Goal: Task Accomplishment & Management: Manage account settings

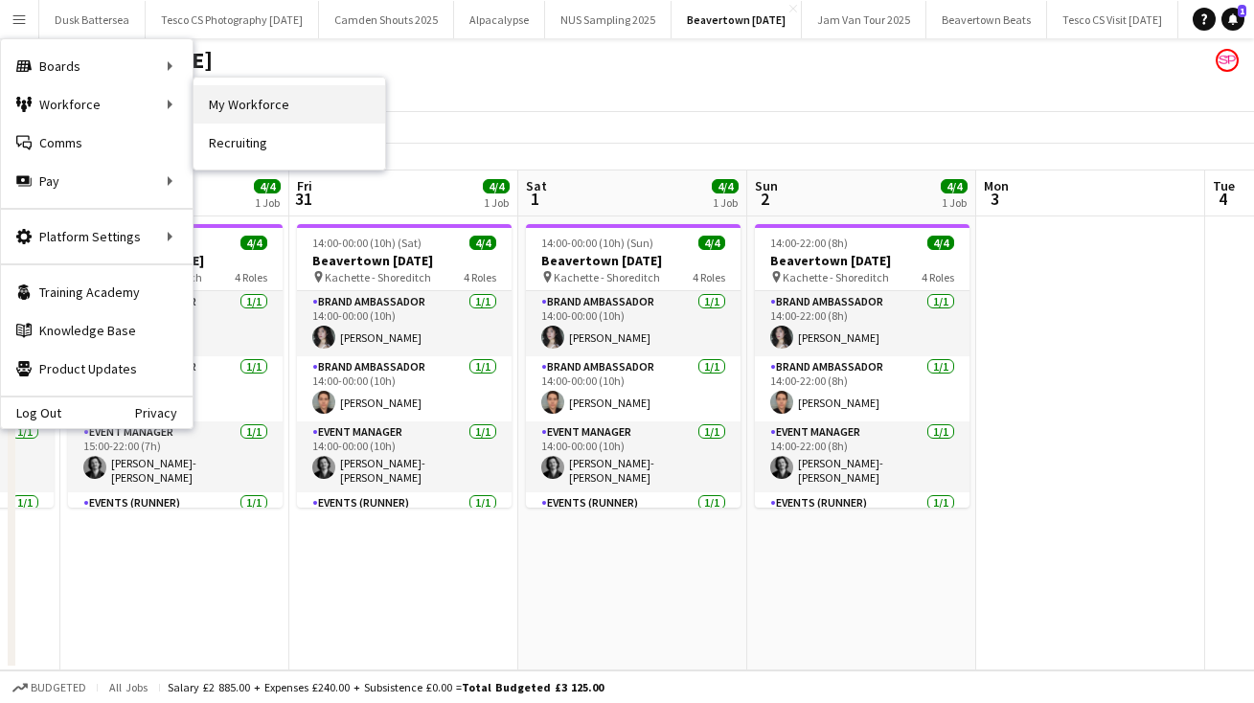
click at [244, 98] on link "My Workforce" at bounding box center [289, 104] width 192 height 38
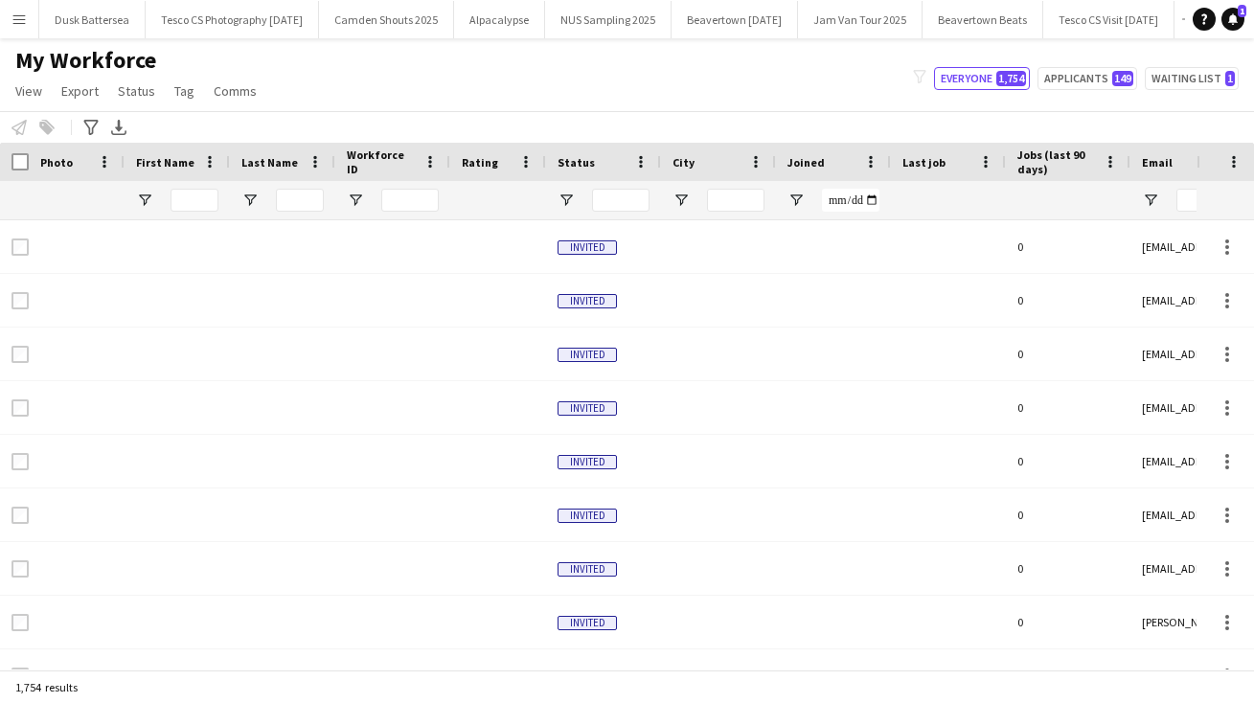
type input "**********"
type input "******"
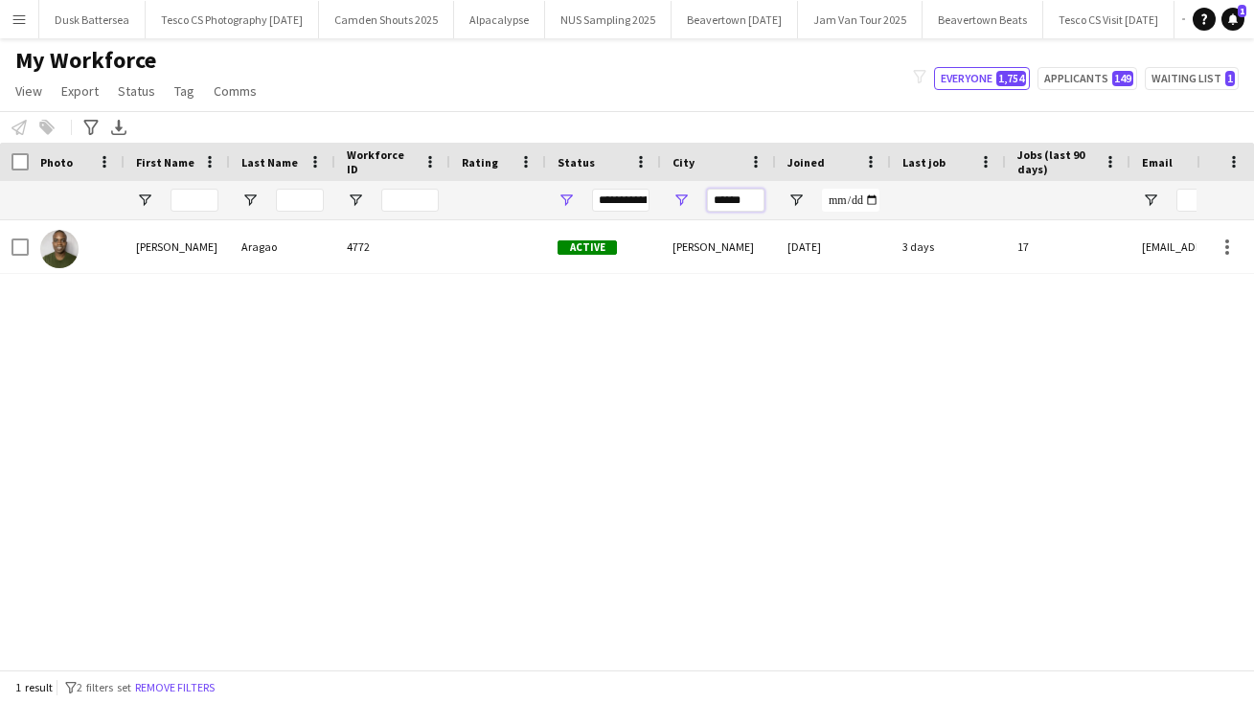
drag, startPoint x: 749, startPoint y: 201, endPoint x: 609, endPoint y: 187, distance: 140.6
click at [610, 192] on div at bounding box center [1038, 200] width 2076 height 38
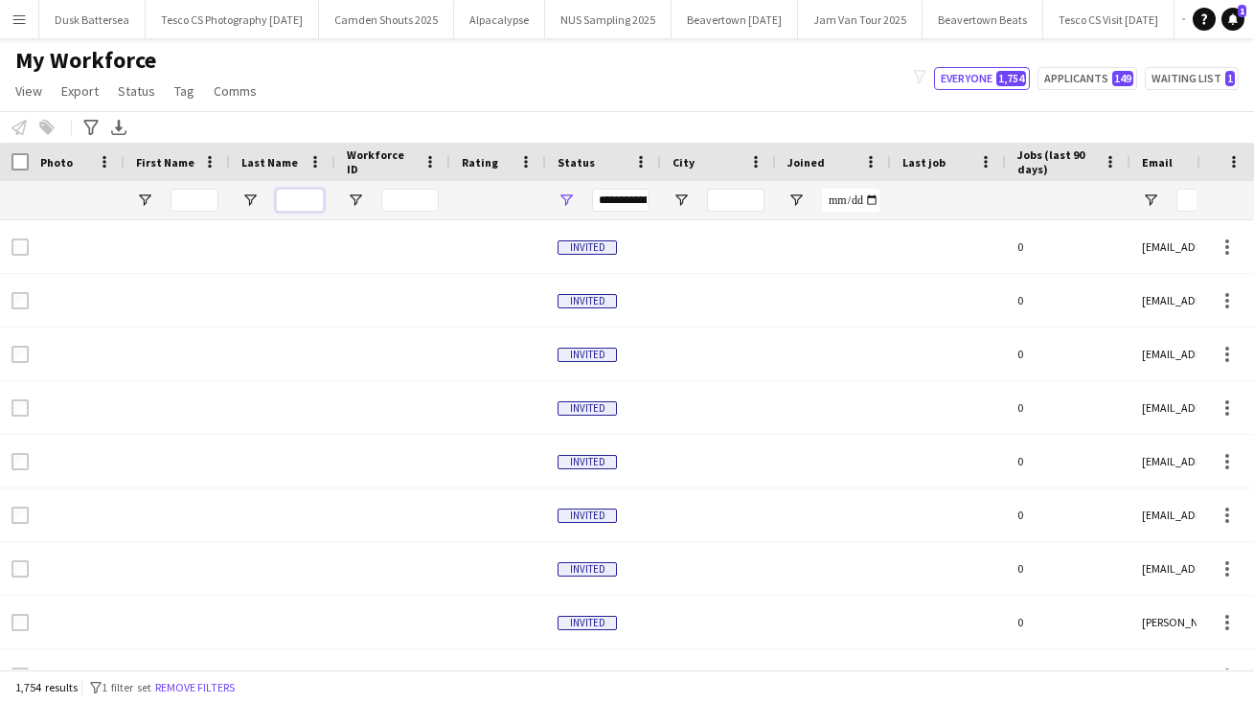
click at [299, 194] on input "Last Name Filter Input" at bounding box center [300, 200] width 48 height 23
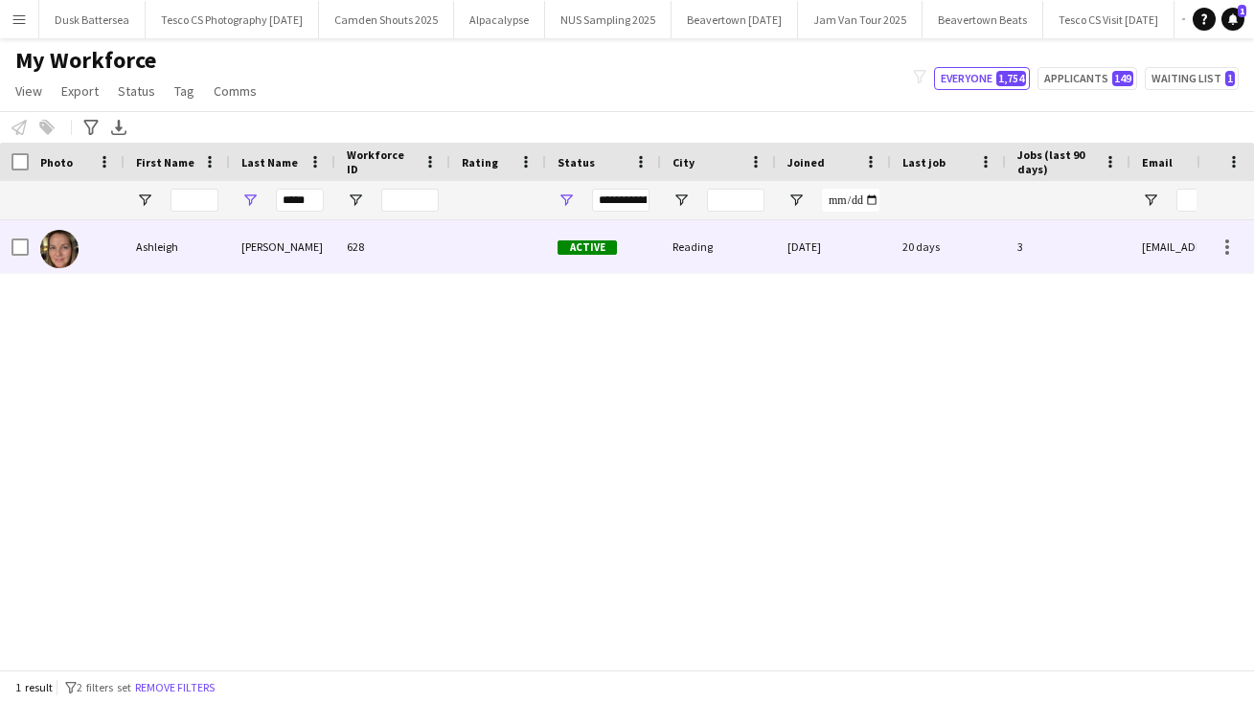
drag, startPoint x: 275, startPoint y: 219, endPoint x: 258, endPoint y: 251, distance: 36.0
click at [258, 251] on div "[PERSON_NAME]" at bounding box center [282, 246] width 105 height 53
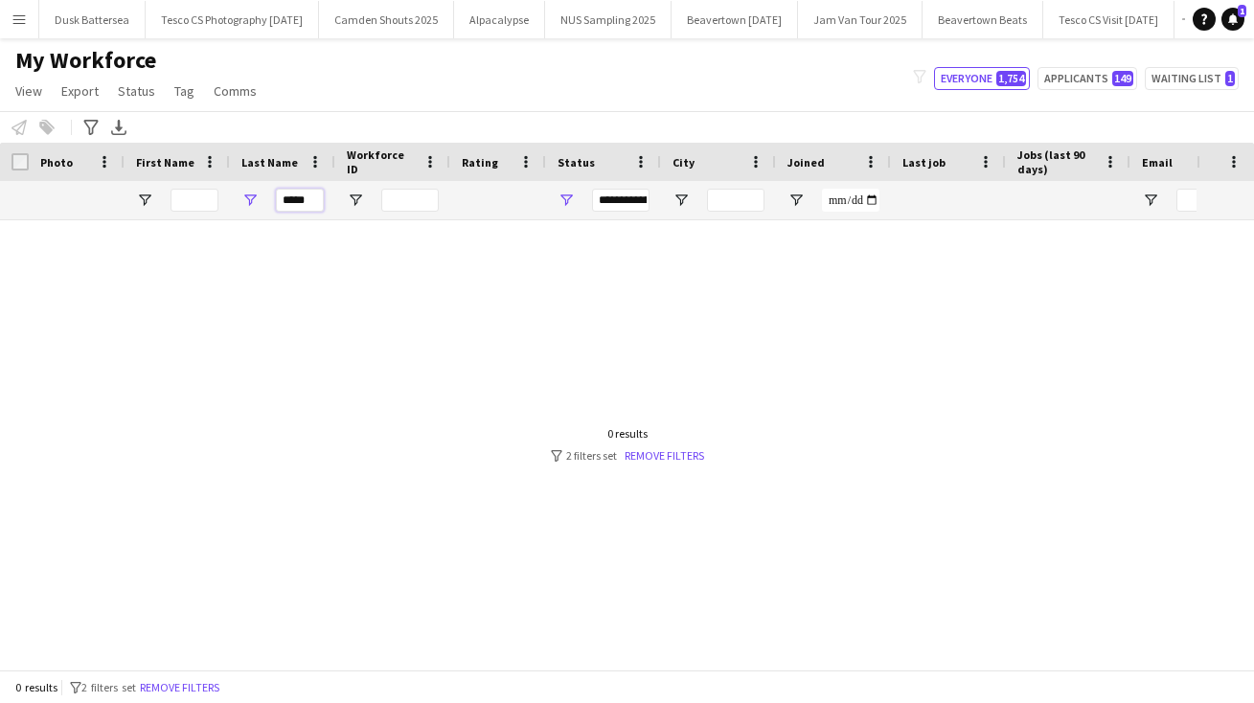
click at [320, 195] on input "*****" at bounding box center [300, 200] width 48 height 23
type input "*"
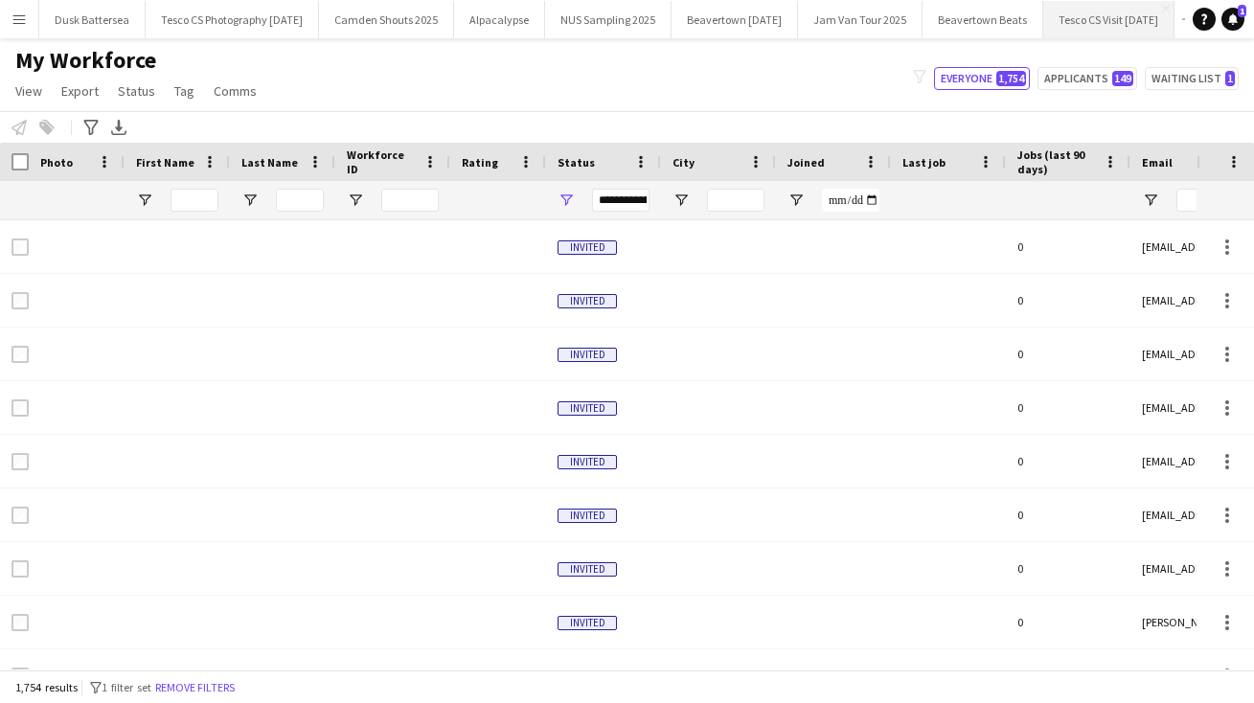
click at [1142, 19] on button "Tesco CS Visit [DATE] Close" at bounding box center [1108, 19] width 131 height 37
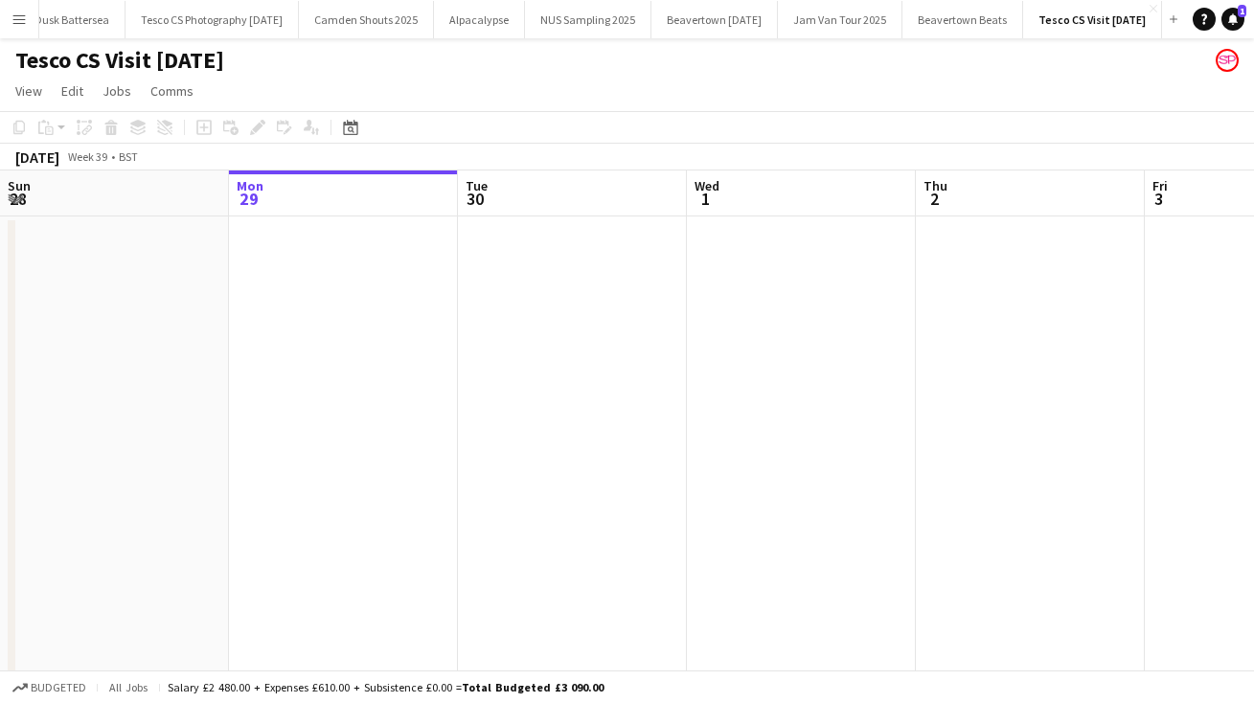
scroll to position [0, 192]
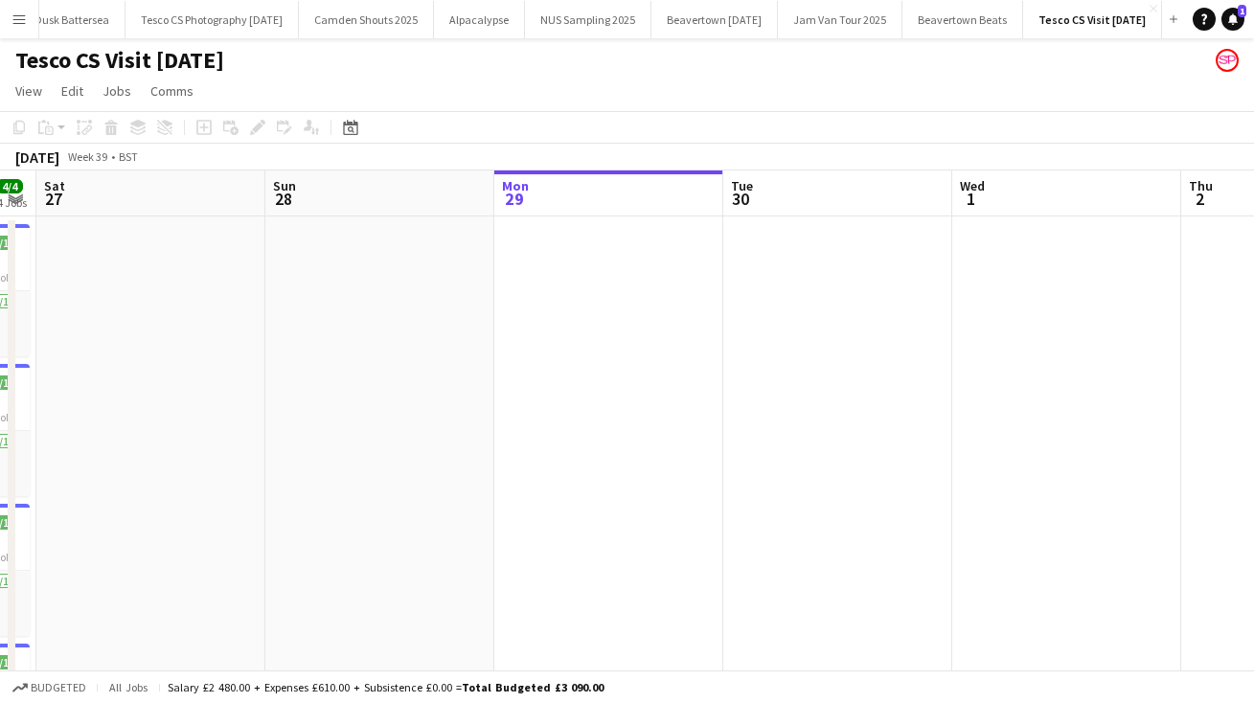
drag, startPoint x: 182, startPoint y: 402, endPoint x: 1046, endPoint y: 390, distance: 863.9
click at [1046, 390] on app-calendar-viewport "Fri 26 4/4 4 Jobs Sat 27 Sun 28 Mon 29 Tue 30 Wed 1 Thu 2 Fri 3 Sat 4 Sun 5 Mon…" at bounding box center [627, 494] width 1254 height 649
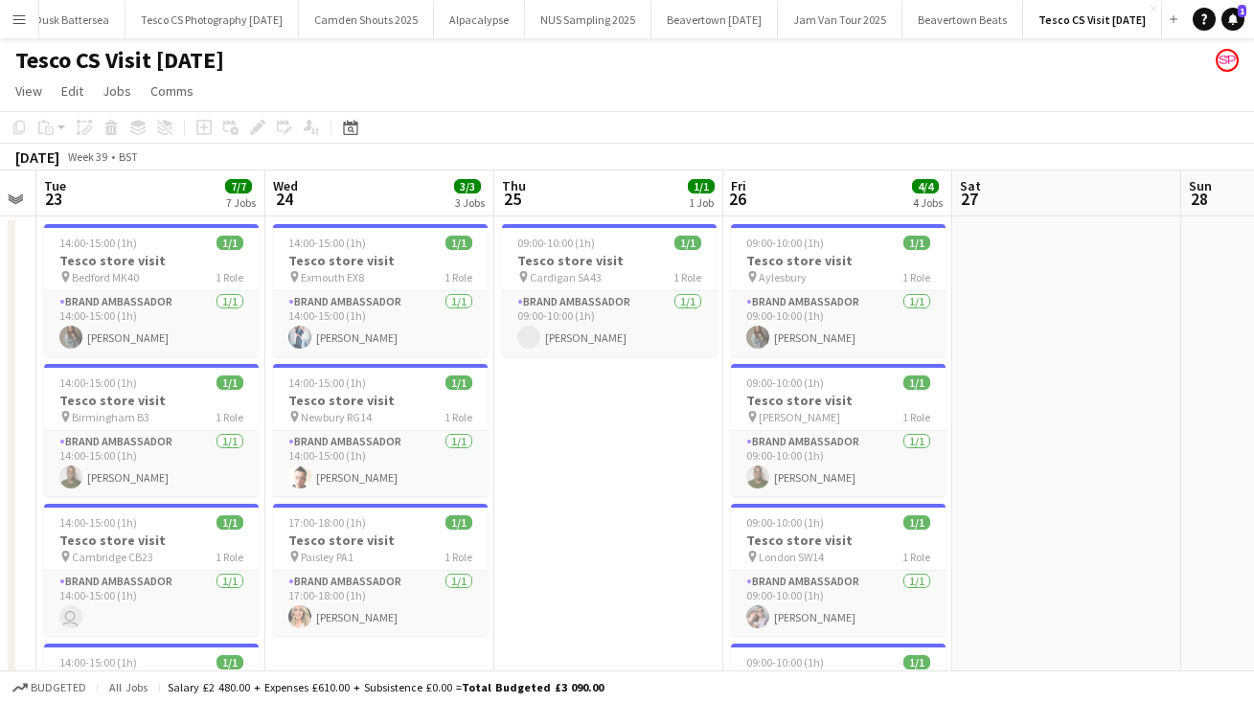
scroll to position [0, 509]
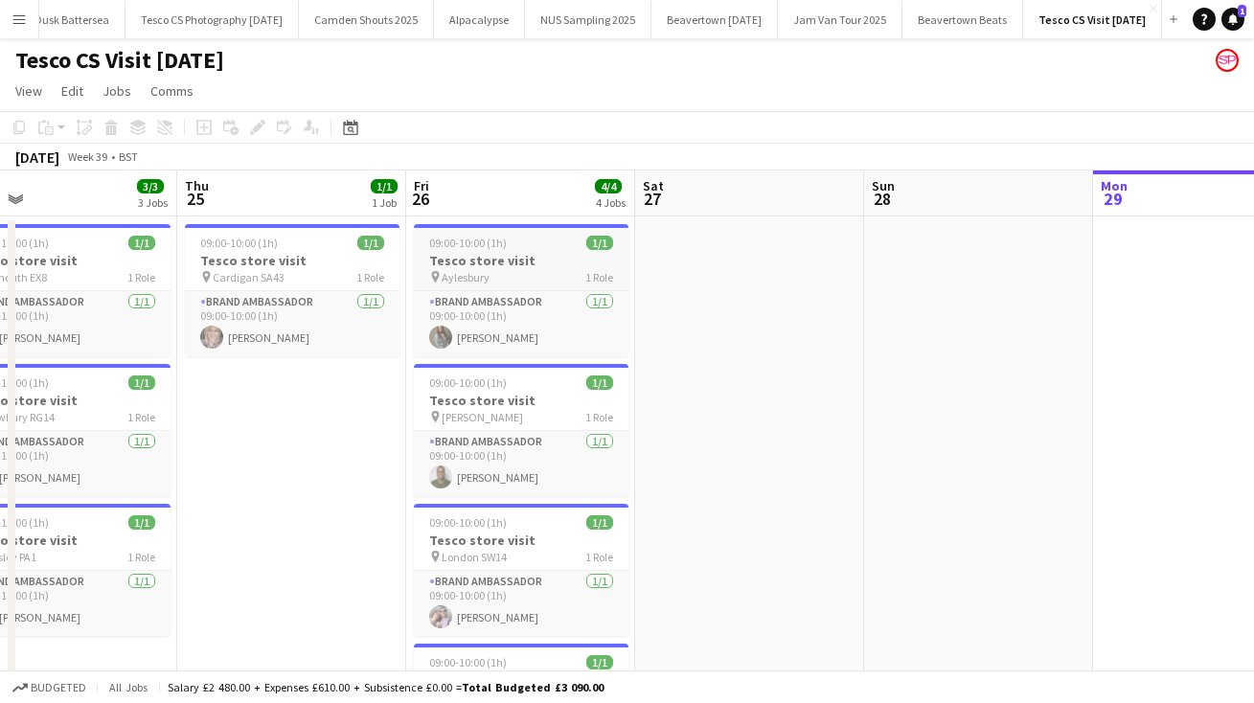
click at [538, 245] on div "09:00-10:00 (1h) 1/1" at bounding box center [521, 243] width 215 height 14
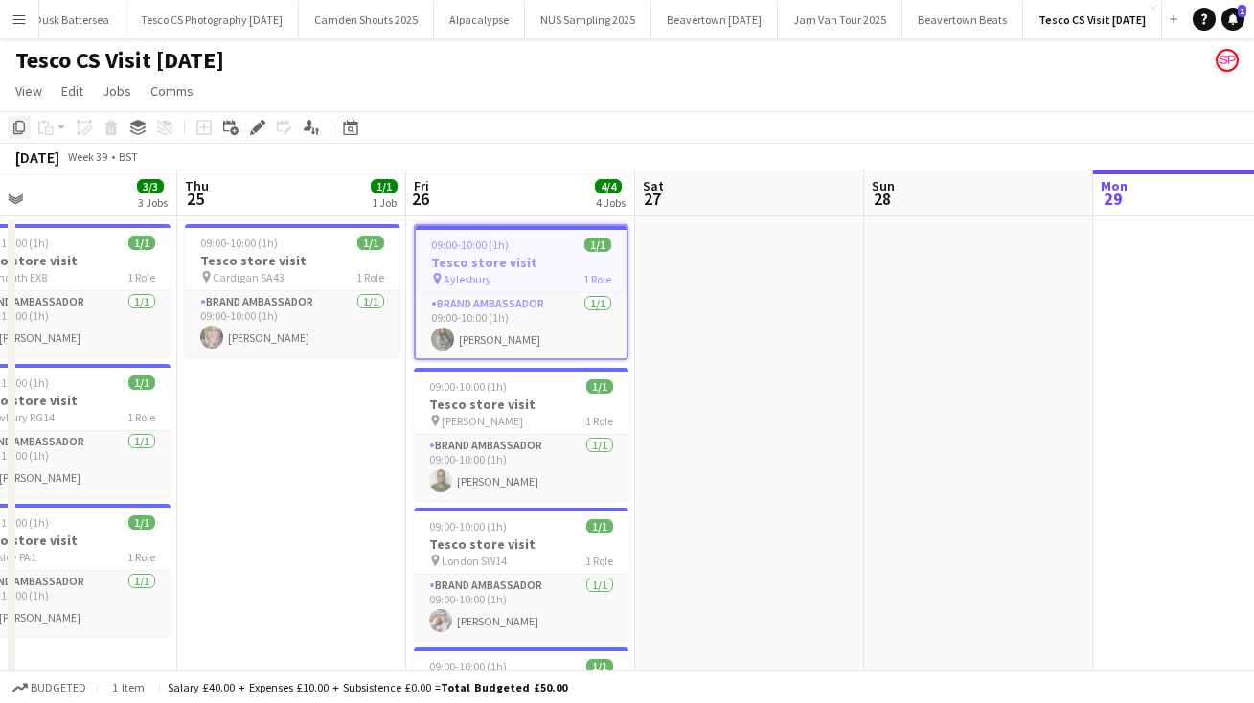
click at [18, 124] on icon "Copy" at bounding box center [18, 127] width 15 height 15
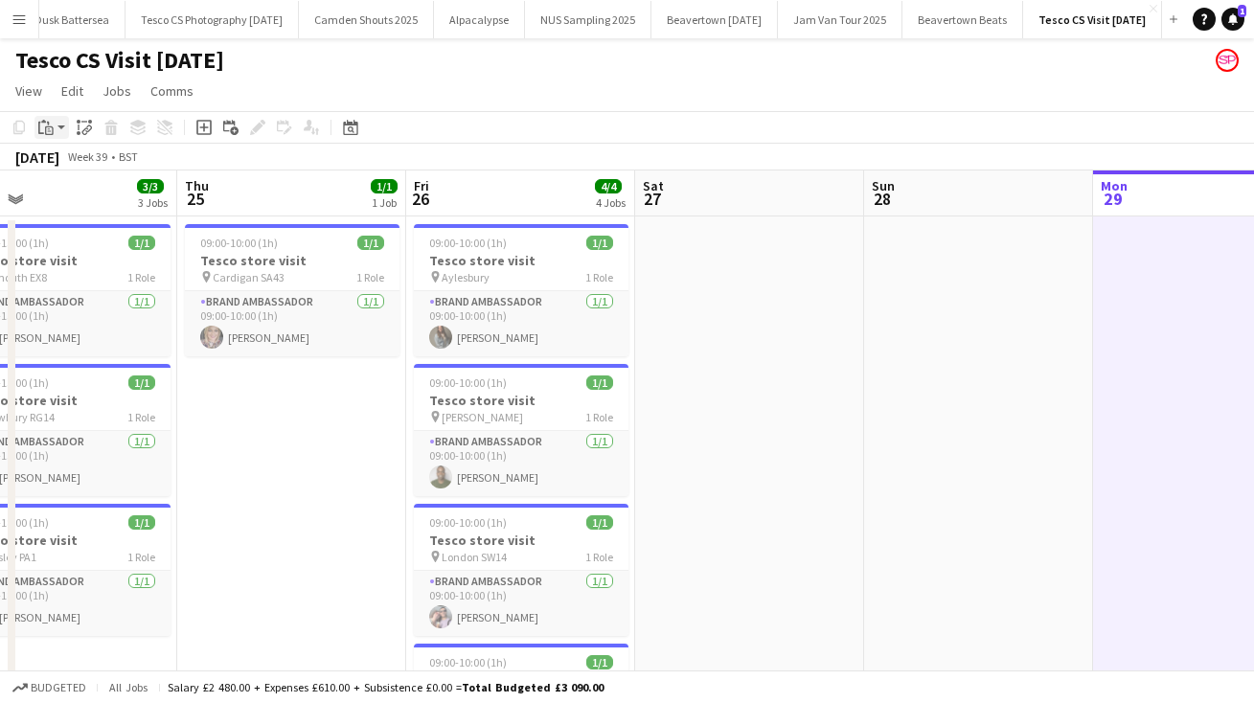
click at [62, 124] on app-action-btn "Paste" at bounding box center [51, 127] width 34 height 23
click at [80, 163] on link "Paste Command V" at bounding box center [126, 163] width 151 height 17
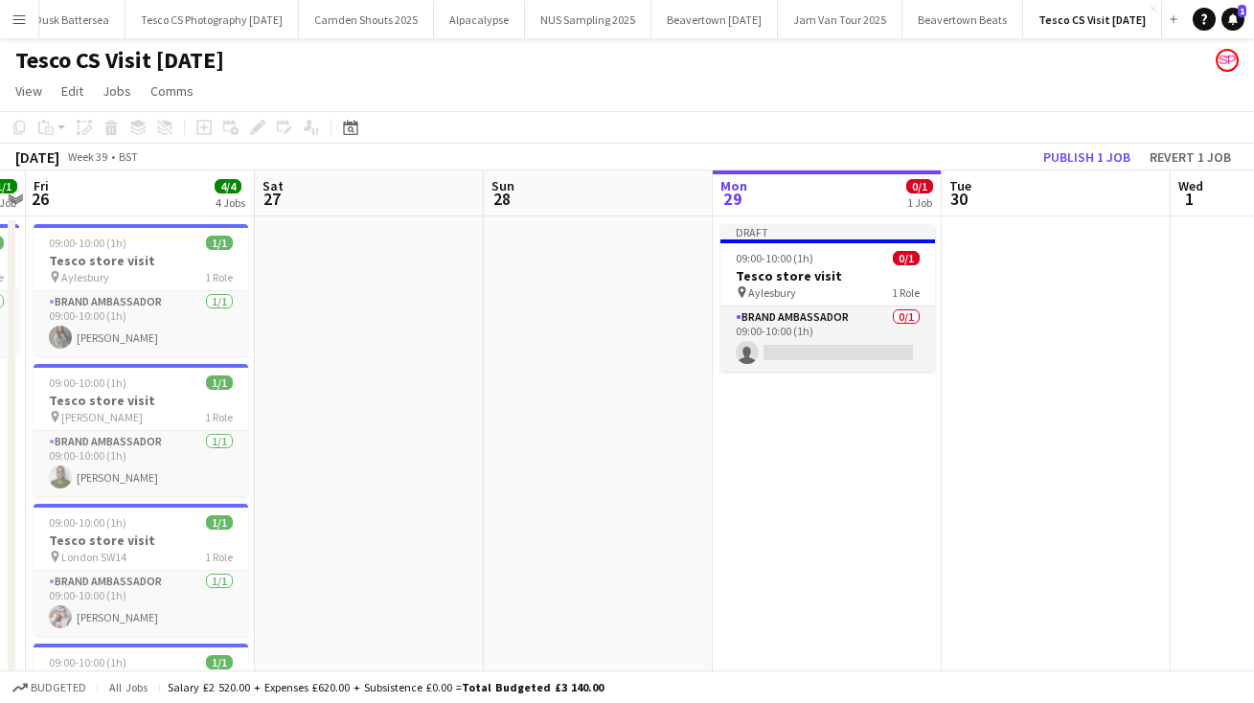
drag, startPoint x: 1190, startPoint y: 565, endPoint x: 807, endPoint y: 561, distance: 383.1
click at [807, 561] on app-calendar-viewport "Tue 23 7/7 7 Jobs Wed 24 3/3 3 Jobs Thu 25 1/1 1 Job Fri 26 4/4 4 Jobs Sat 27 S…" at bounding box center [627, 707] width 1254 height 1074
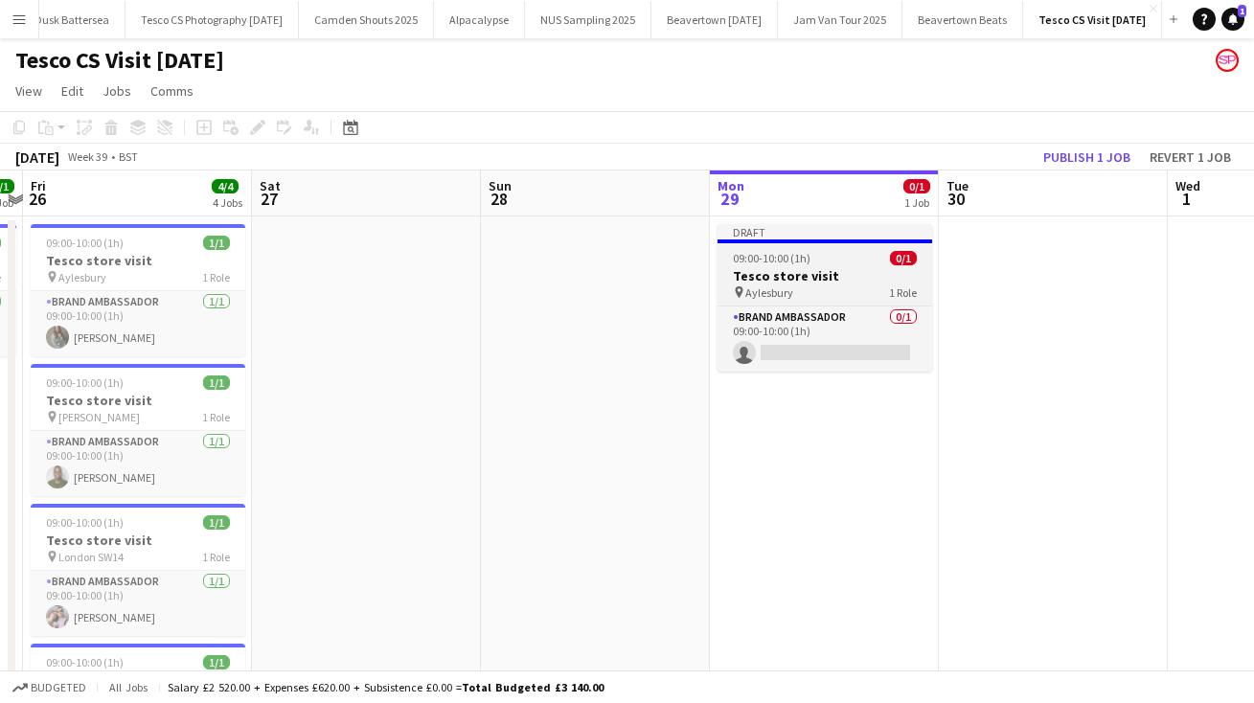
click at [763, 297] on span "Aylesbury" at bounding box center [769, 292] width 48 height 14
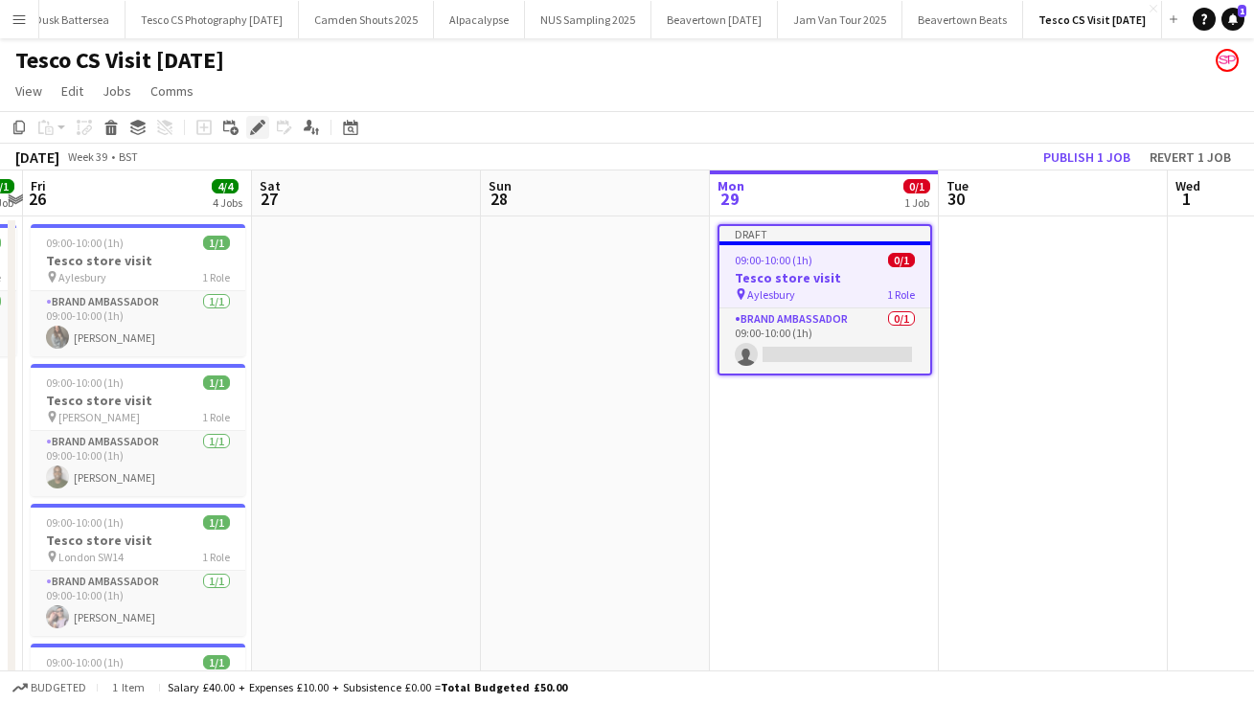
click at [262, 126] on icon "Edit" at bounding box center [257, 127] width 15 height 15
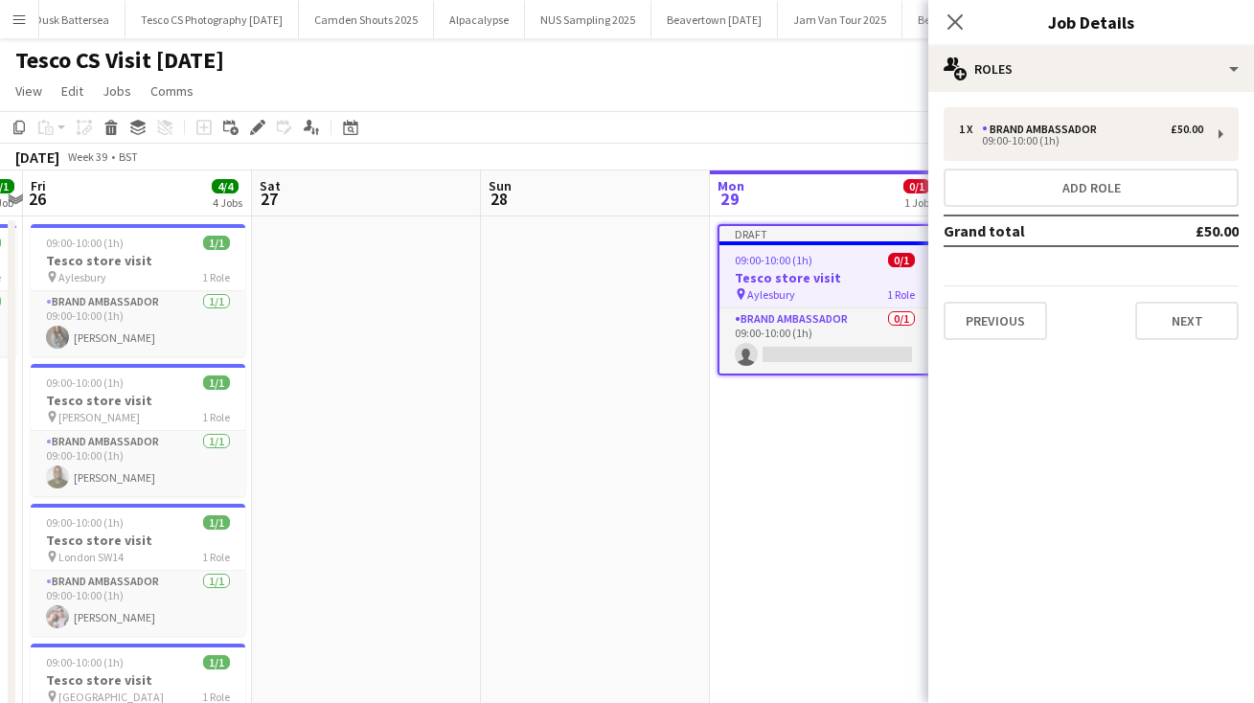
click at [1193, 314] on button "Next" at bounding box center [1186, 321] width 103 height 38
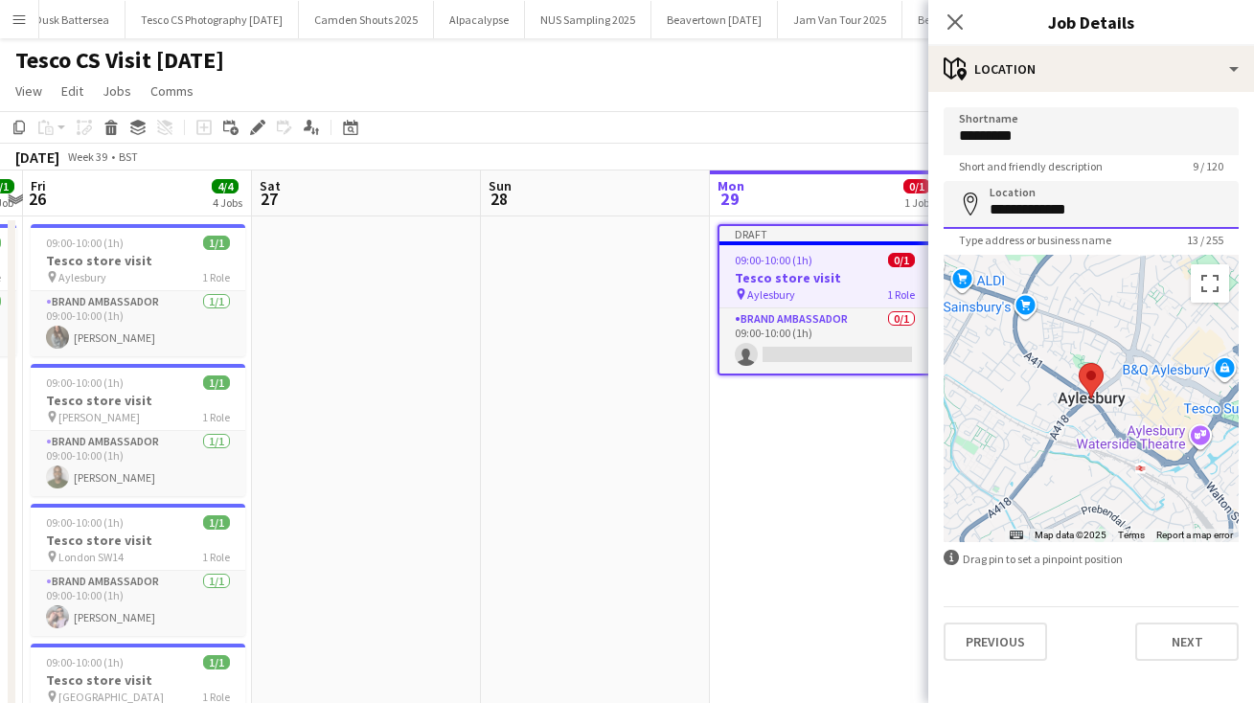
drag, startPoint x: 1083, startPoint y: 209, endPoint x: 826, endPoint y: 201, distance: 256.8
click at [834, 205] on body "Menu Boards Boards Boards All jobs Status Workforce Workforce My Workforce Recr…" at bounding box center [627, 638] width 1254 height 1277
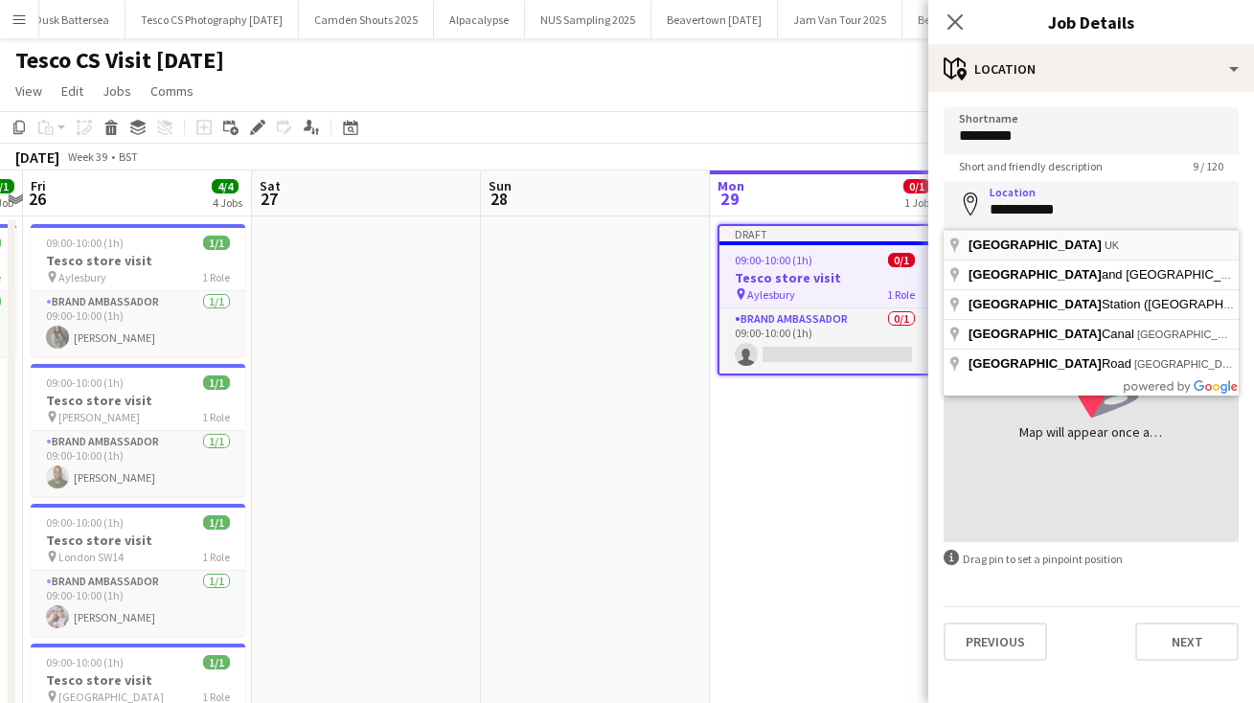
type input "**********"
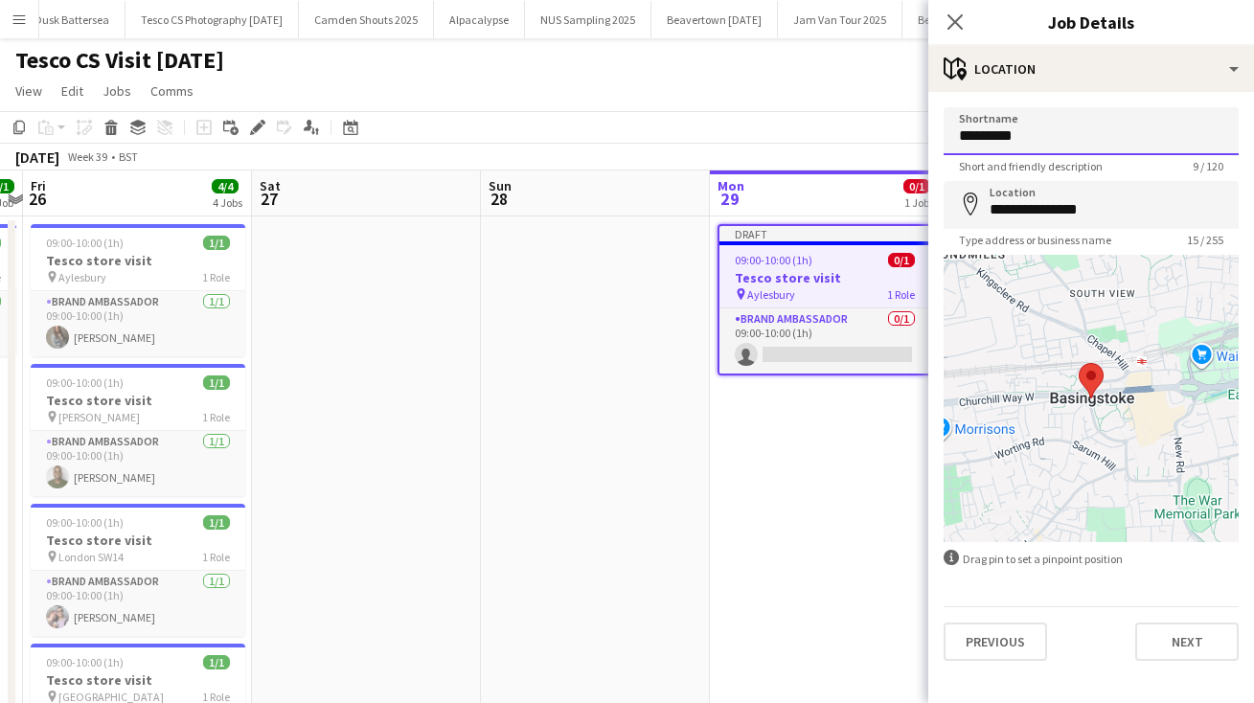
drag, startPoint x: 1035, startPoint y: 139, endPoint x: 836, endPoint y: 123, distance: 199.9
click at [836, 123] on body "Menu Boards Boards Boards All jobs Status Workforce Workforce My Workforce Recr…" at bounding box center [627, 638] width 1254 height 1277
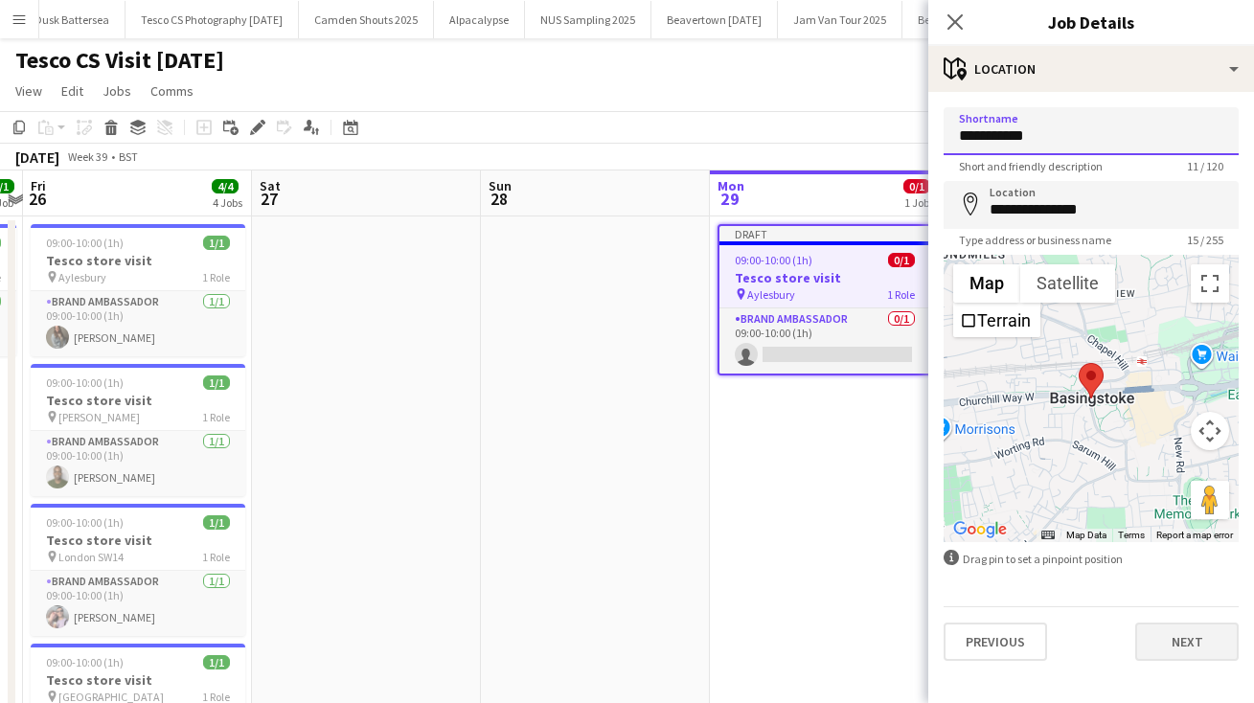
type input "**********"
click at [1180, 640] on button "Next" at bounding box center [1186, 641] width 103 height 38
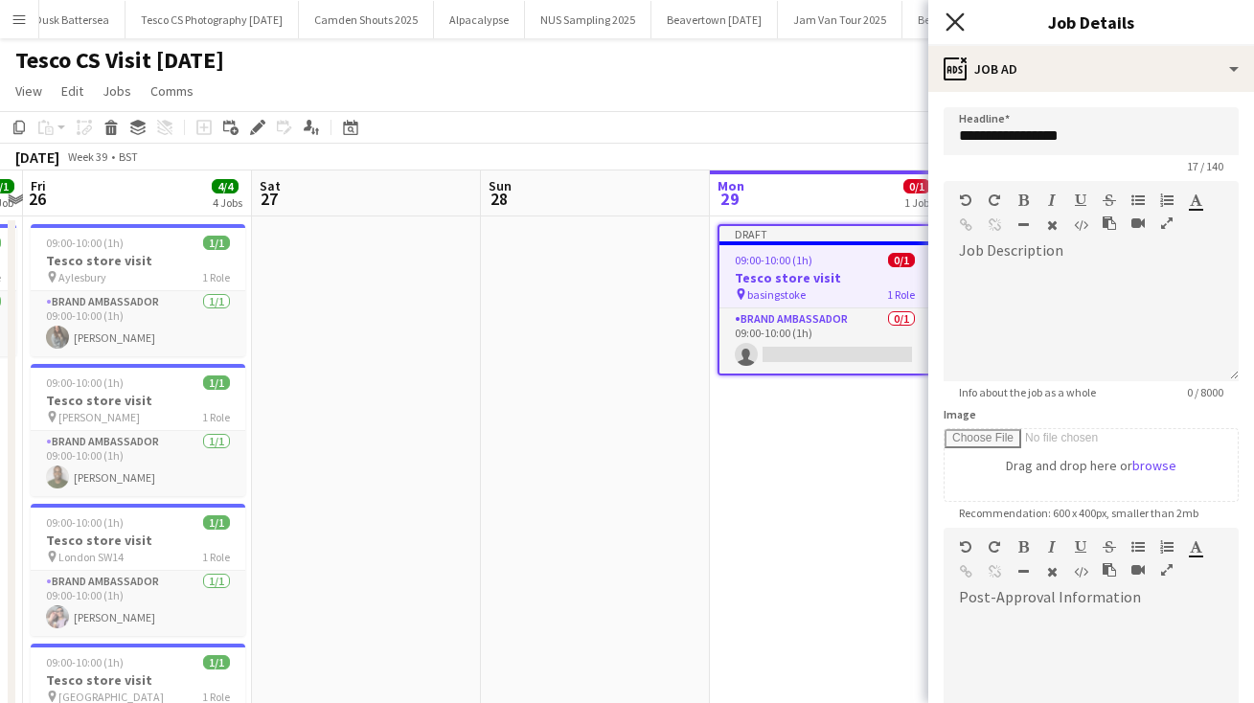
click at [950, 15] on icon "Close pop-in" at bounding box center [954, 21] width 18 height 18
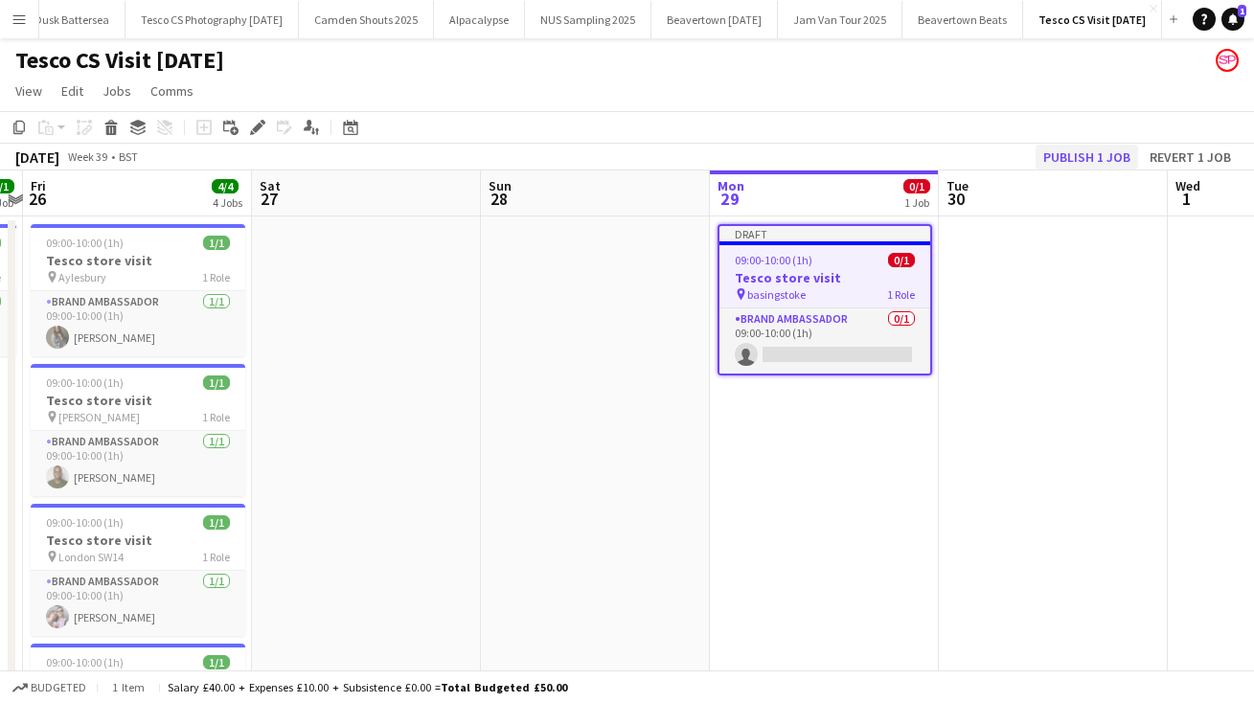
click at [1074, 151] on button "Publish 1 job" at bounding box center [1086, 157] width 102 height 25
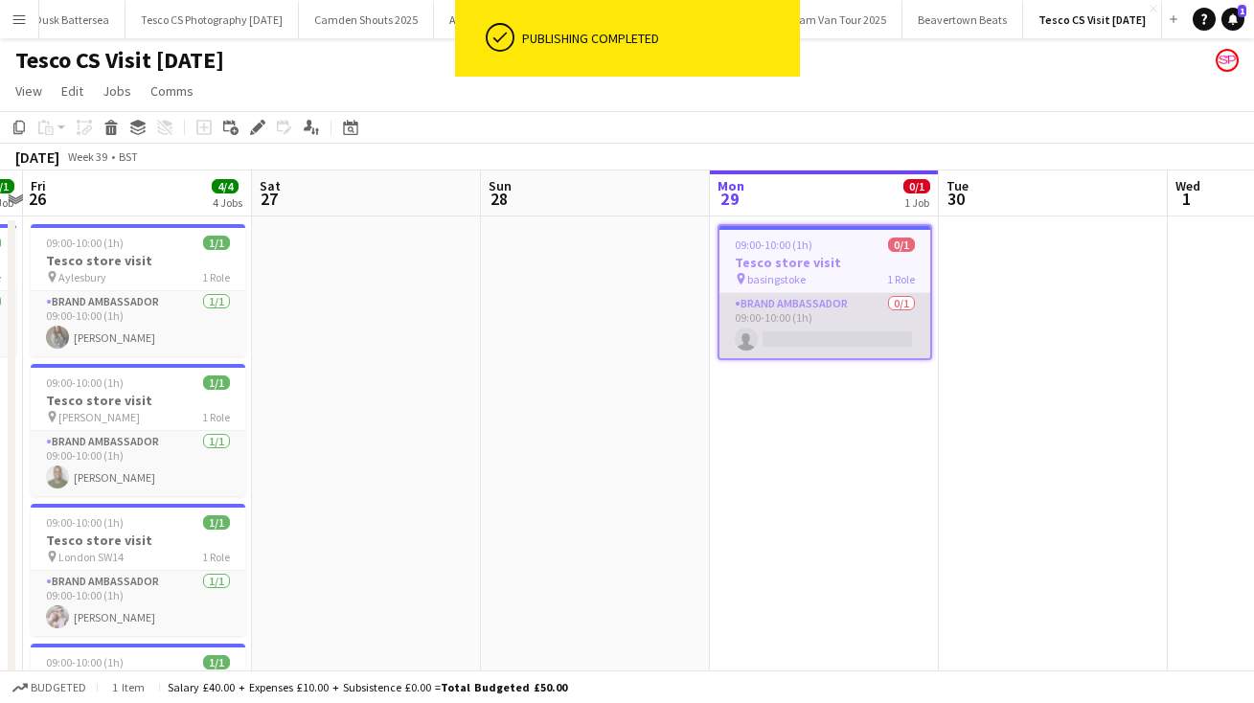
click at [778, 340] on app-card-role "Brand Ambassador 0/1 09:00-10:00 (1h) single-neutral-actions" at bounding box center [824, 325] width 211 height 65
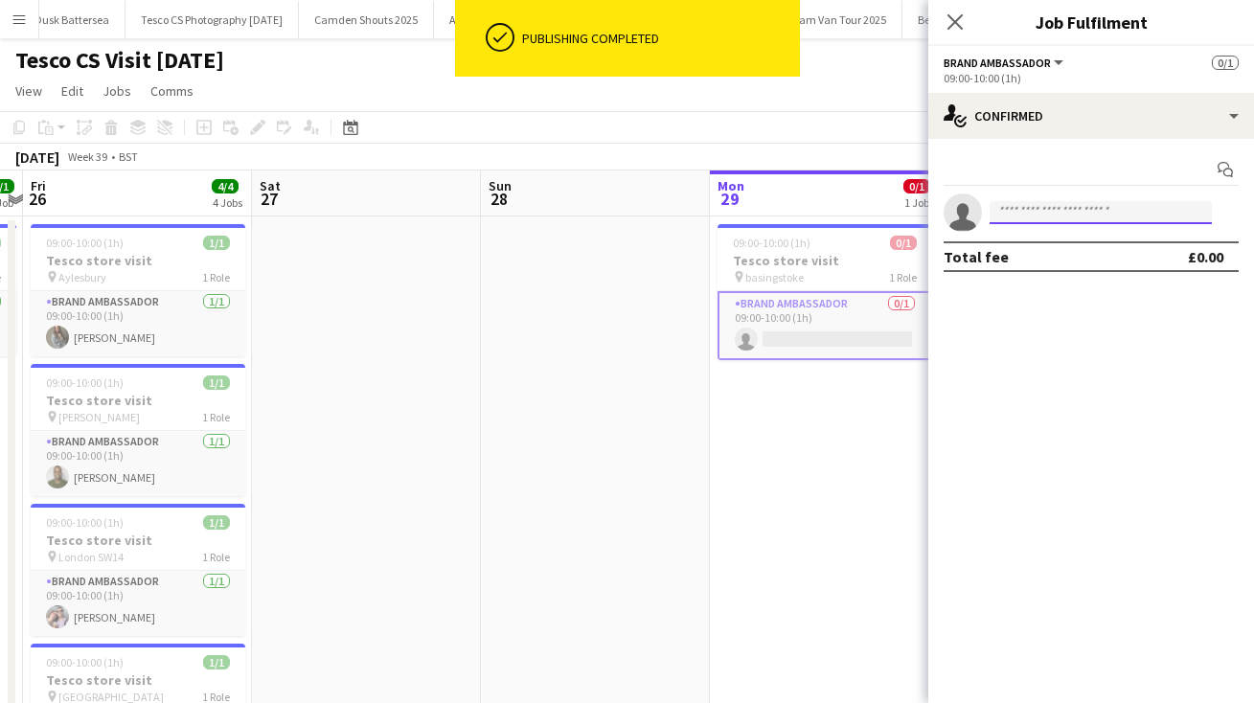
click at [1040, 207] on input at bounding box center [1100, 212] width 222 height 23
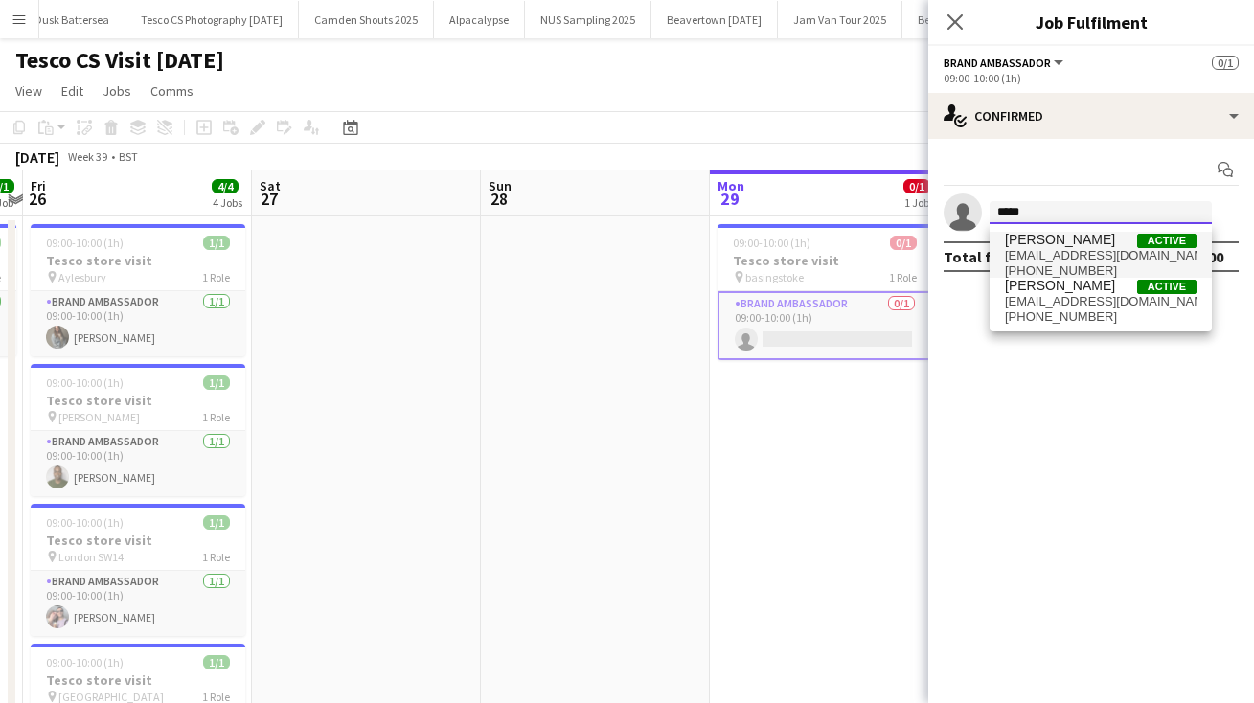
type input "*****"
drag, startPoint x: 1057, startPoint y: 243, endPoint x: 1089, endPoint y: 250, distance: 32.3
click at [1089, 250] on span "[EMAIL_ADDRESS][DOMAIN_NAME]" at bounding box center [1101, 255] width 192 height 15
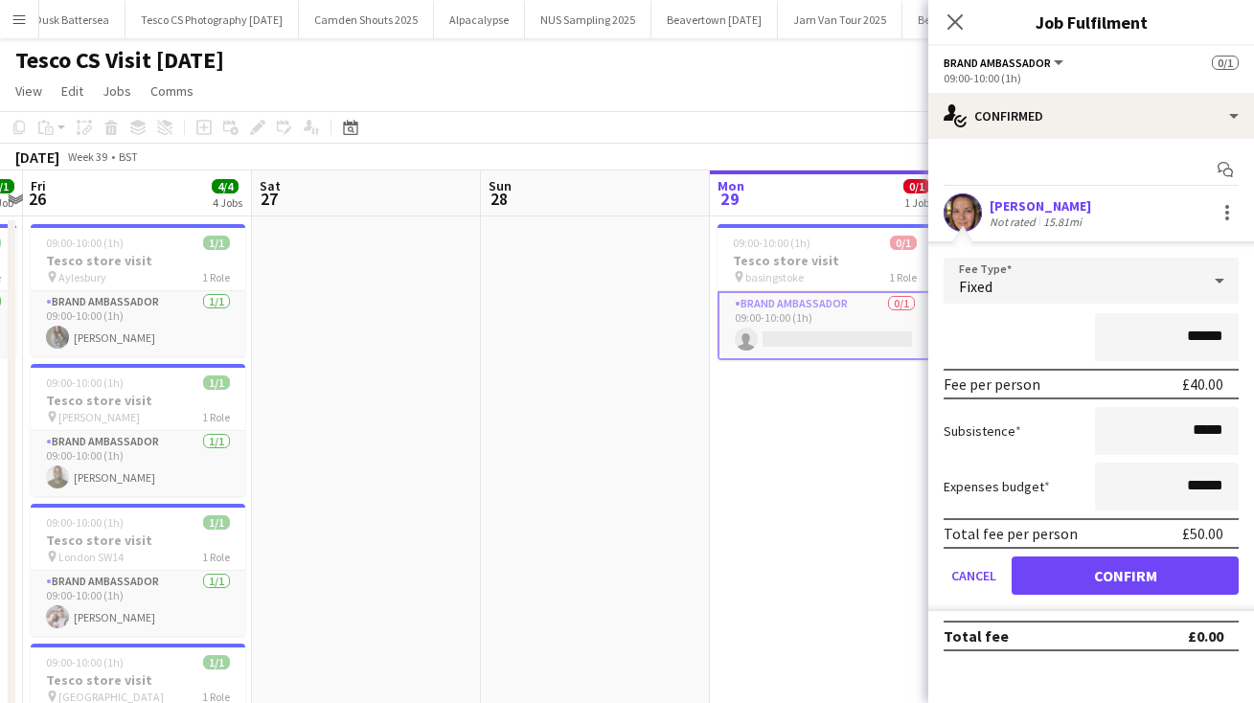
click at [1099, 574] on button "Confirm" at bounding box center [1124, 575] width 227 height 38
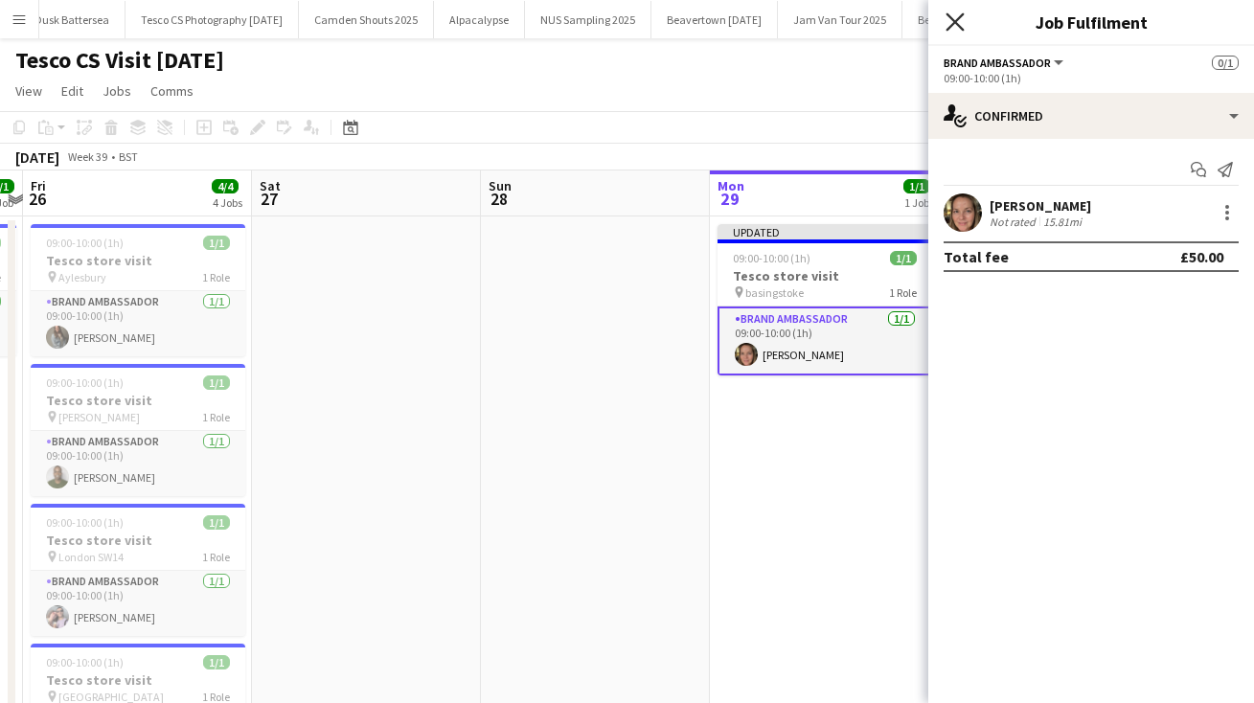
click at [954, 26] on icon "Close pop-in" at bounding box center [954, 21] width 18 height 18
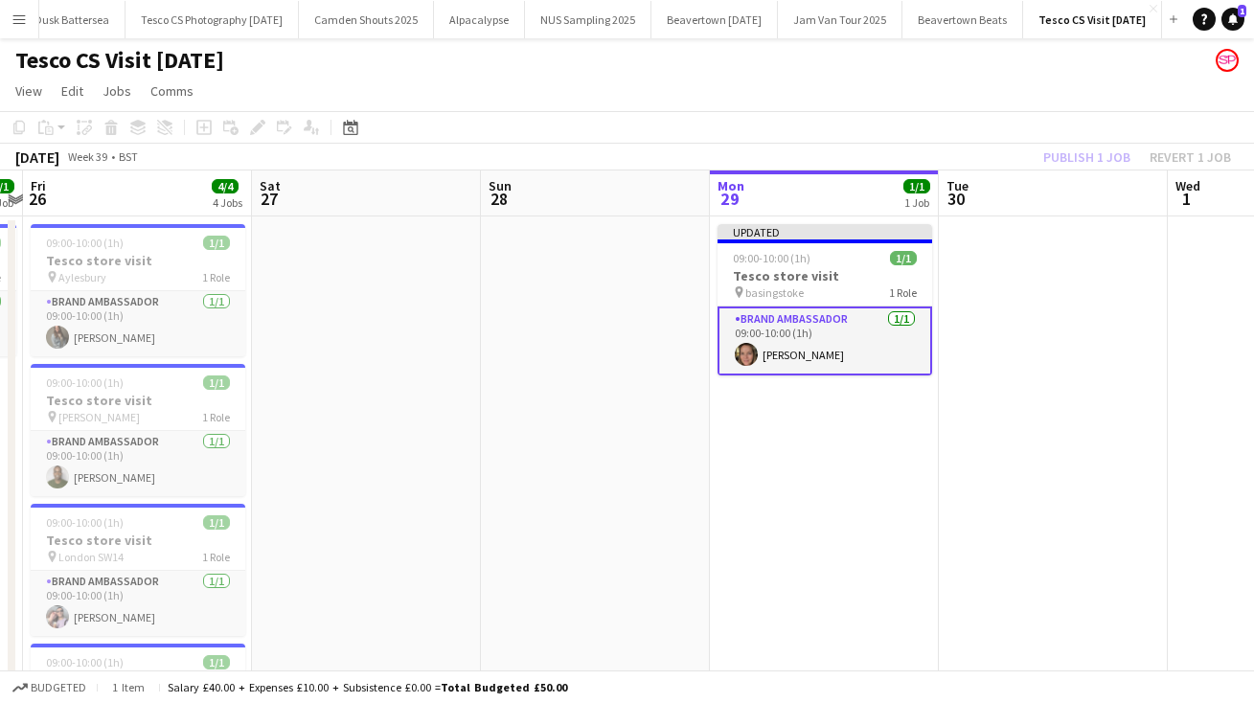
click at [929, 65] on div "Tesco CS Visit [DATE]" at bounding box center [627, 56] width 1254 height 36
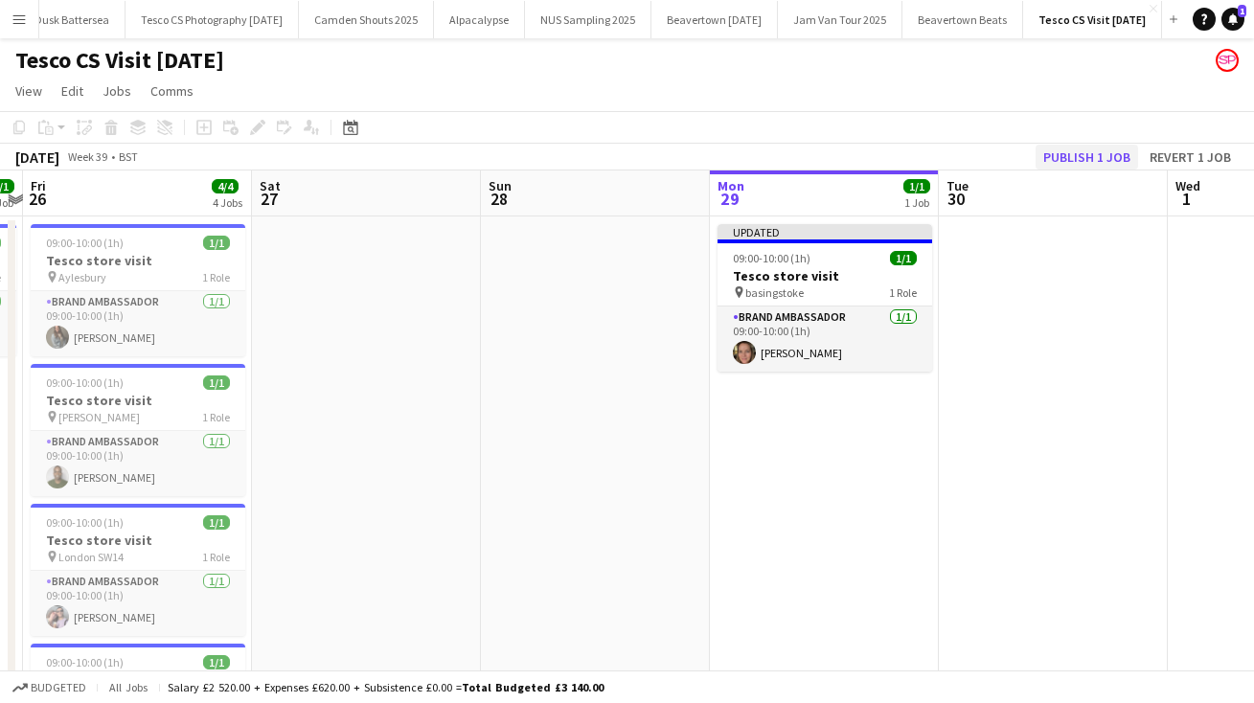
click at [1092, 149] on button "Publish 1 job" at bounding box center [1086, 157] width 102 height 25
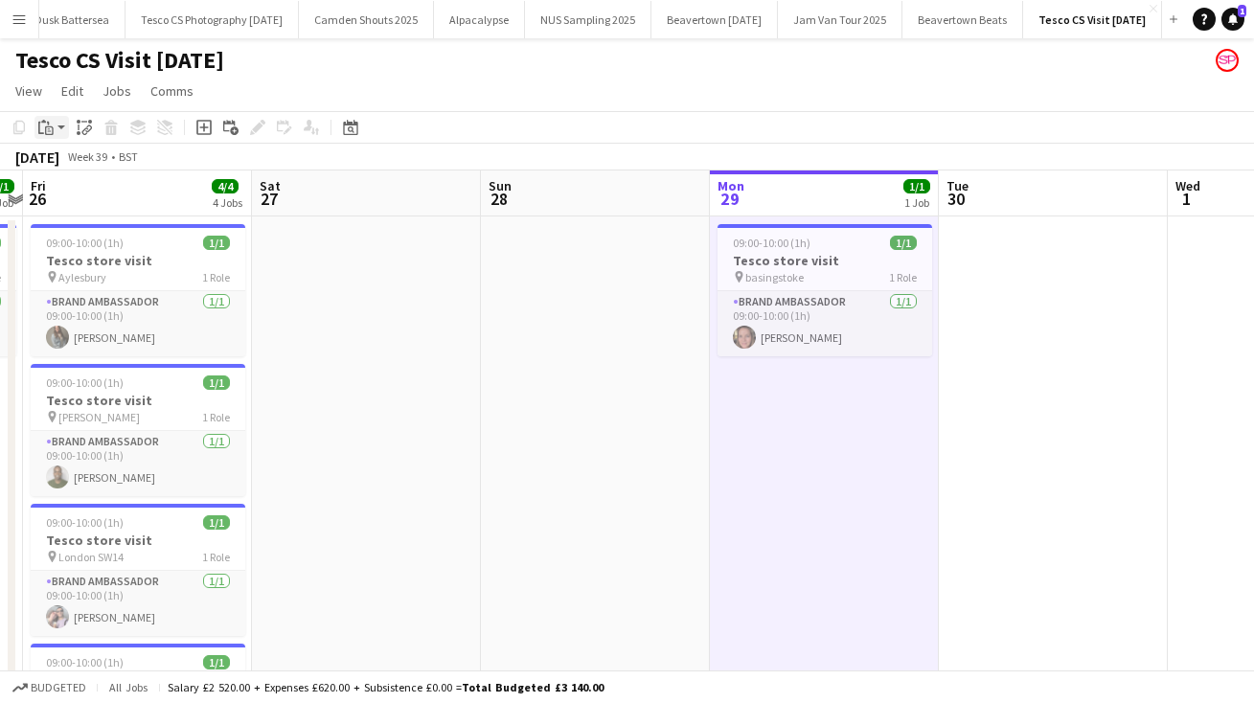
click at [61, 127] on app-action-btn "Paste" at bounding box center [51, 127] width 34 height 23
click at [89, 168] on link "Paste Command V" at bounding box center [126, 163] width 151 height 17
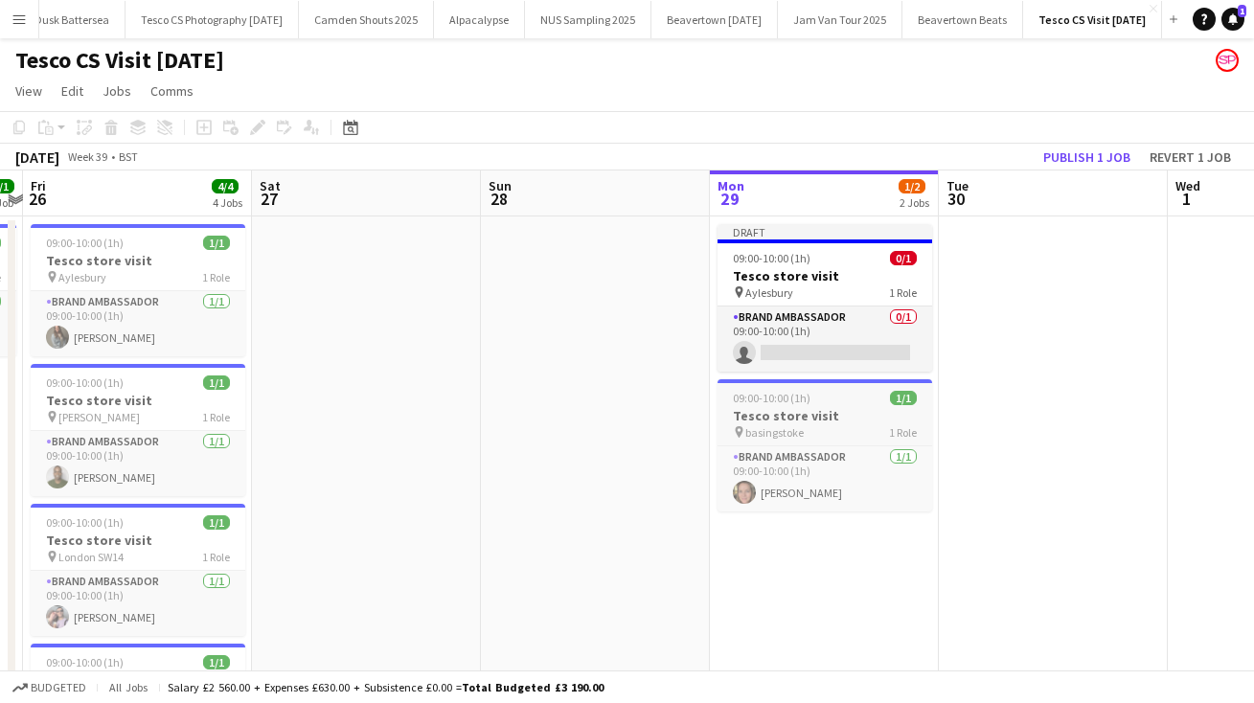
click at [781, 432] on span "basingstoke" at bounding box center [774, 432] width 58 height 14
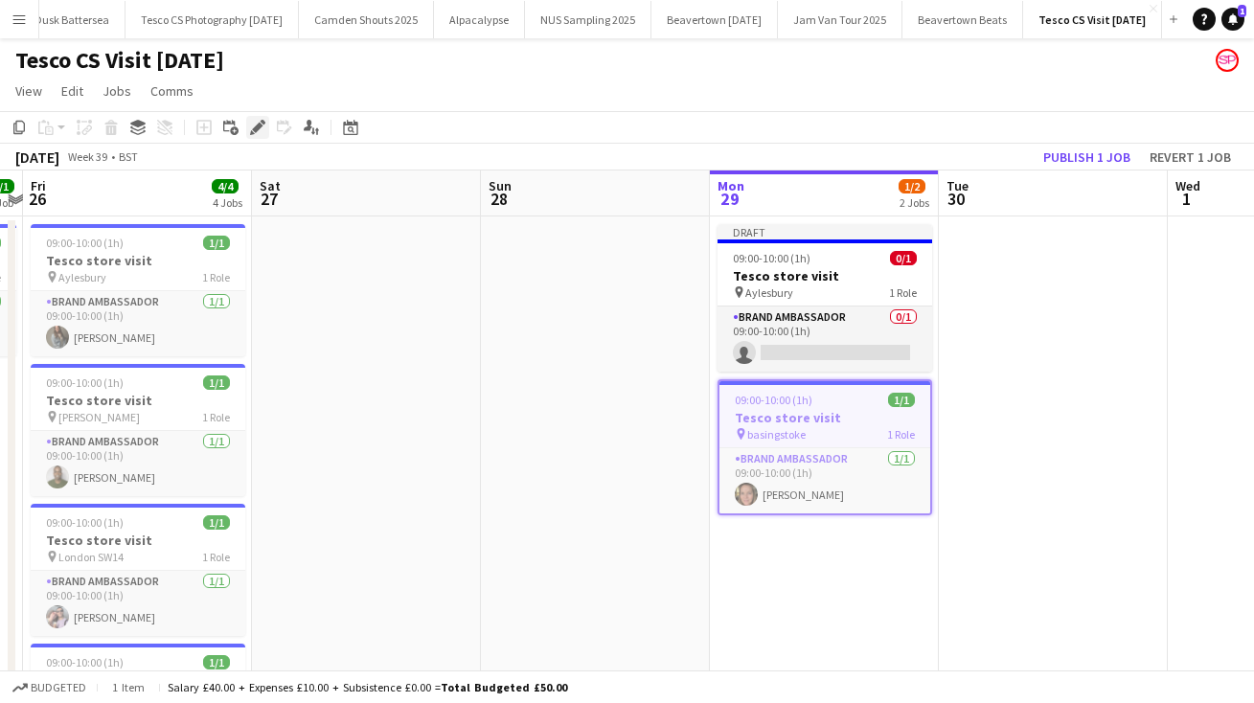
click at [252, 123] on icon "Edit" at bounding box center [257, 127] width 15 height 15
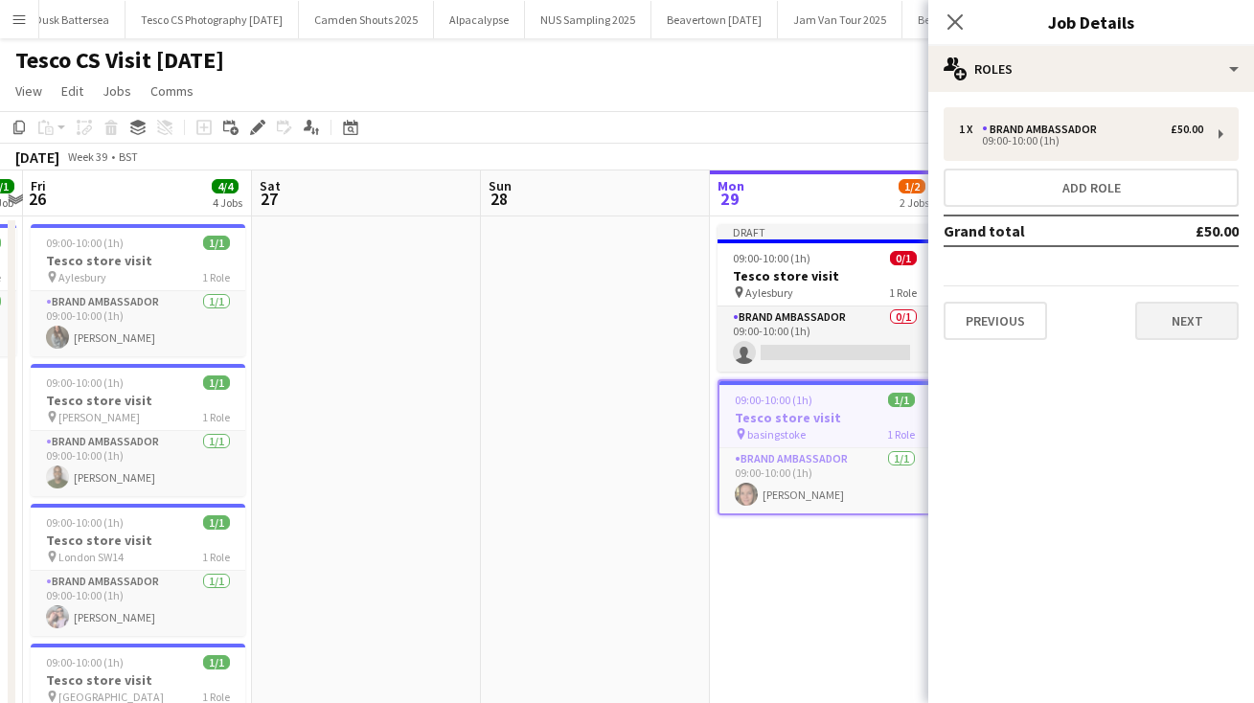
click at [1203, 321] on button "Next" at bounding box center [1186, 321] width 103 height 38
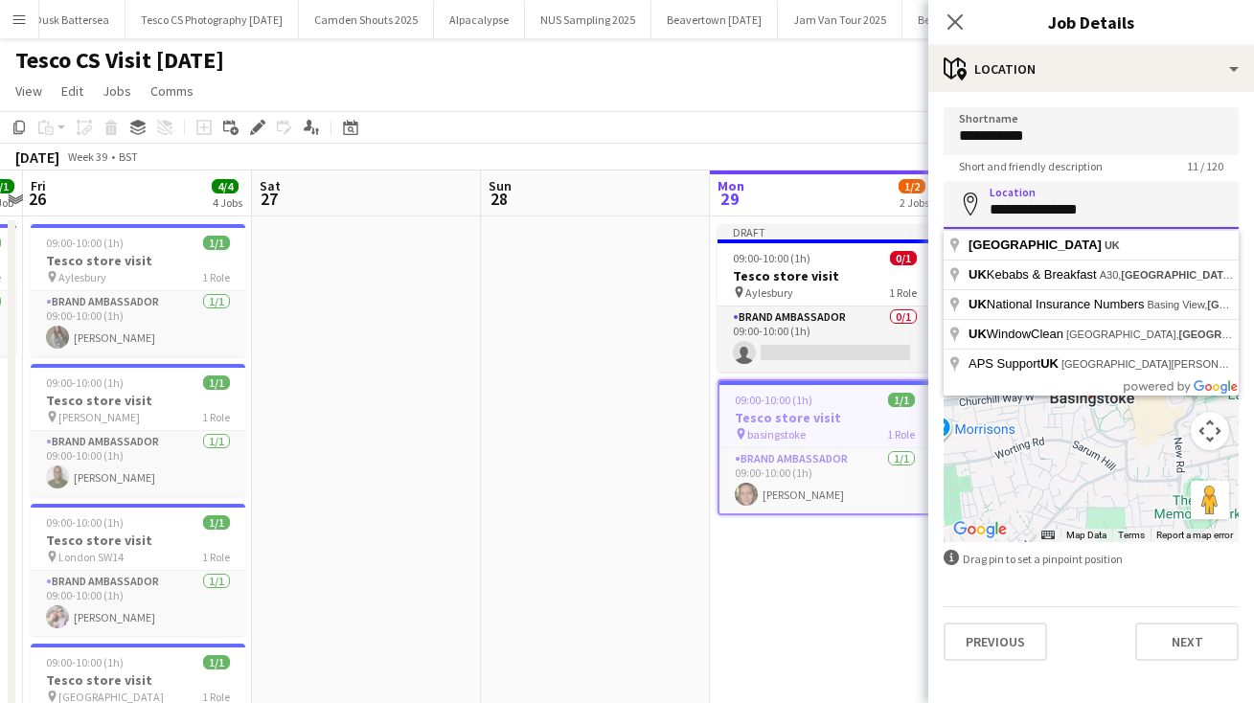
drag, startPoint x: 1097, startPoint y: 211, endPoint x: 779, endPoint y: 193, distance: 319.4
click at [784, 200] on body "Menu Boards Boards Boards All jobs Status Workforce Workforce My Workforce Recr…" at bounding box center [627, 638] width 1254 height 1277
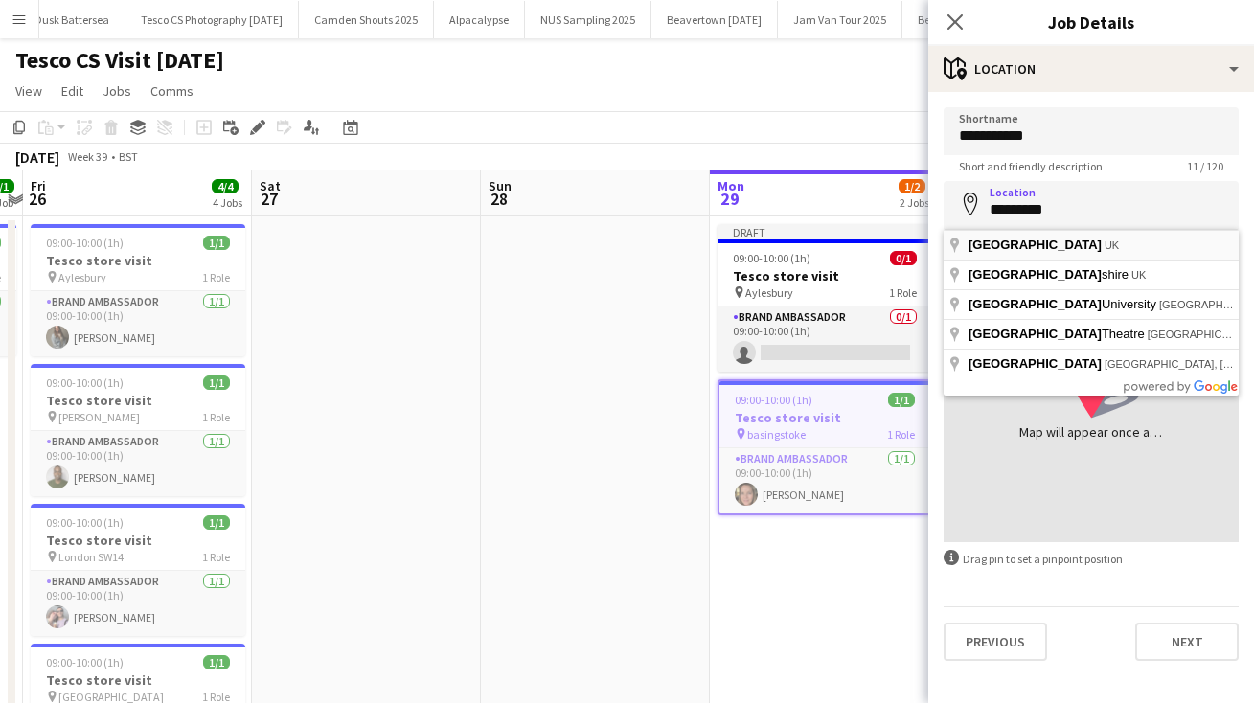
type input "**********"
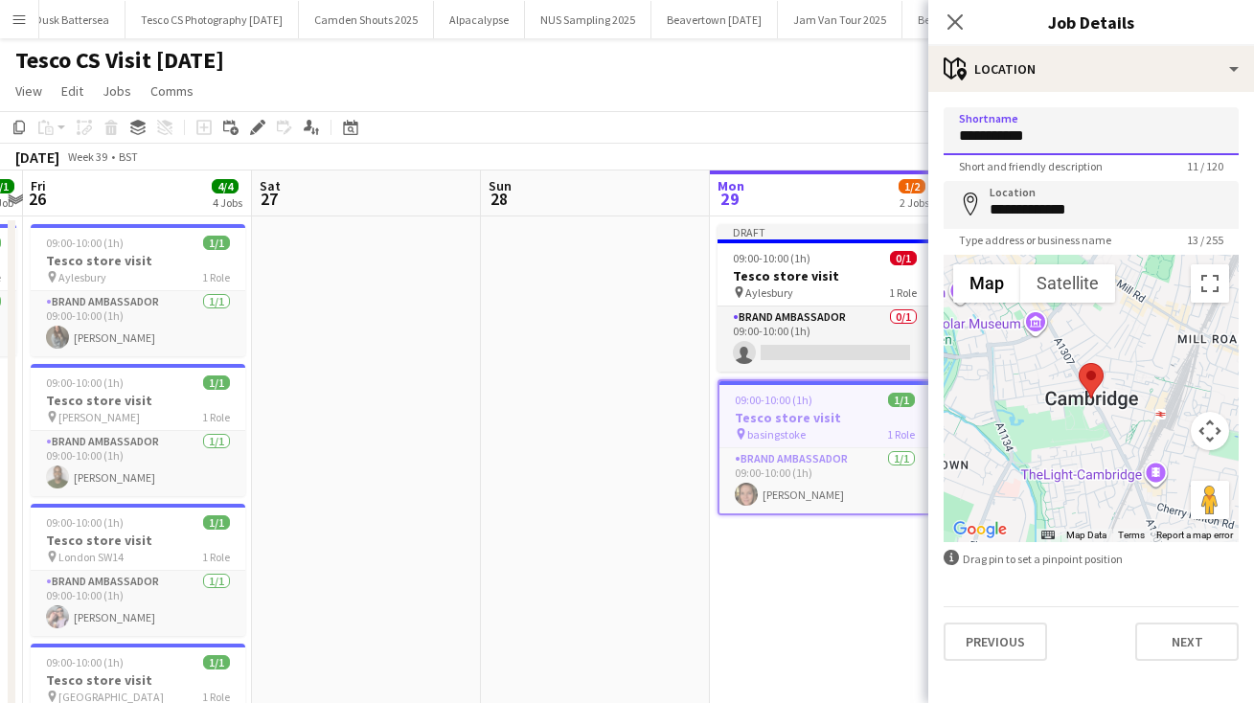
drag, startPoint x: 1049, startPoint y: 136, endPoint x: 685, endPoint y: 113, distance: 364.6
click at [710, 124] on body "Menu Boards Boards Boards All jobs Status Workforce Workforce My Workforce Recr…" at bounding box center [627, 638] width 1254 height 1277
type input "*********"
click at [1179, 646] on button "Next" at bounding box center [1186, 641] width 103 height 38
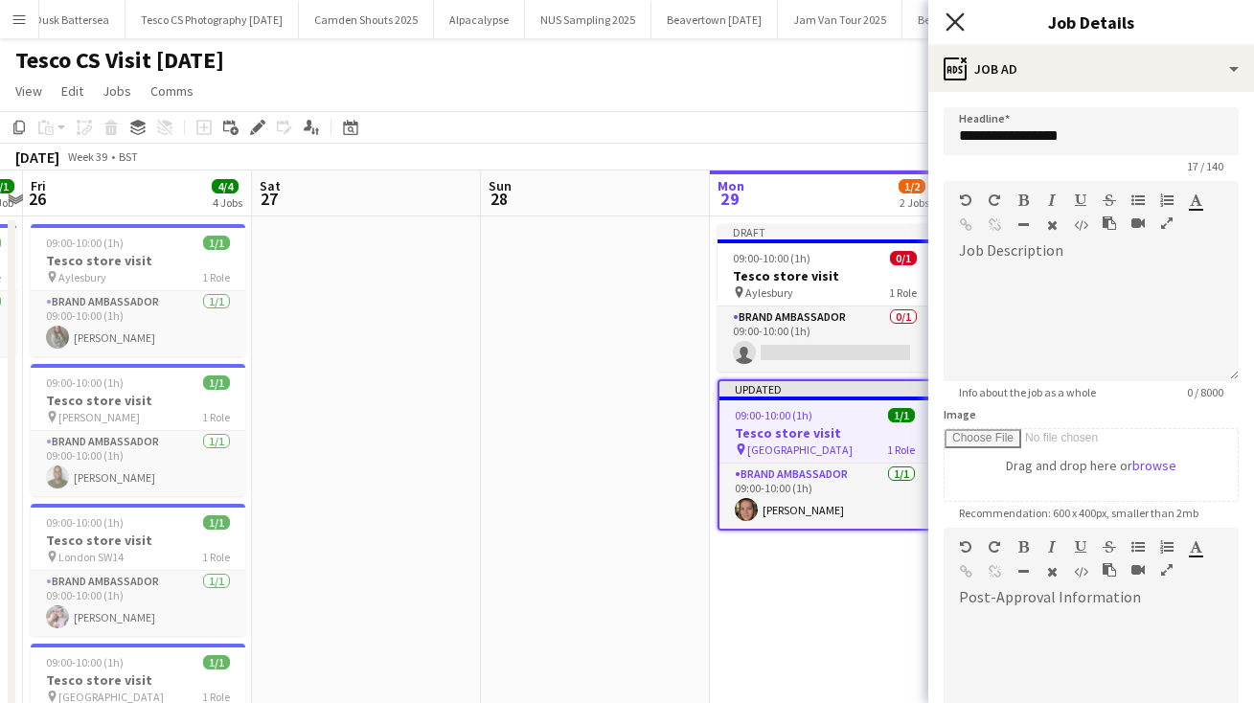
click at [953, 19] on icon at bounding box center [954, 21] width 18 height 18
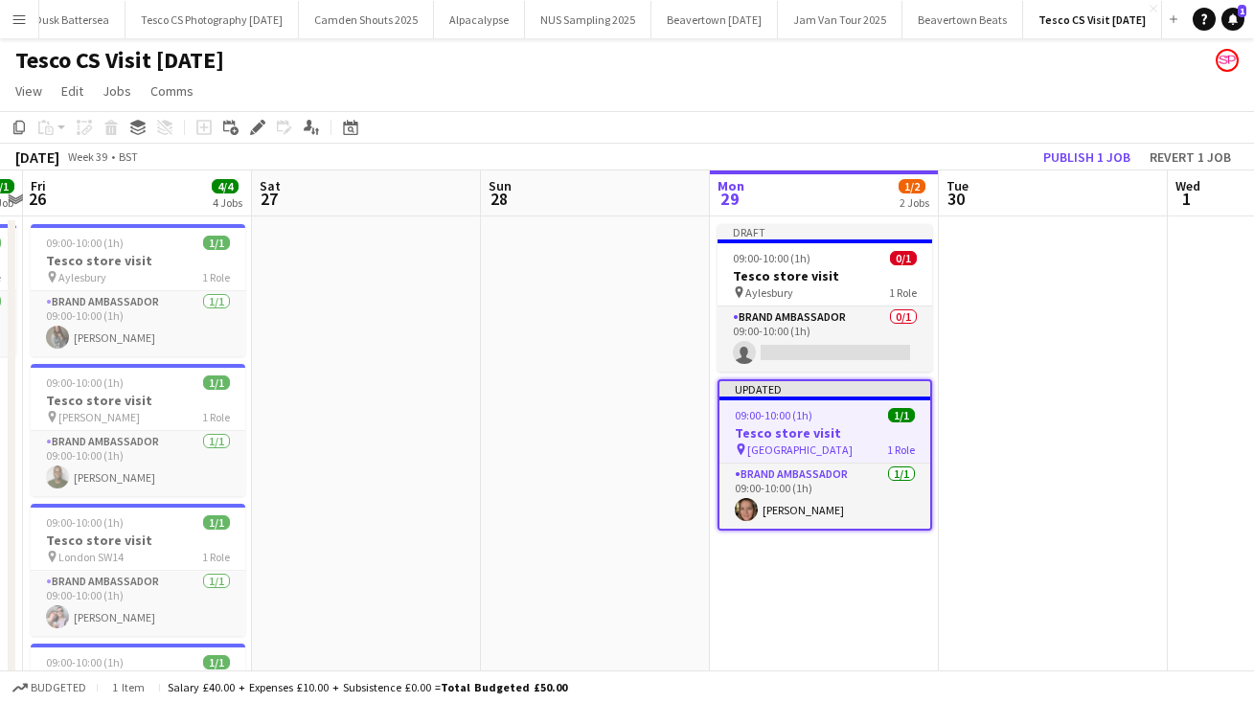
click at [898, 75] on app-page-menu "View Day view expanded Day view collapsed Month view Date picker Jump to [DATE]…" at bounding box center [627, 93] width 1254 height 36
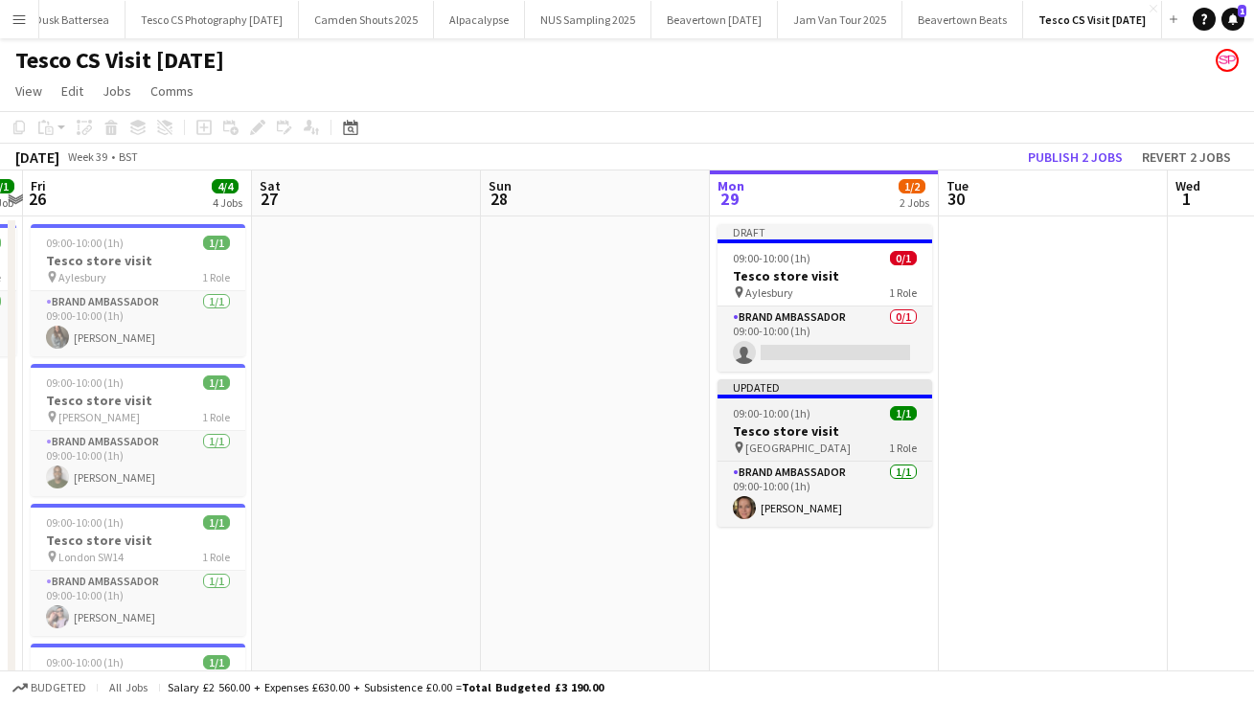
click at [775, 446] on span "[GEOGRAPHIC_DATA]" at bounding box center [797, 448] width 105 height 14
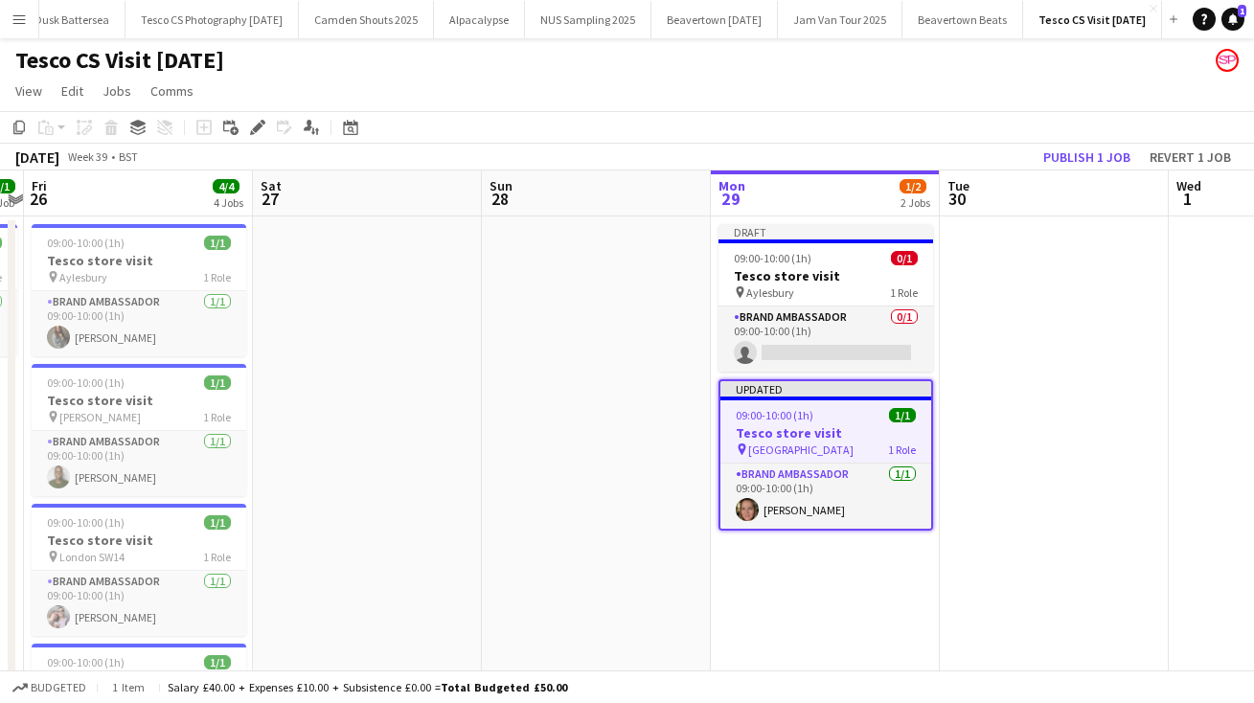
click at [775, 446] on span "[GEOGRAPHIC_DATA]" at bounding box center [800, 449] width 105 height 14
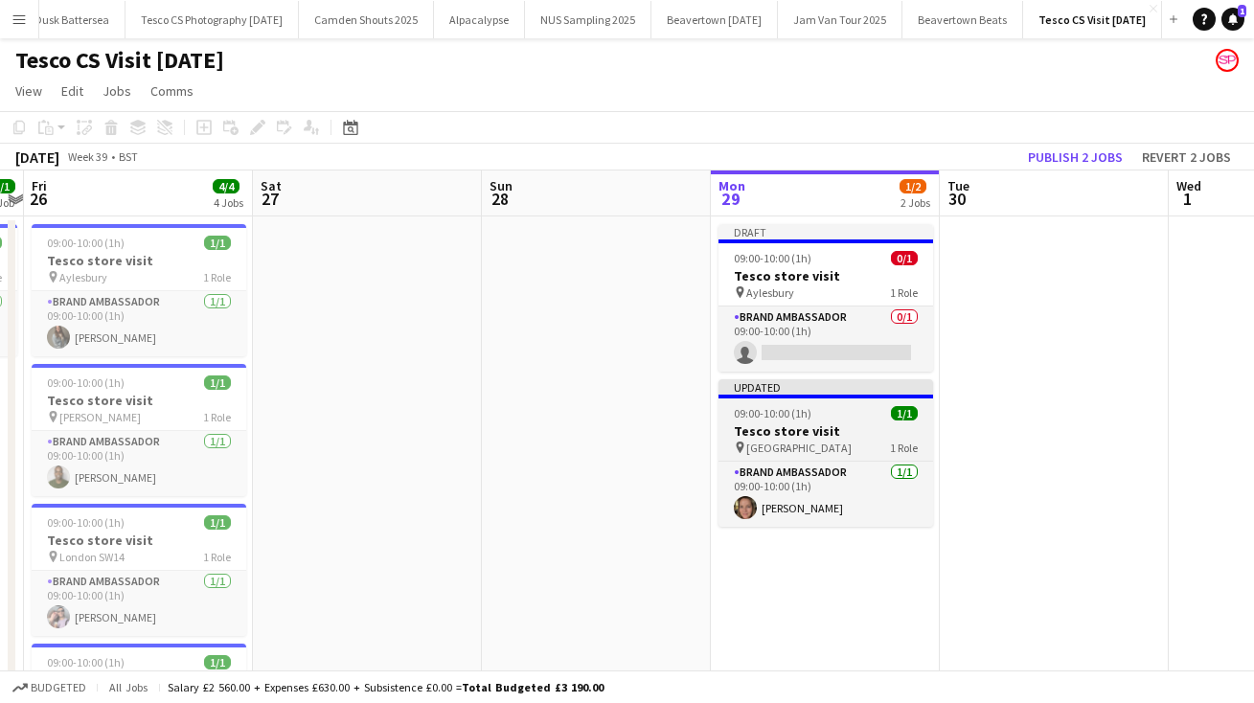
click at [775, 450] on span "[GEOGRAPHIC_DATA]" at bounding box center [798, 448] width 105 height 14
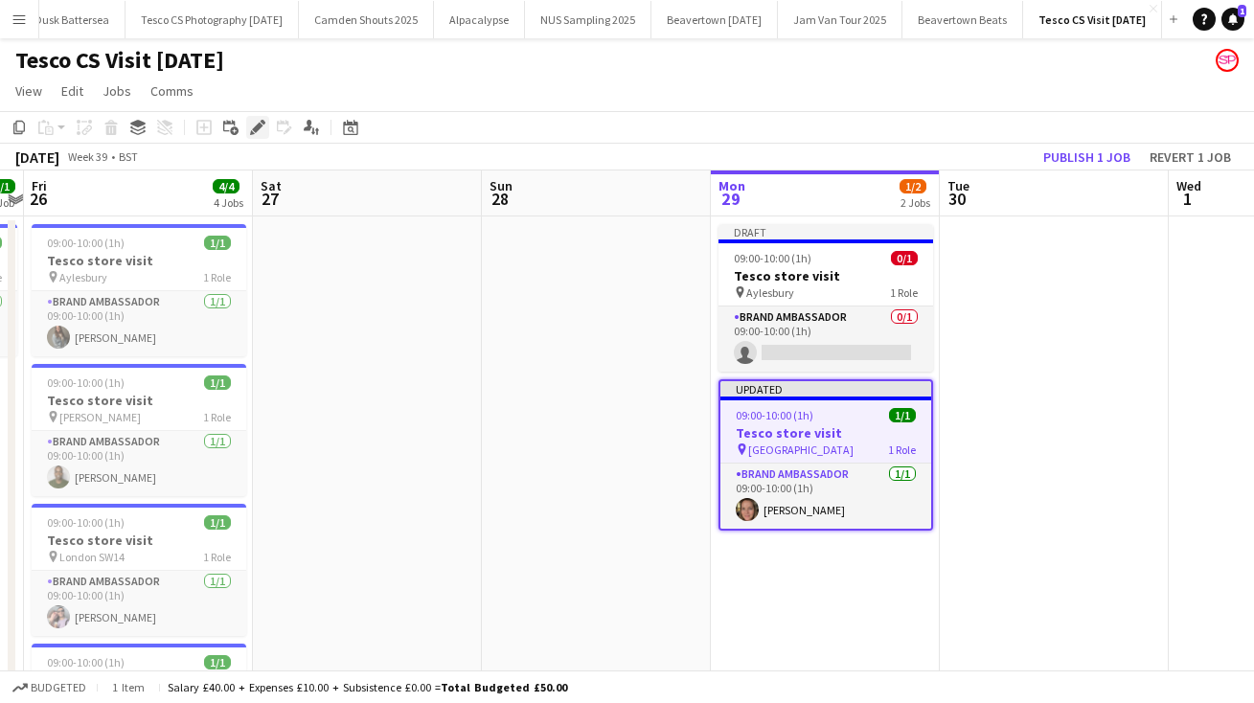
click at [259, 126] on icon at bounding box center [257, 128] width 11 height 11
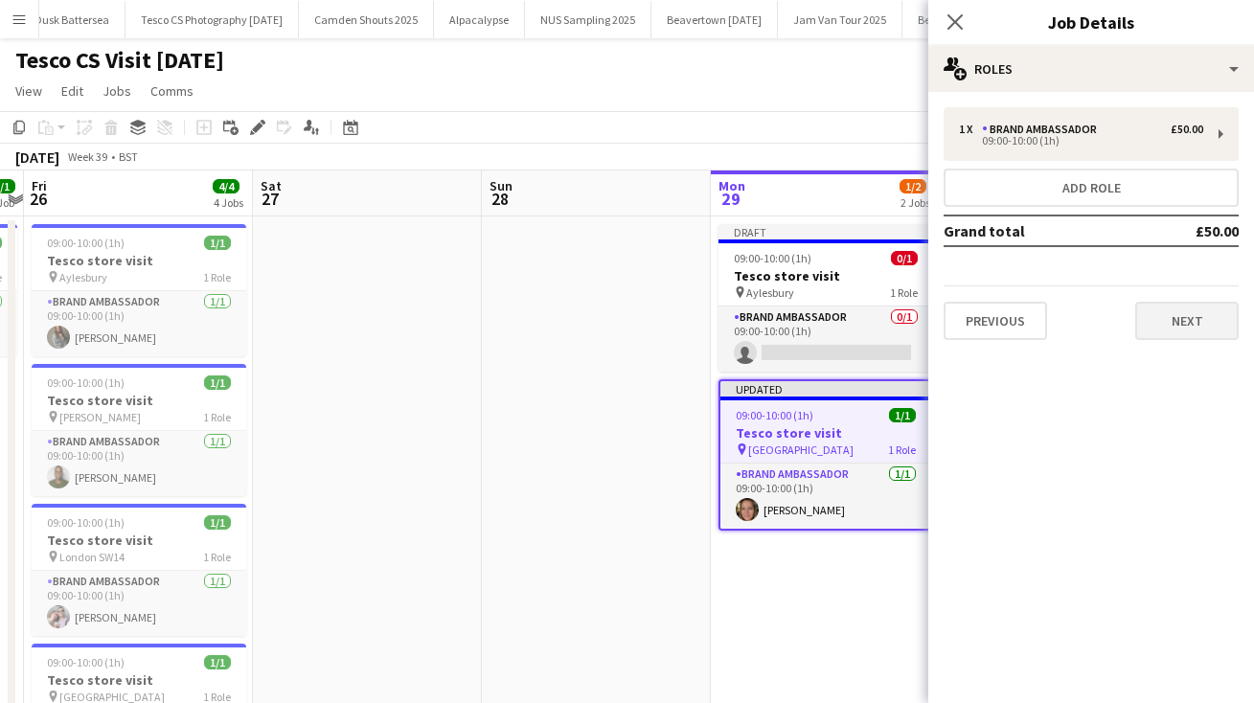
click at [1187, 332] on button "Next" at bounding box center [1186, 321] width 103 height 38
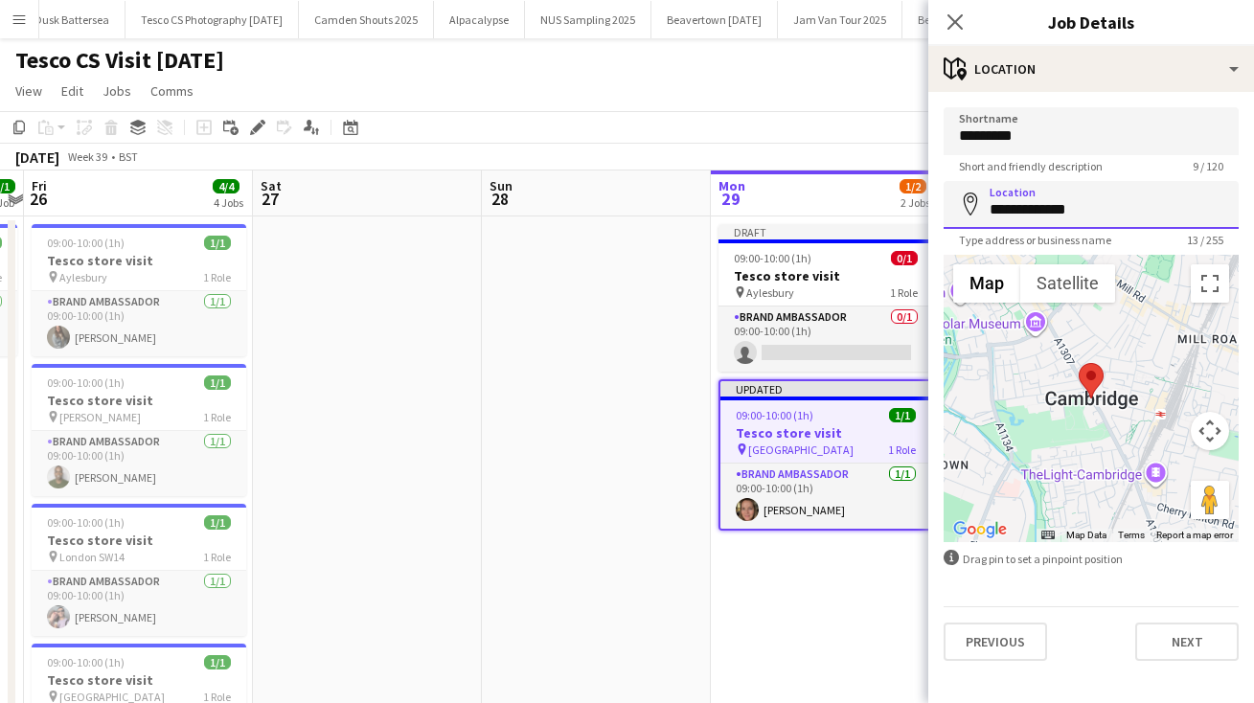
drag, startPoint x: 1095, startPoint y: 209, endPoint x: 779, endPoint y: 200, distance: 316.1
click at [803, 204] on body "Menu Boards Boards Boards All jobs Status Workforce Workforce My Workforce Recr…" at bounding box center [627, 638] width 1254 height 1277
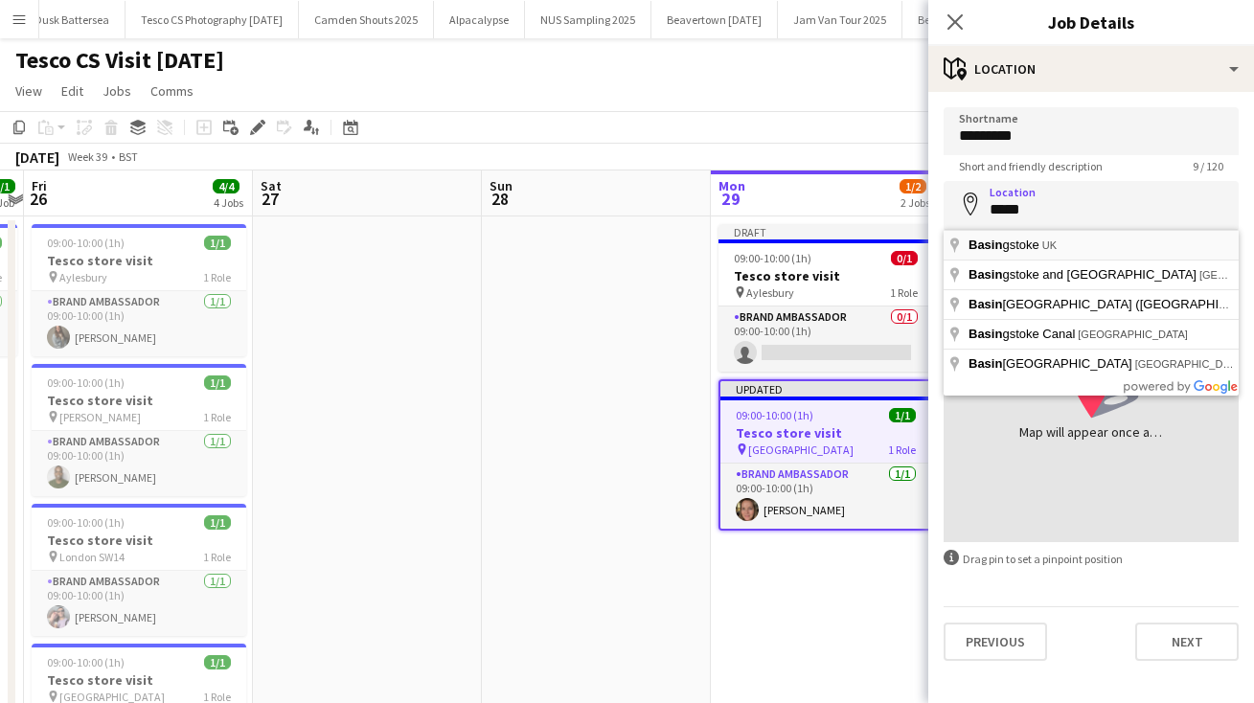
type input "**********"
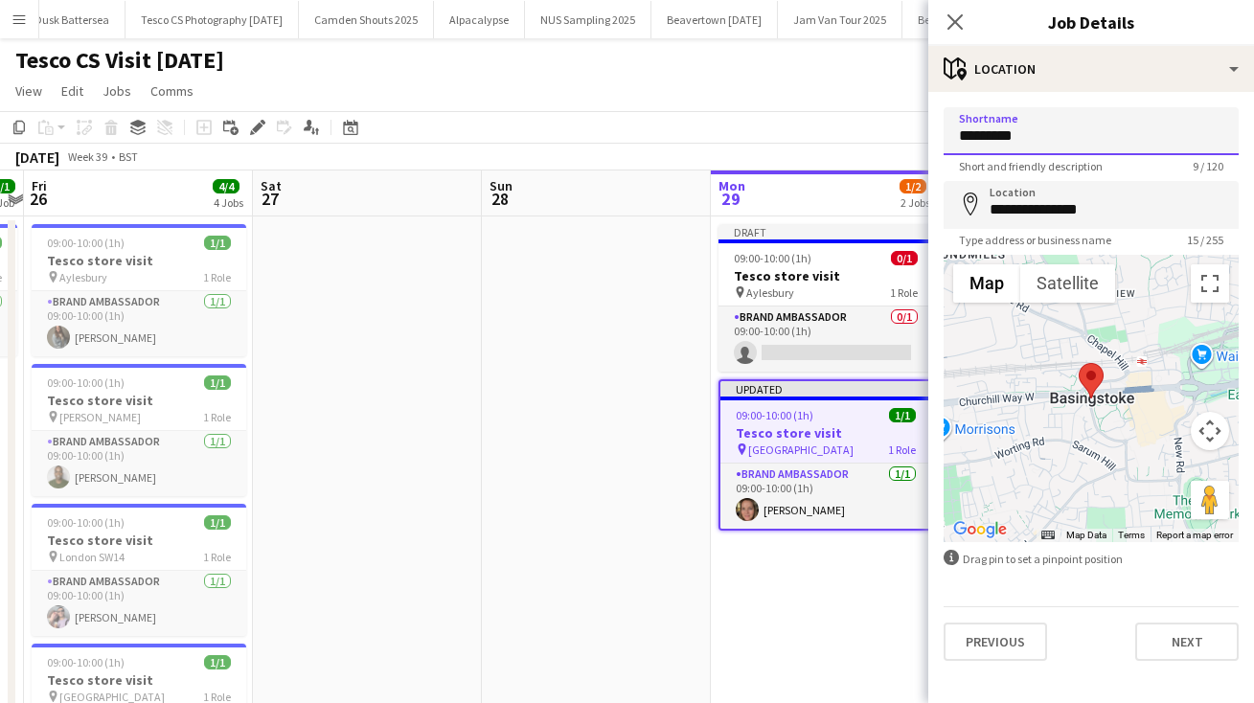
drag, startPoint x: 1035, startPoint y: 138, endPoint x: 617, endPoint y: 169, distance: 419.6
click at [644, 167] on body "Menu Boards Boards Boards All jobs Status Workforce Workforce My Workforce Recr…" at bounding box center [627, 638] width 1254 height 1277
type input "*"
type input "**********"
click at [1210, 636] on button "Next" at bounding box center [1186, 641] width 103 height 38
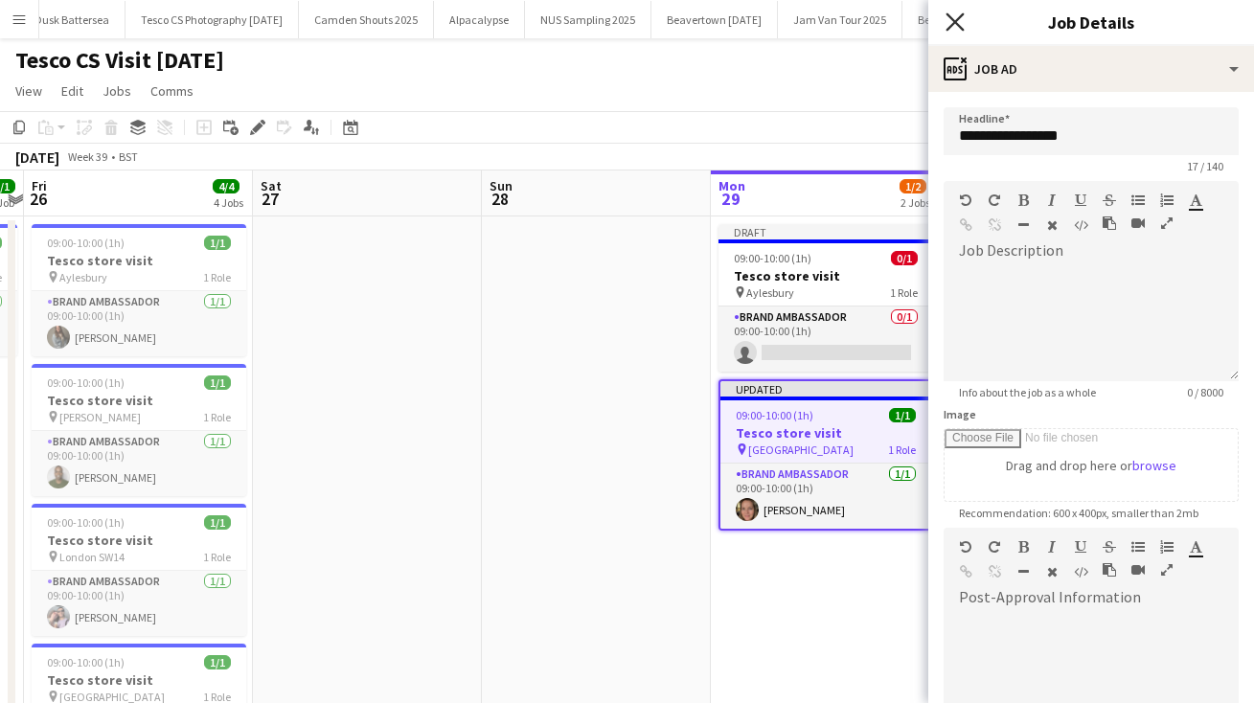
click at [955, 22] on icon at bounding box center [954, 21] width 18 height 18
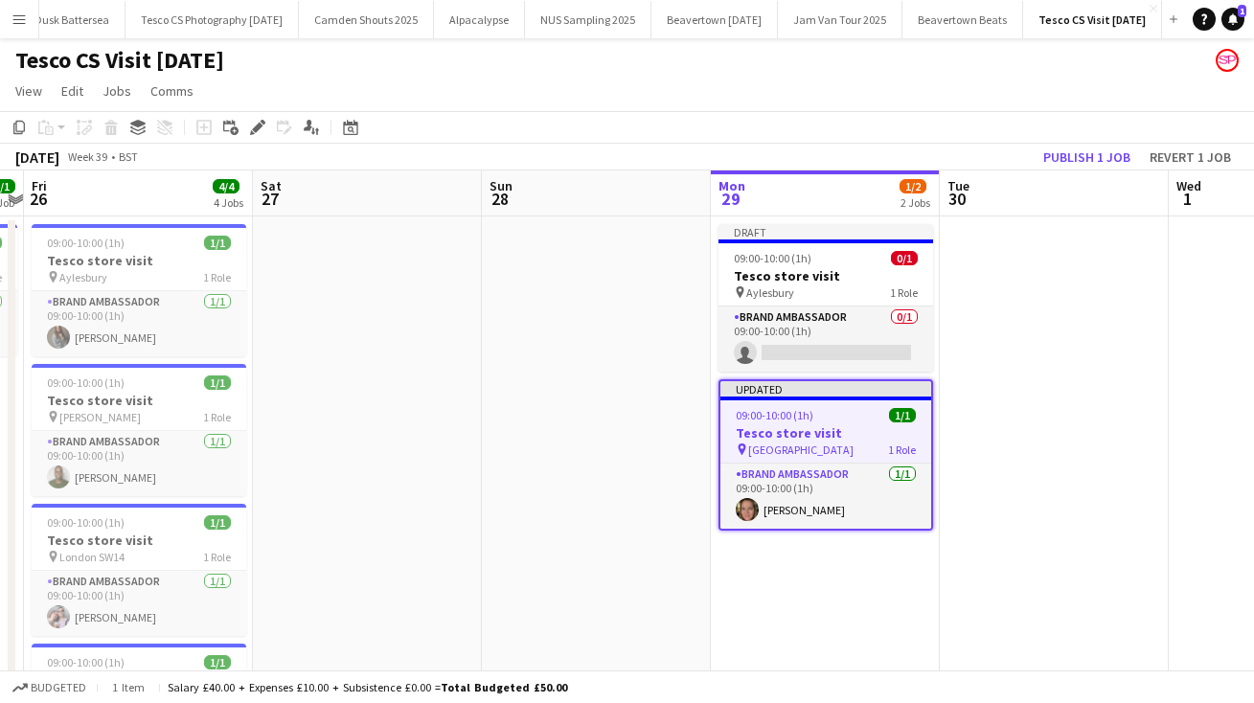
click at [967, 78] on app-page-menu "View Day view expanded Day view collapsed Month view Date picker Jump to [DATE]…" at bounding box center [627, 93] width 1254 height 36
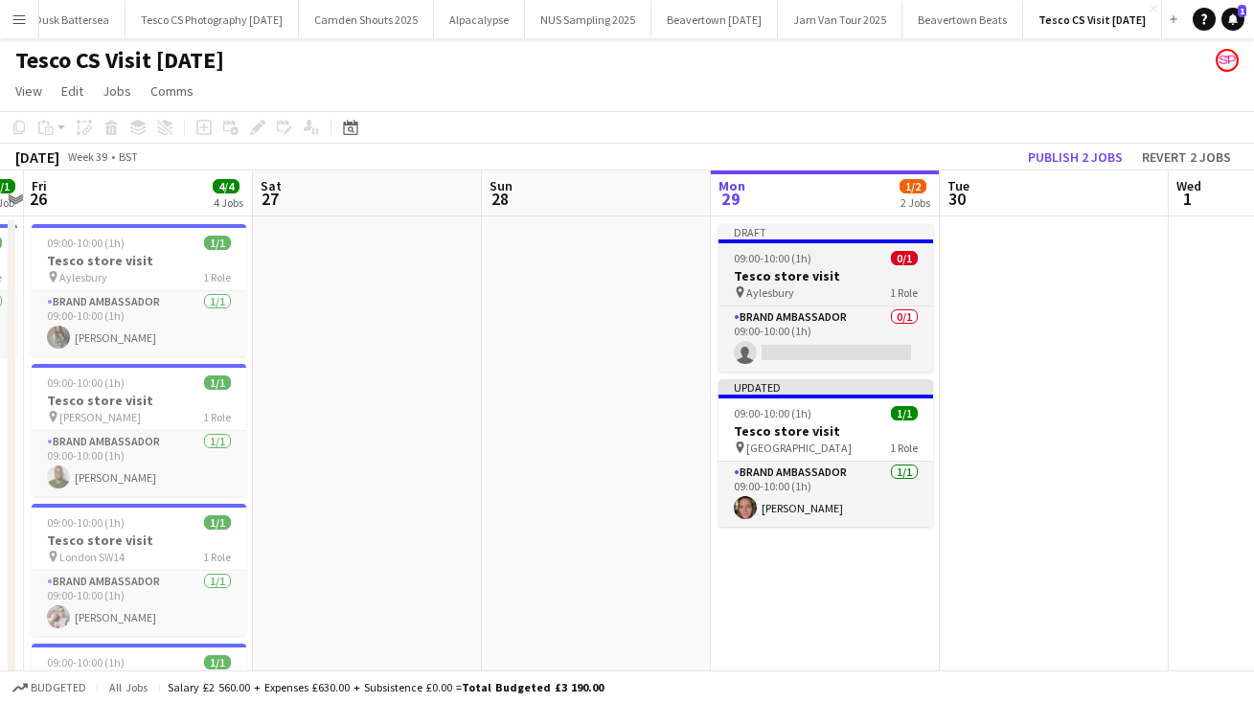
click at [778, 288] on span "Aylesbury" at bounding box center [770, 292] width 48 height 14
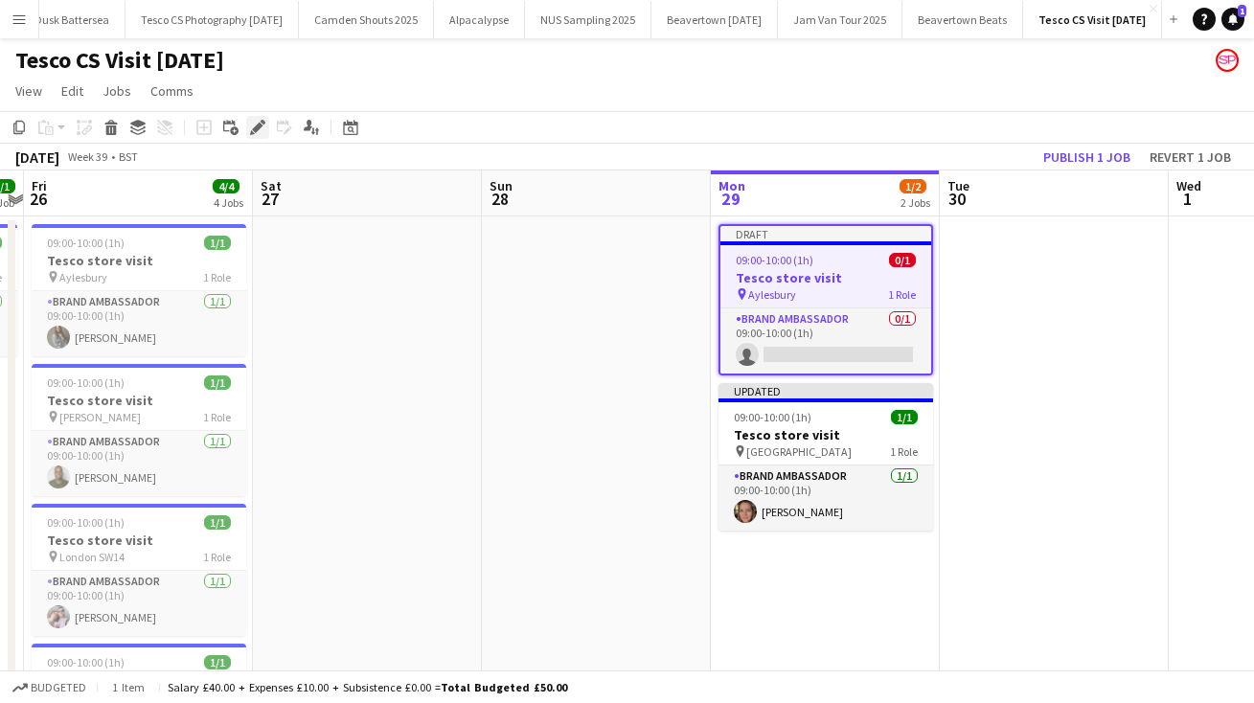
click at [260, 124] on icon at bounding box center [257, 128] width 11 height 11
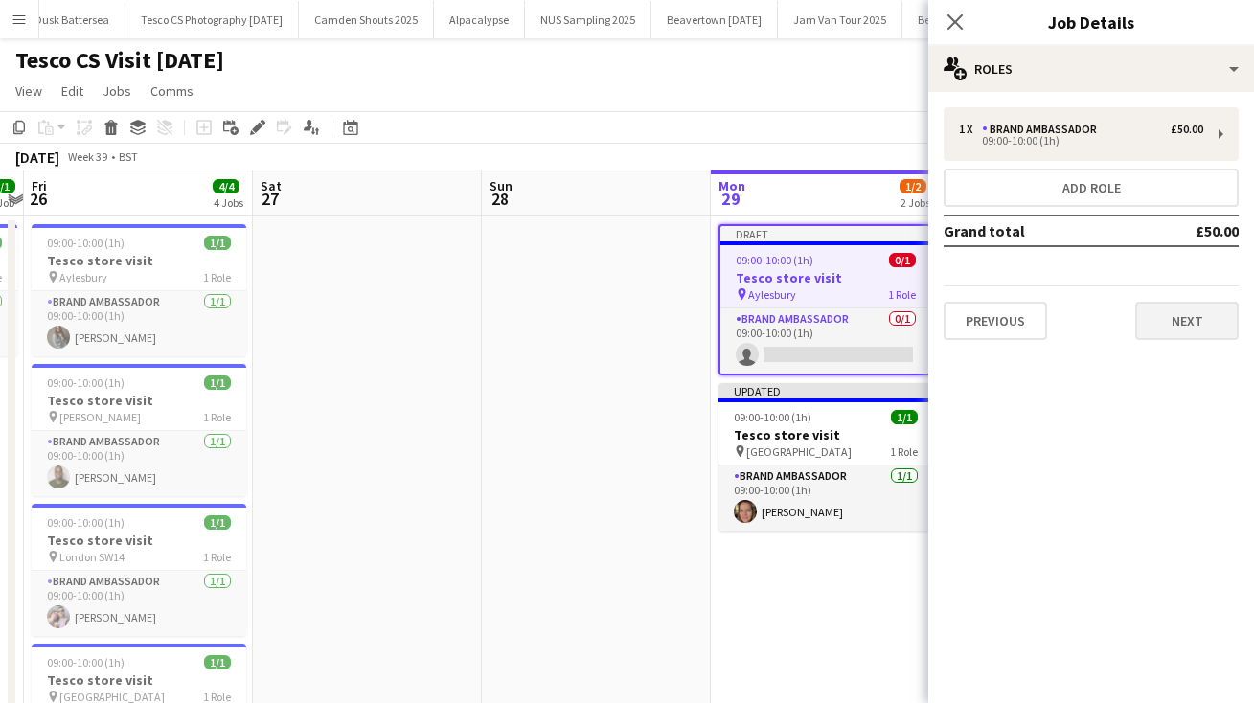
click at [1176, 333] on button "Next" at bounding box center [1186, 321] width 103 height 38
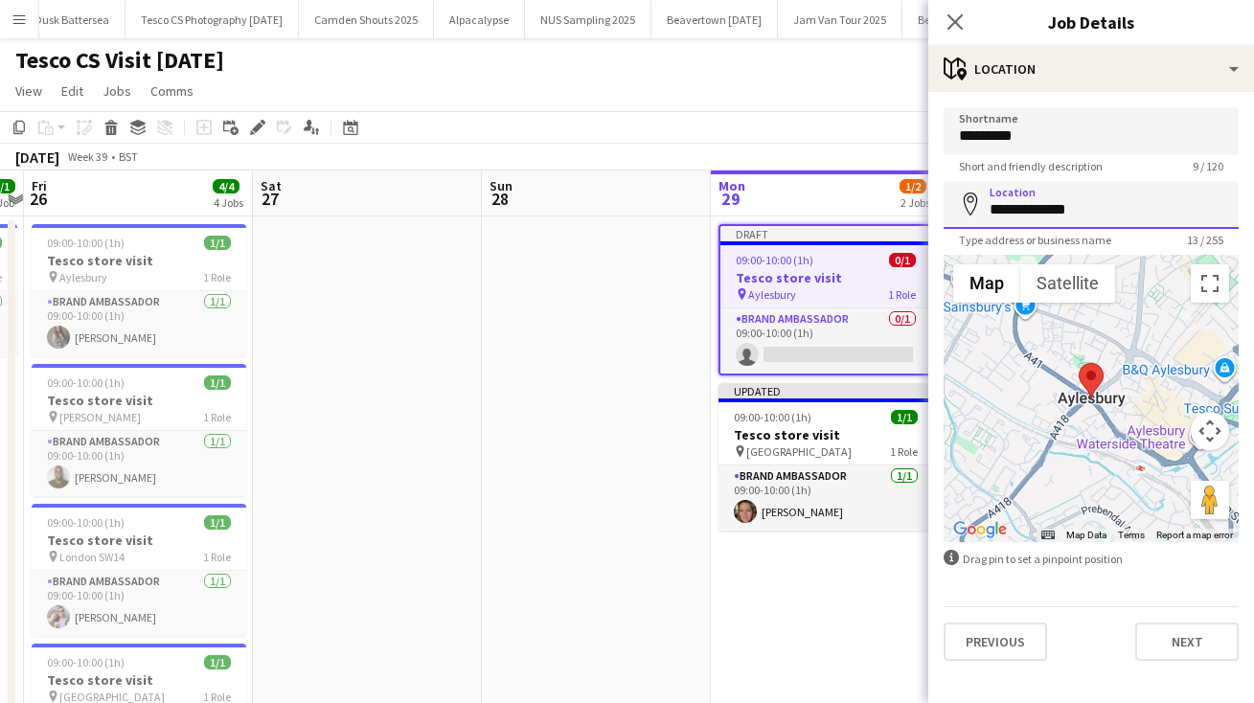
drag, startPoint x: 1092, startPoint y: 213, endPoint x: 713, endPoint y: 215, distance: 378.3
click at [724, 215] on body "Menu Boards Boards Boards All jobs Status Workforce Workforce My Workforce Recr…" at bounding box center [627, 638] width 1254 height 1277
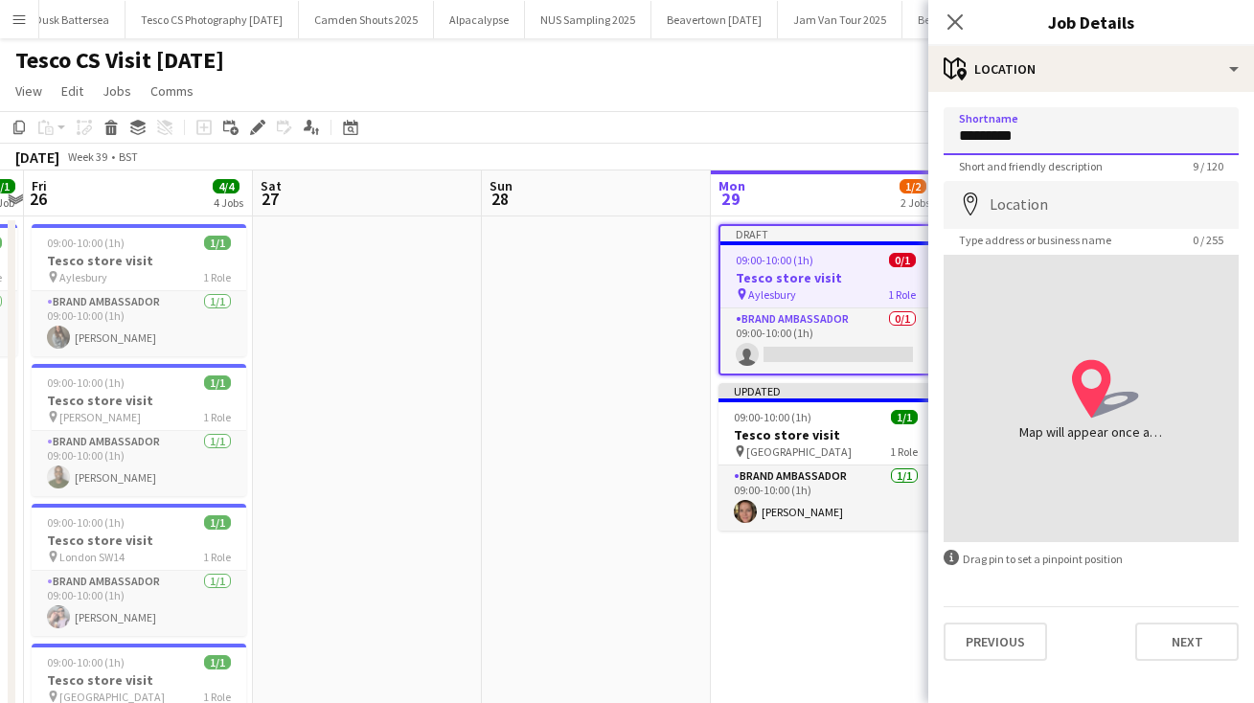
click at [1029, 135] on input "*********" at bounding box center [1090, 131] width 295 height 48
type input "*"
type input "*********"
click at [1068, 207] on input "Location" at bounding box center [1090, 205] width 295 height 48
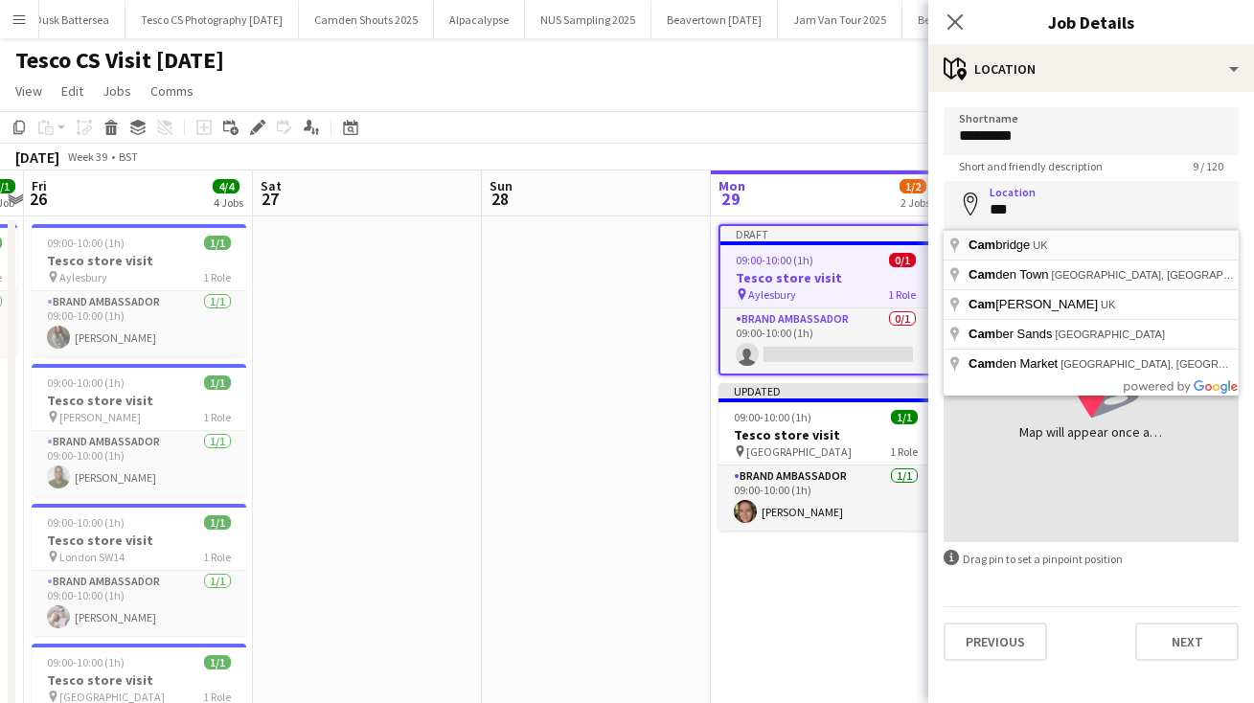
type input "**********"
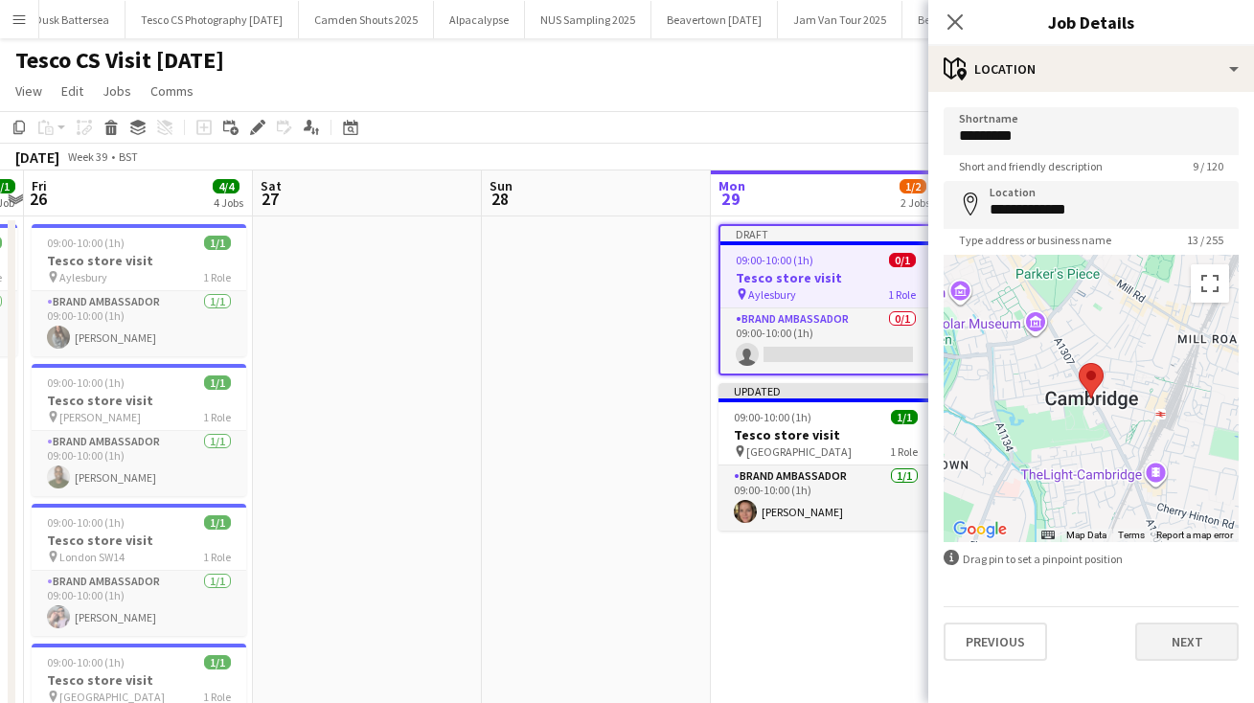
click at [1187, 638] on button "Next" at bounding box center [1186, 641] width 103 height 38
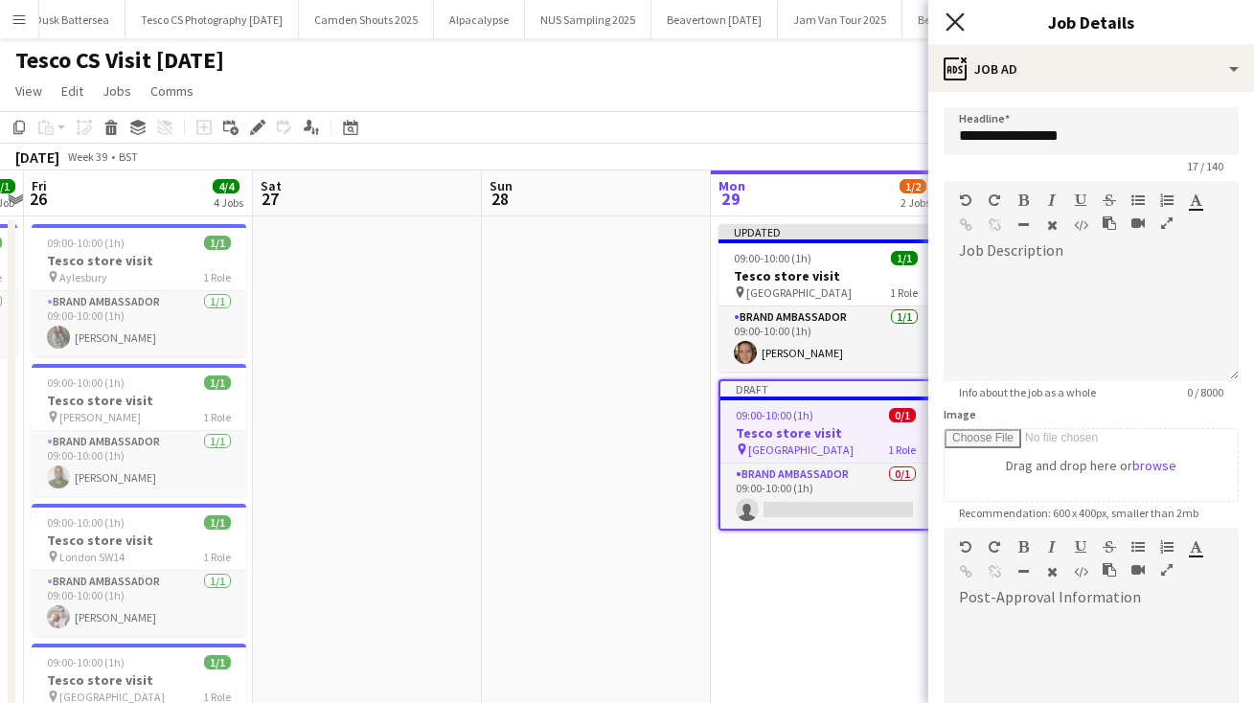
click at [954, 20] on icon at bounding box center [954, 21] width 18 height 18
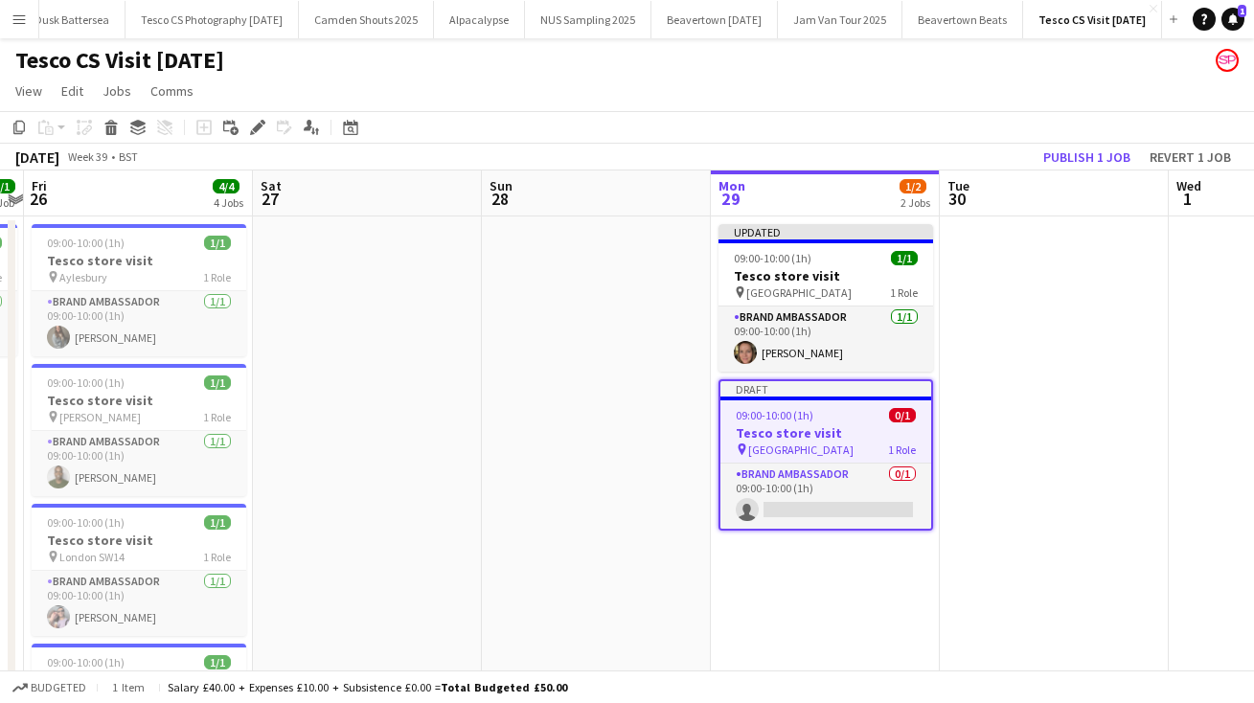
click at [959, 94] on app-page-menu "View Day view expanded Day view collapsed Month view Date picker Jump to [DATE]…" at bounding box center [627, 93] width 1254 height 36
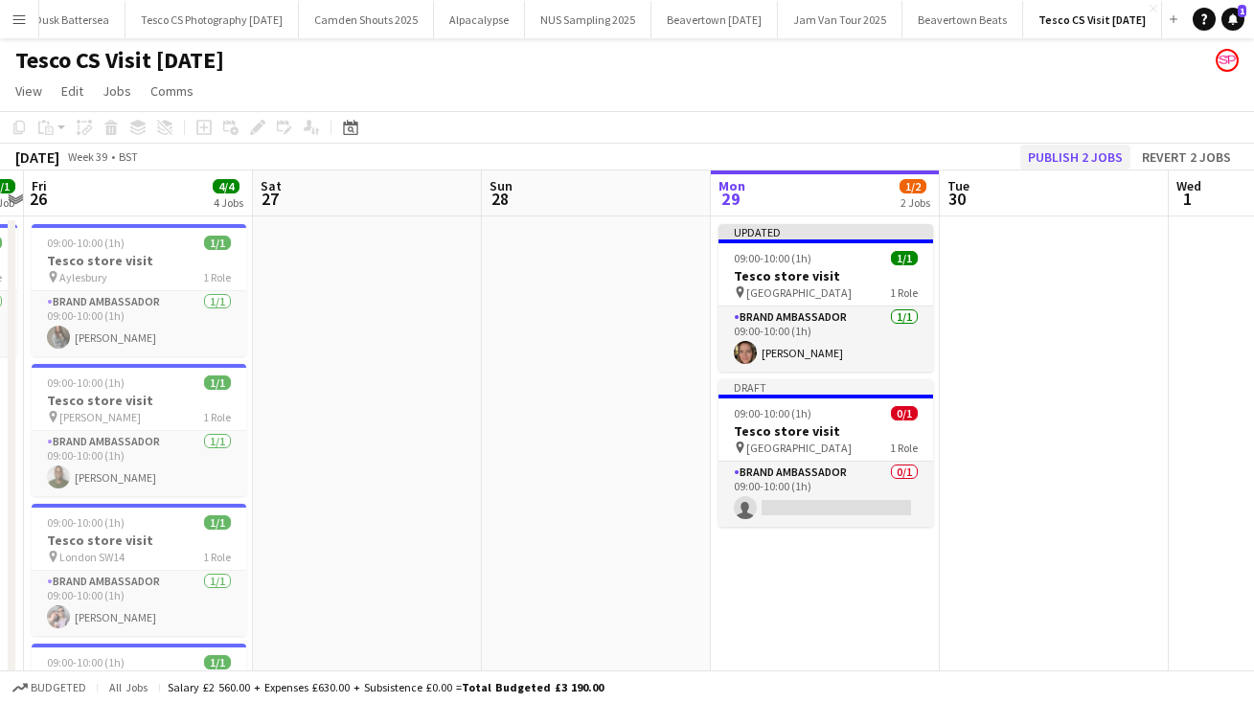
click at [1086, 150] on button "Publish 2 jobs" at bounding box center [1075, 157] width 110 height 25
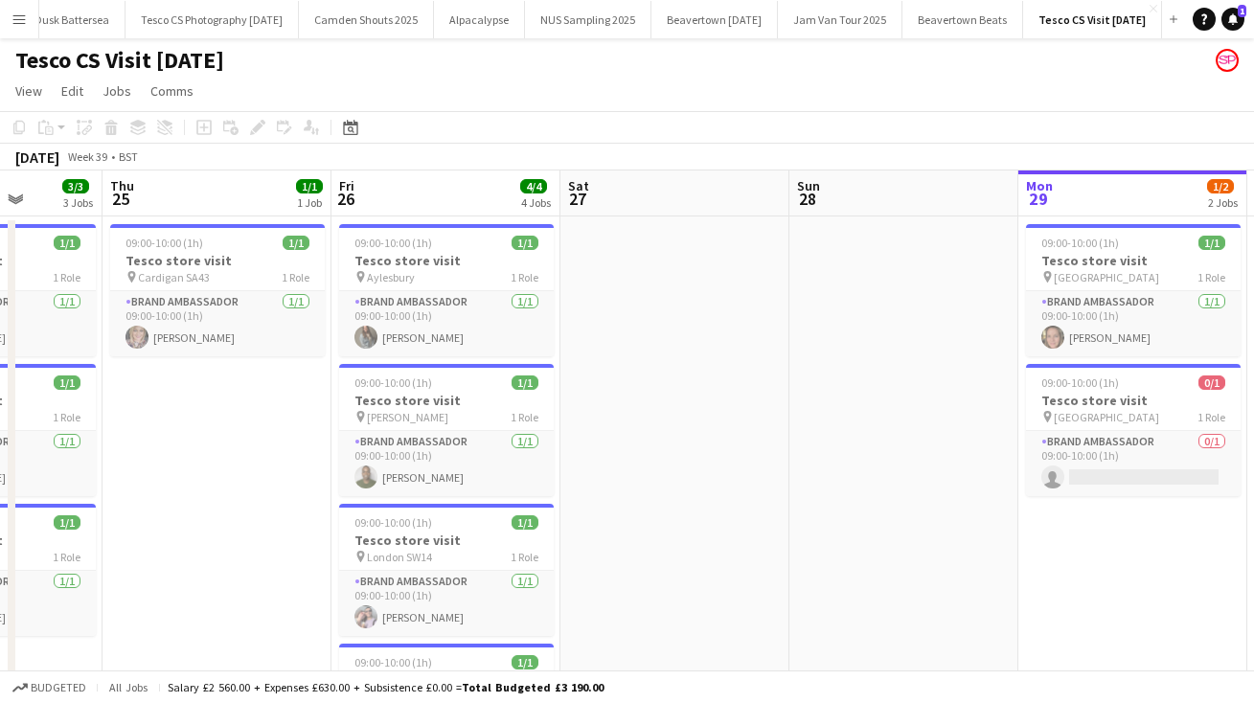
drag, startPoint x: 451, startPoint y: 289, endPoint x: -70, endPoint y: 268, distance: 521.4
click at [0, 268] on html "Menu Boards Boards Boards All jobs Status Workforce Workforce My Workforce Recr…" at bounding box center [627, 638] width 1254 height 1277
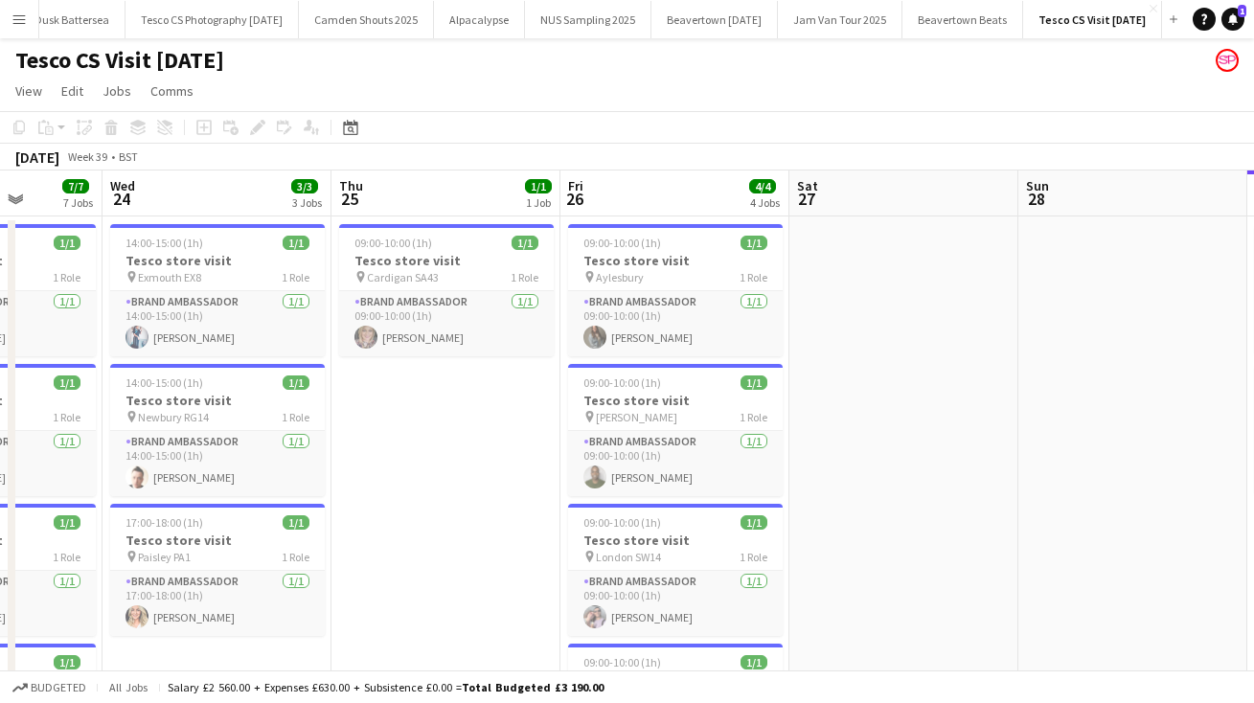
scroll to position [0, 412]
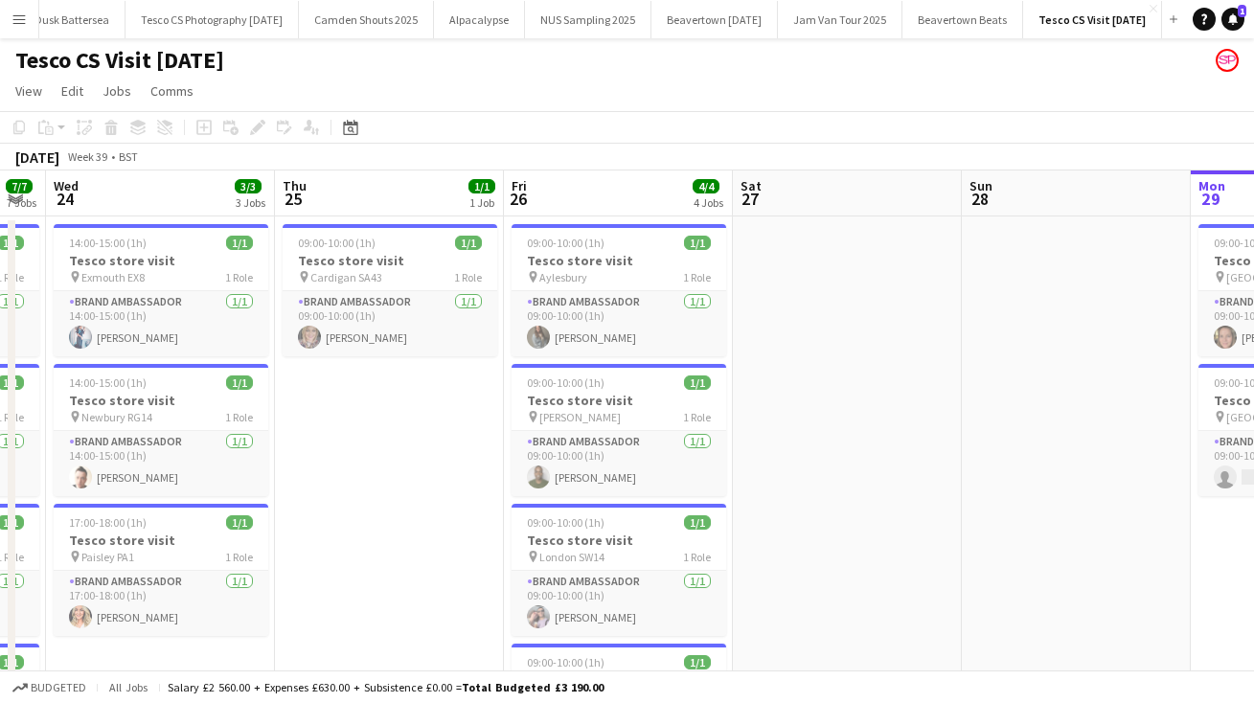
click at [11, 20] on app-icon "Menu" at bounding box center [18, 18] width 15 height 15
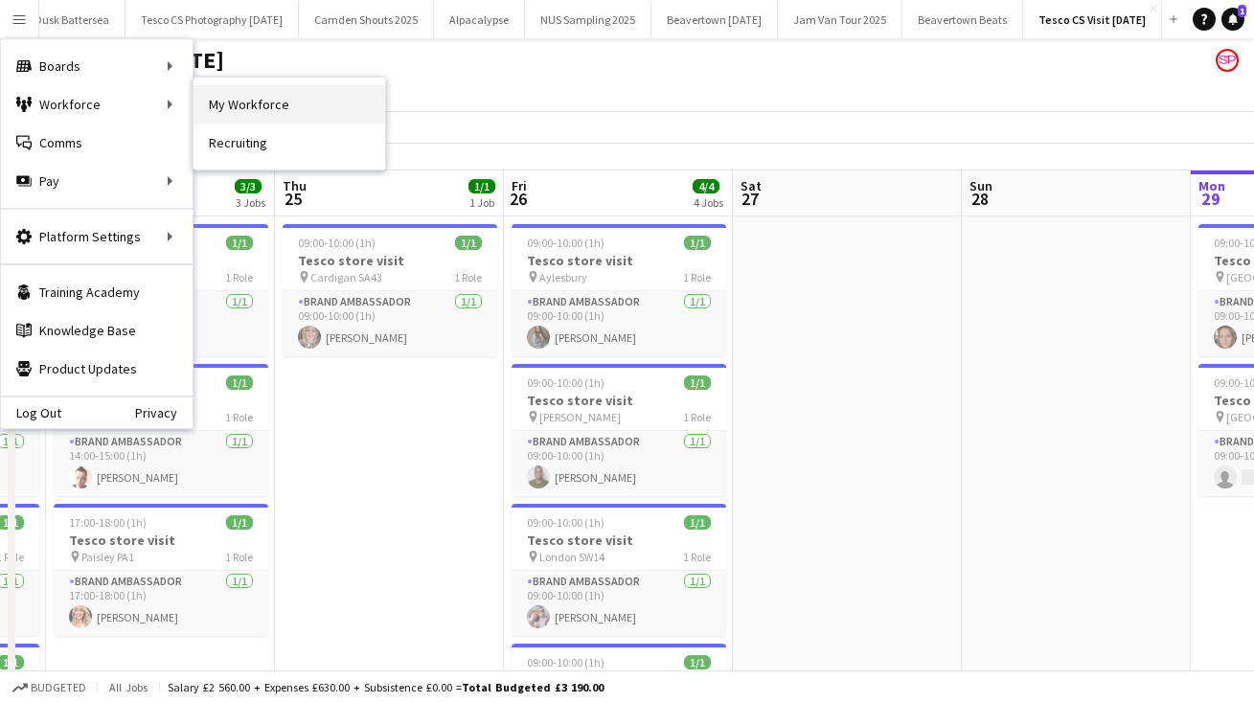
click at [288, 103] on link "My Workforce" at bounding box center [289, 104] width 192 height 38
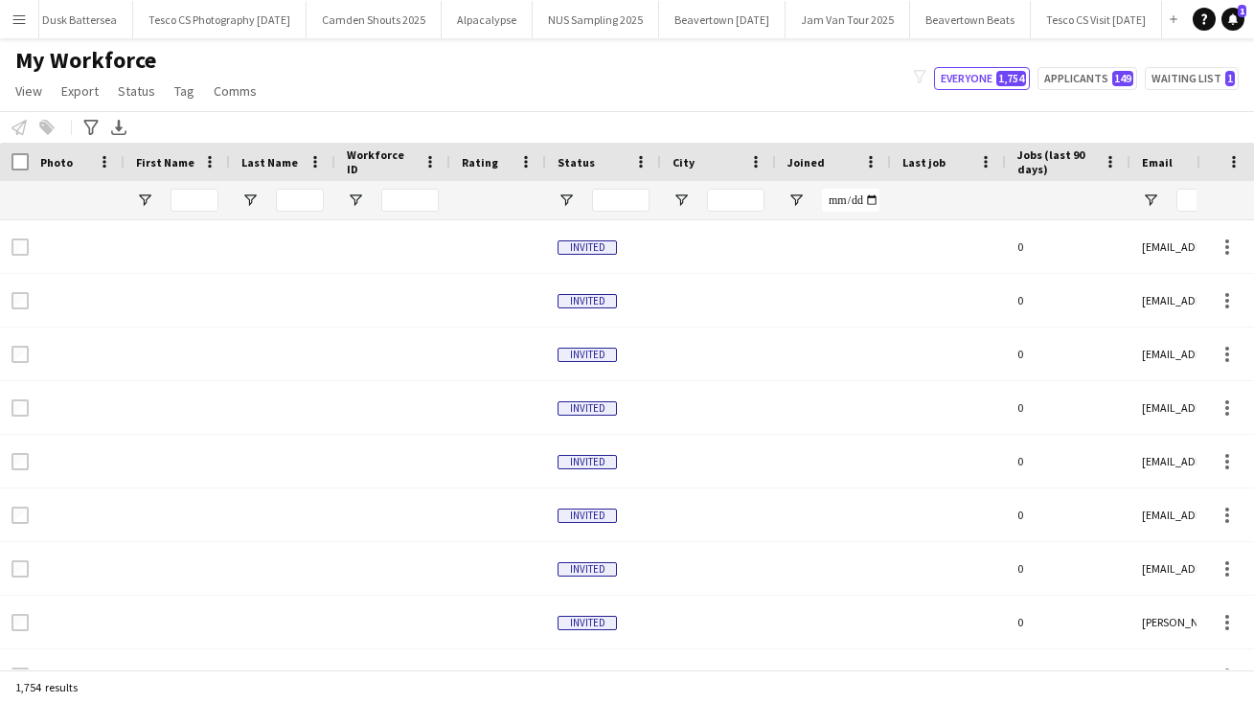
type input "**********"
click at [295, 202] on input "Last Name Filter Input" at bounding box center [300, 200] width 48 height 23
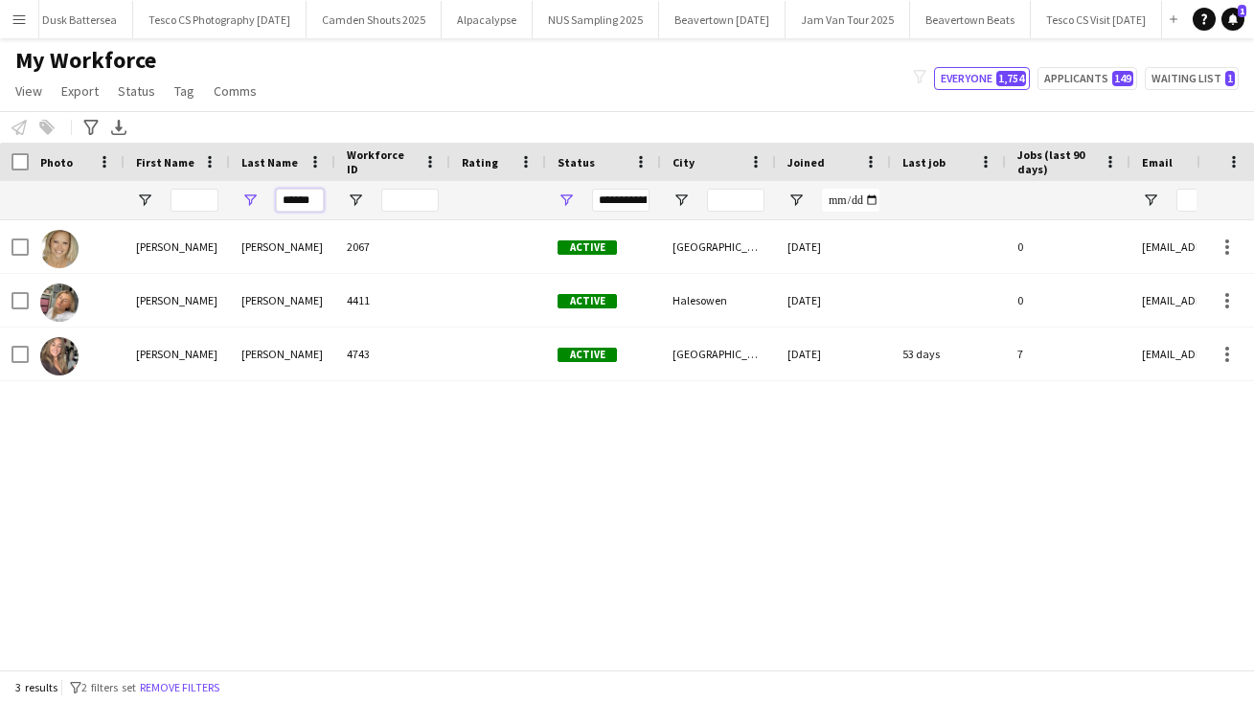
type input "******"
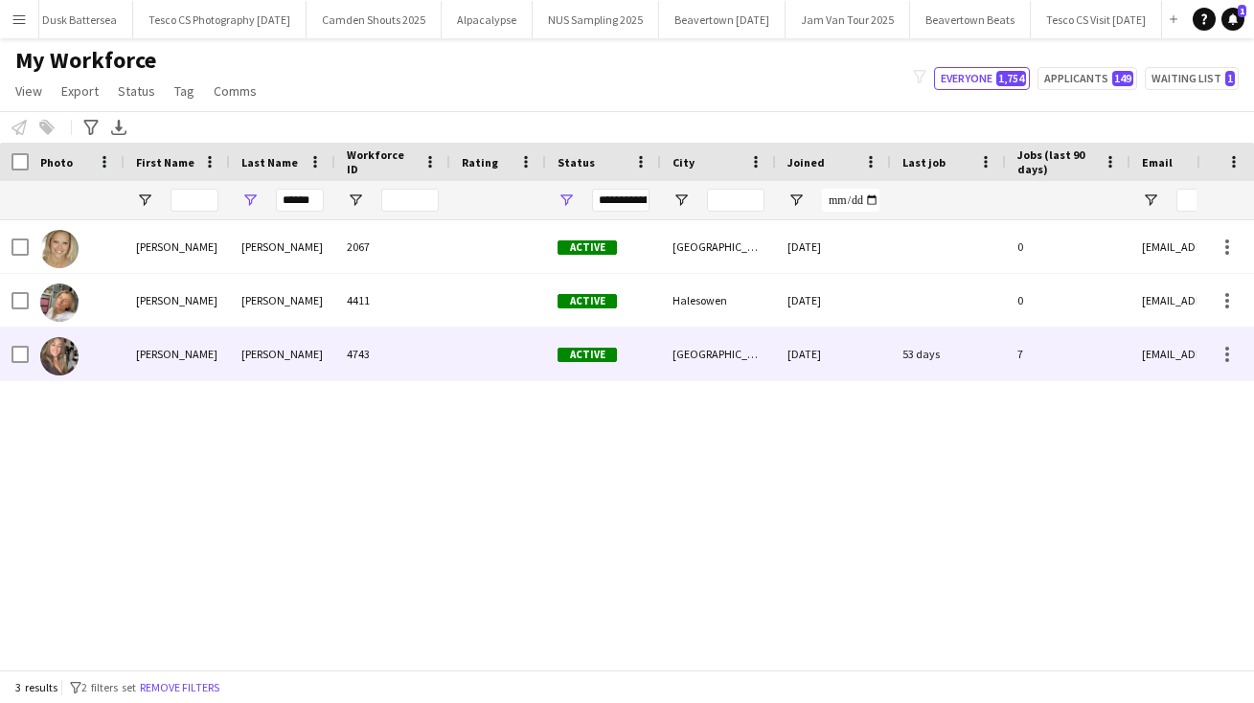
drag, startPoint x: 185, startPoint y: 112, endPoint x: 257, endPoint y: 351, distance: 250.0
click at [257, 351] on div "[PERSON_NAME]" at bounding box center [282, 354] width 105 height 53
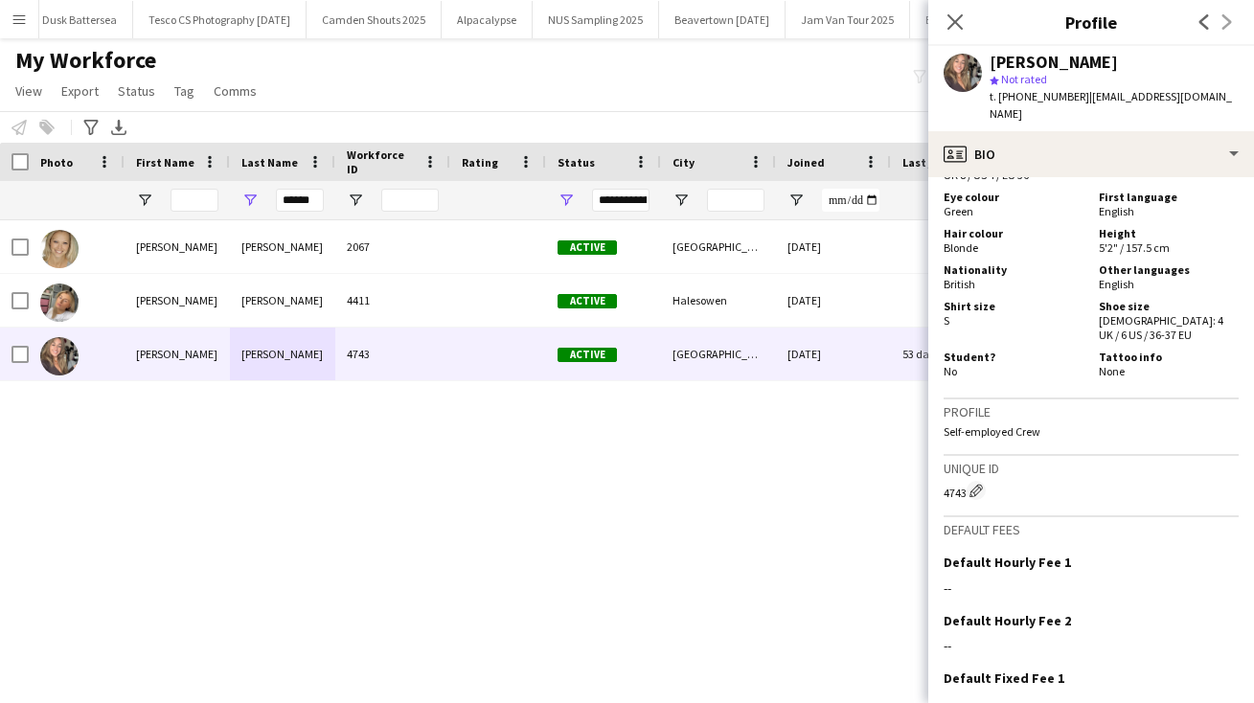
scroll to position [1159, 0]
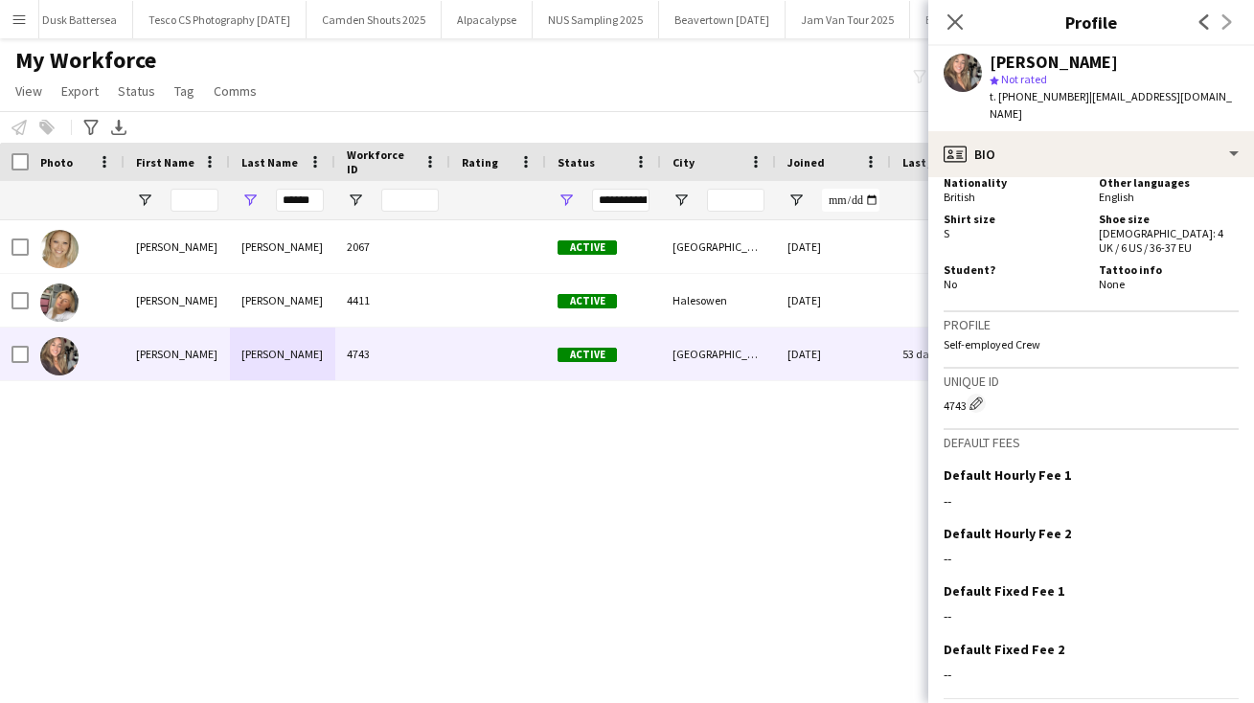
drag, startPoint x: 1178, startPoint y: 528, endPoint x: 1170, endPoint y: 760, distance: 232.8
click at [1170, 702] on html "Menu Boards Boards Boards All jobs Status Workforce Workforce My Workforce Recr…" at bounding box center [627, 351] width 1254 height 703
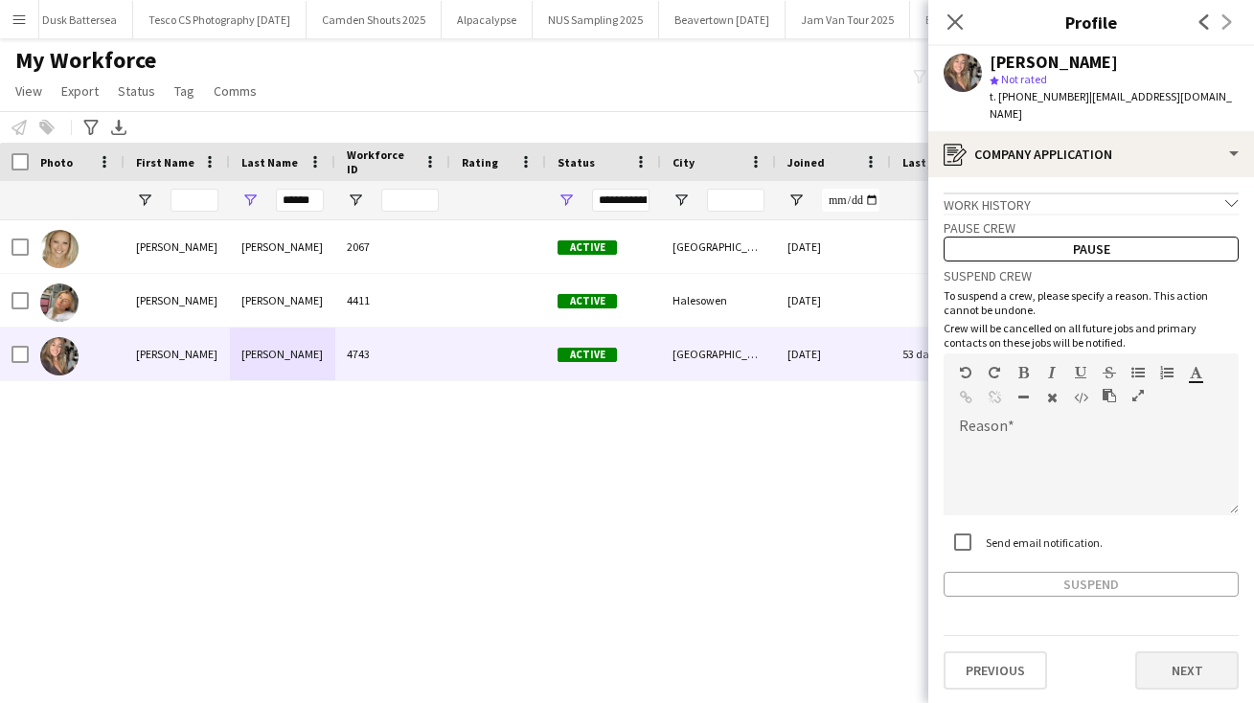
click at [1171, 651] on button "Next" at bounding box center [1186, 670] width 103 height 38
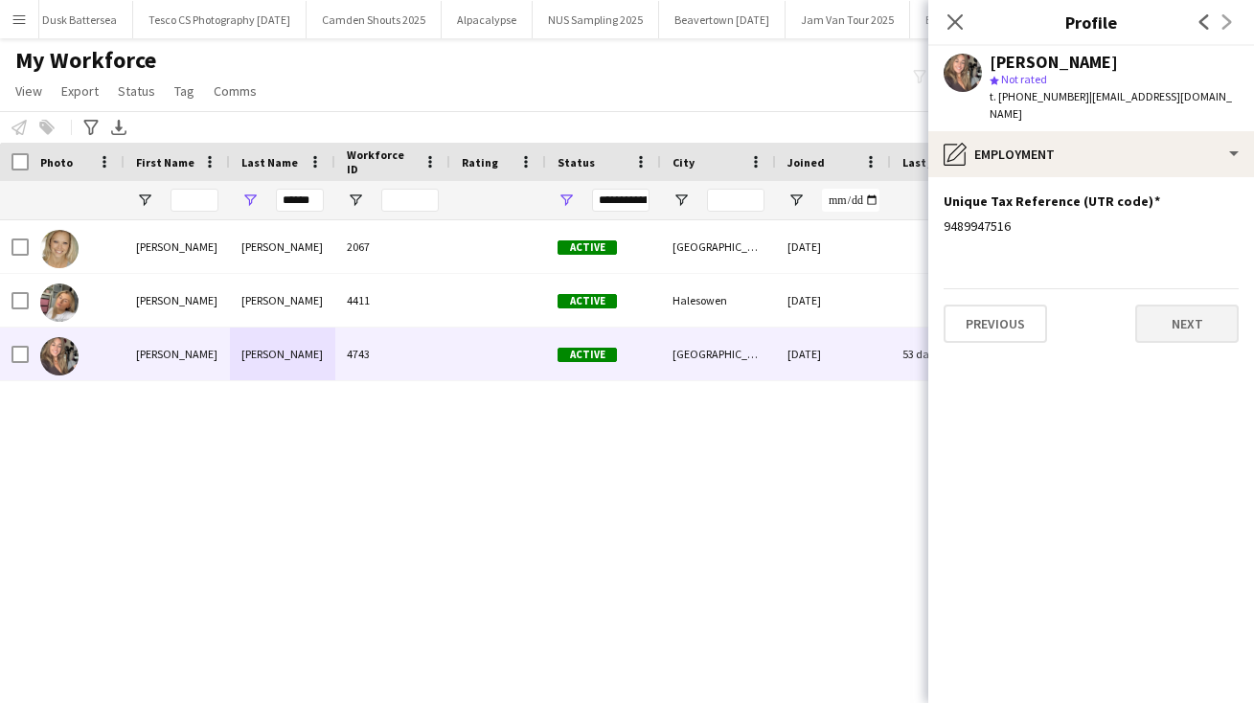
click at [1194, 305] on button "Next" at bounding box center [1186, 324] width 103 height 38
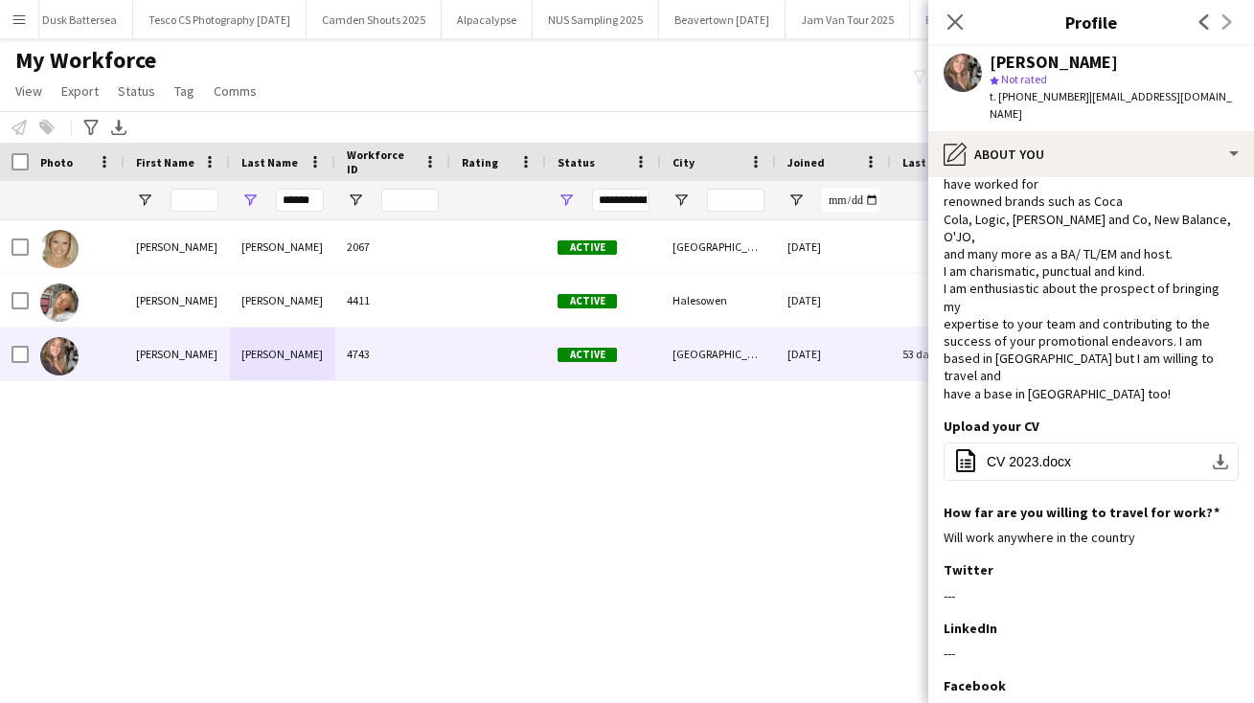
scroll to position [200, 0]
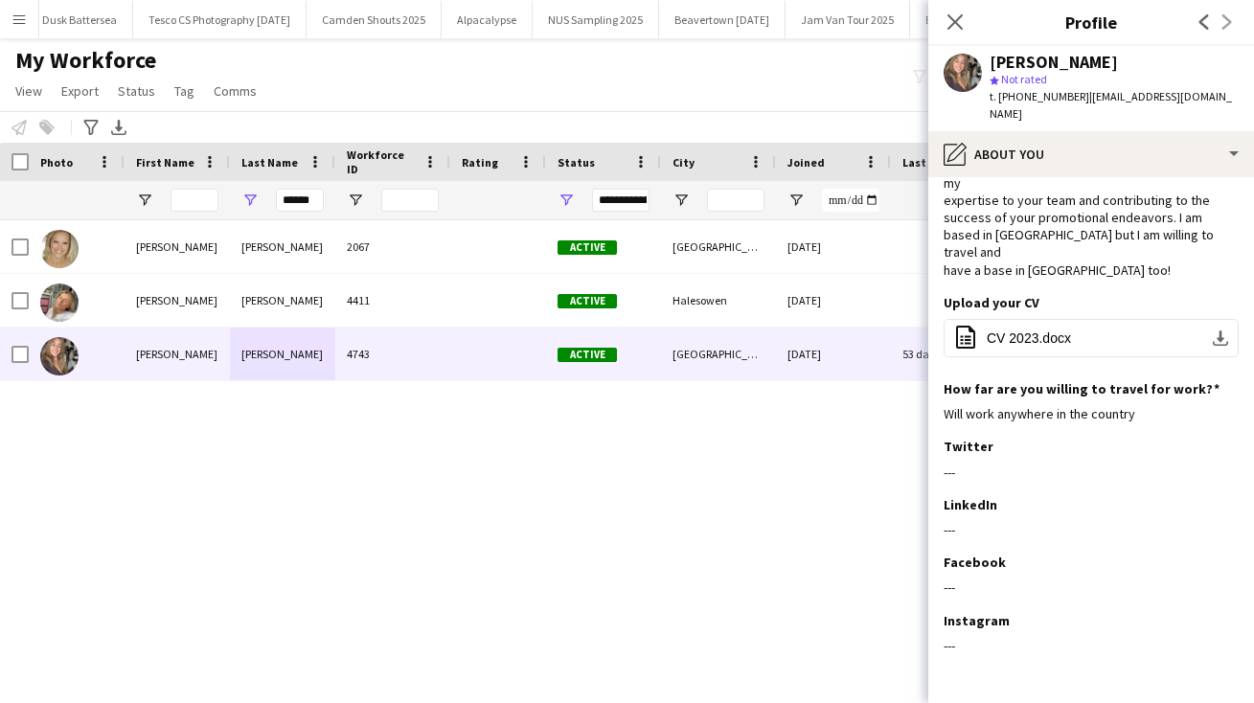
drag, startPoint x: 1099, startPoint y: 647, endPoint x: 1098, endPoint y: 760, distance: 113.0
click at [1098, 702] on html "Menu Boards Boards Boards All jobs Status Workforce Workforce My Workforce Recr…" at bounding box center [627, 351] width 1254 height 703
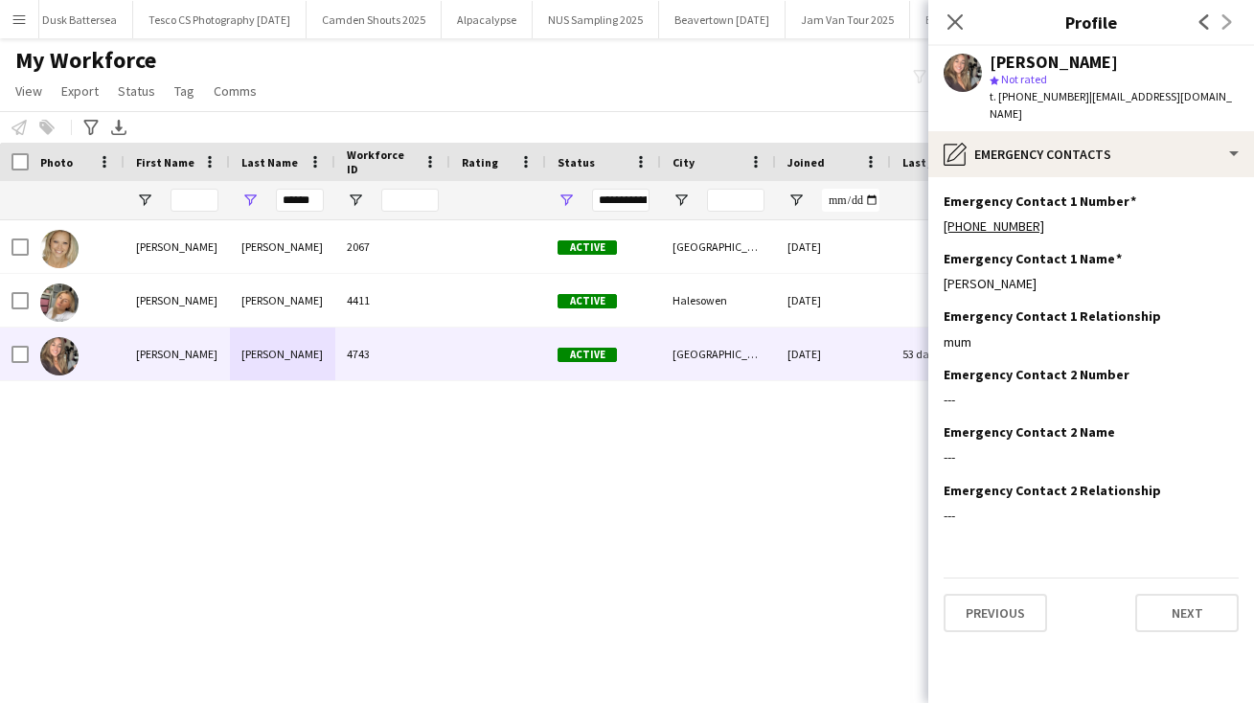
click at [1169, 577] on div "Previous Next" at bounding box center [1090, 604] width 295 height 55
click at [1168, 594] on button "Next" at bounding box center [1186, 613] width 103 height 38
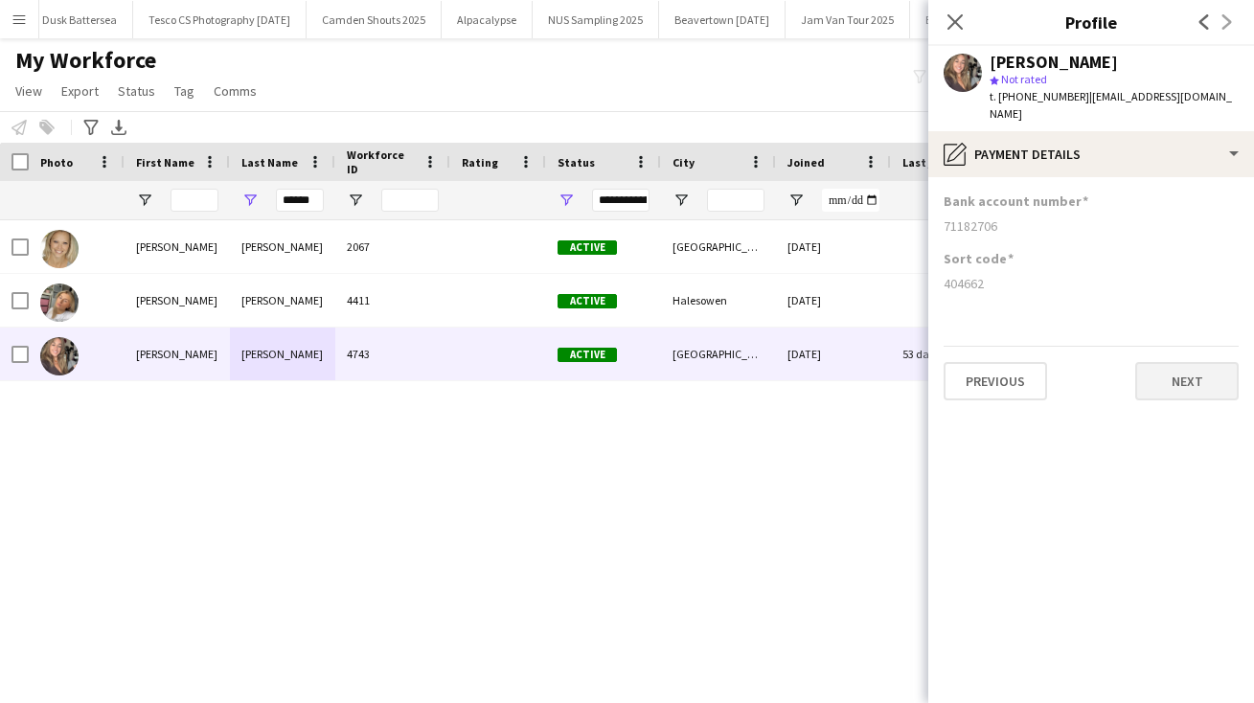
click at [1181, 370] on button "Next" at bounding box center [1186, 381] width 103 height 38
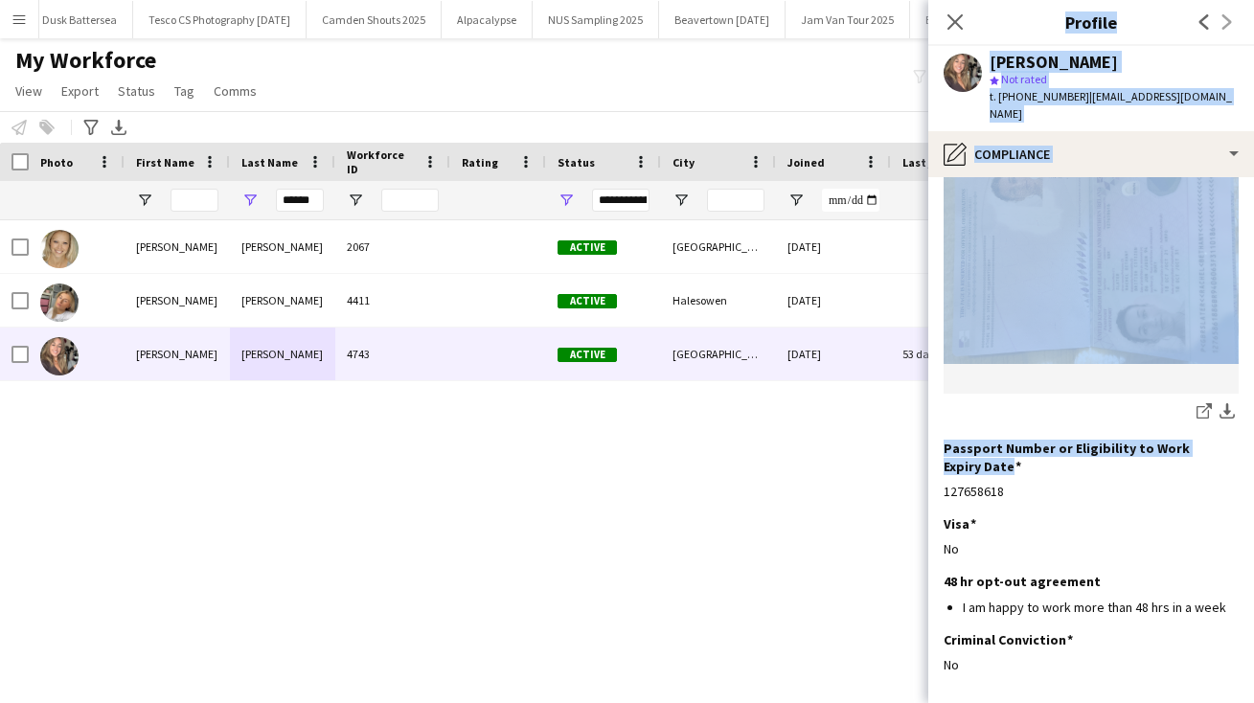
scroll to position [293, 0]
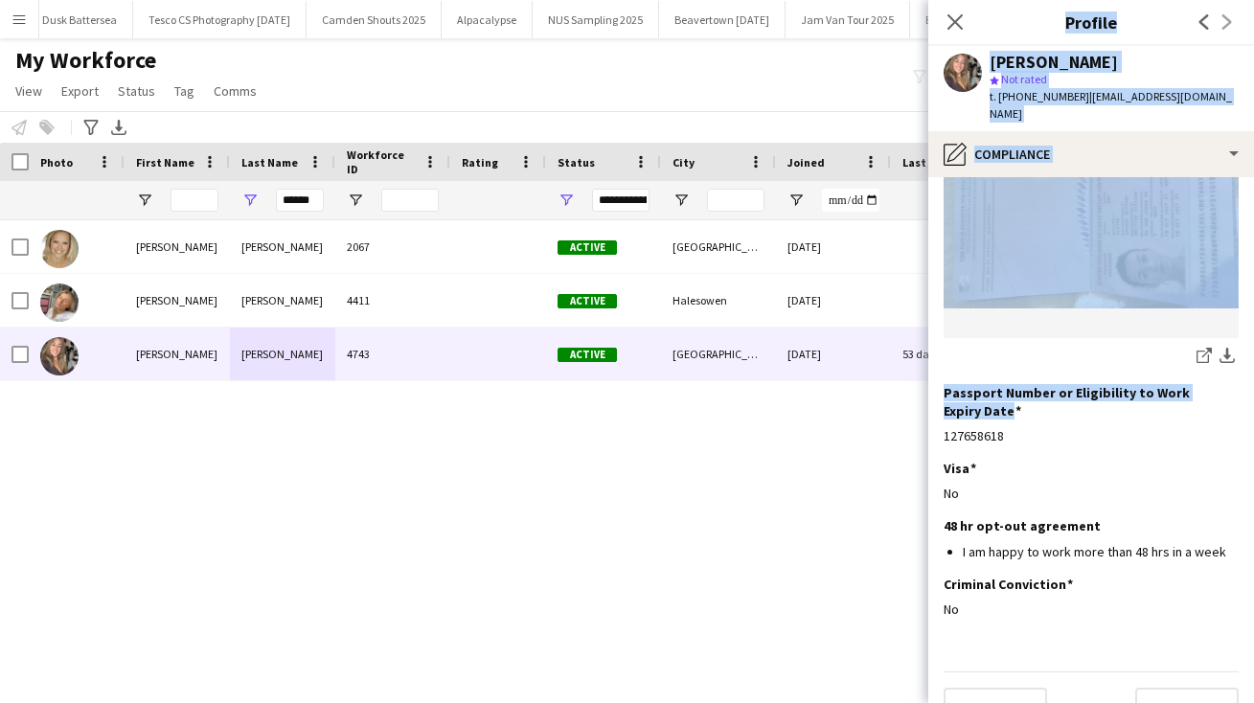
drag, startPoint x: 1147, startPoint y: 662, endPoint x: 1148, endPoint y: 759, distance: 97.7
click at [1148, 702] on html "Menu Boards Boards Boards All jobs Status Workforce Workforce My Workforce Recr…" at bounding box center [627, 351] width 1254 height 703
click at [1184, 688] on button "Next" at bounding box center [1186, 707] width 103 height 38
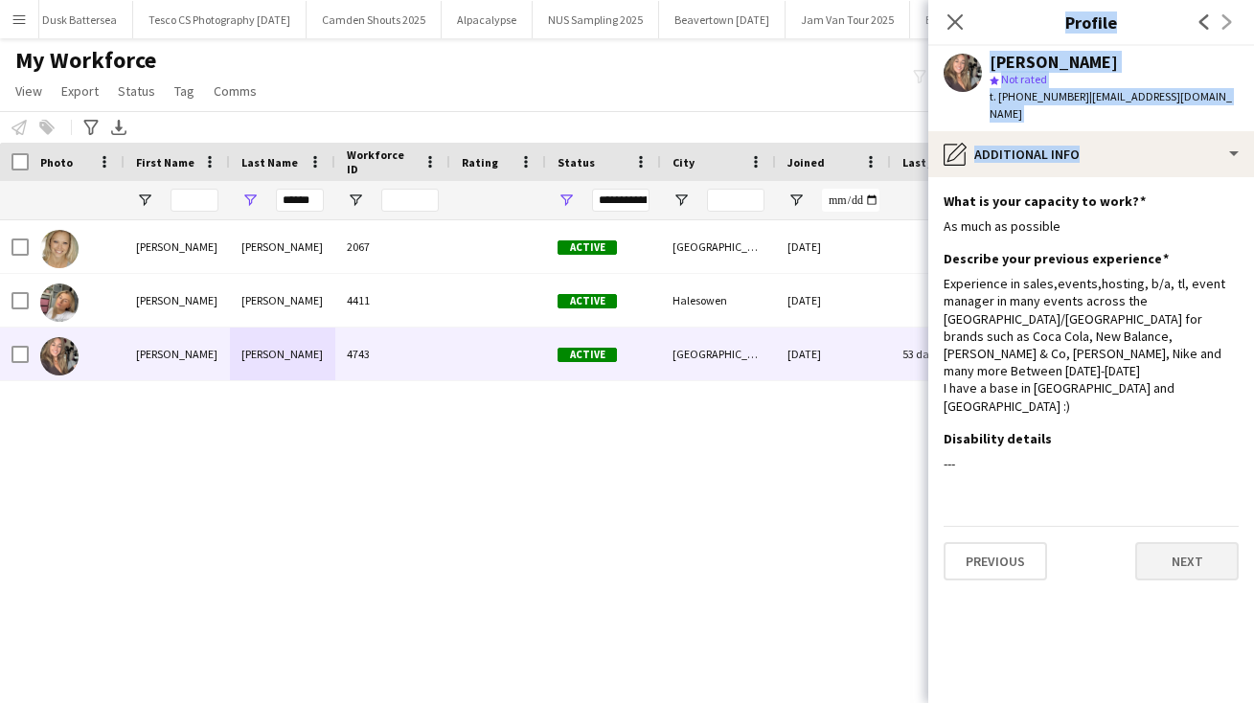
scroll to position [0, 0]
click at [1171, 542] on button "Next" at bounding box center [1186, 561] width 103 height 38
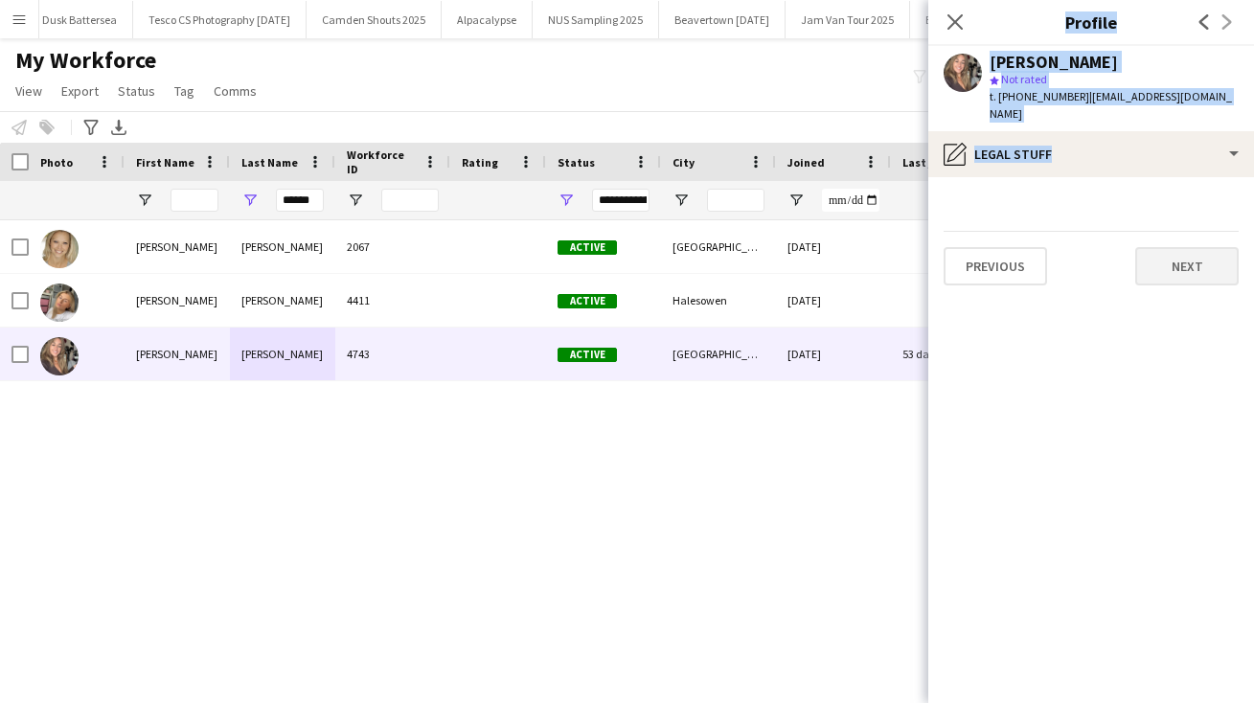
click at [1183, 265] on button "Next" at bounding box center [1186, 266] width 103 height 38
click at [1172, 247] on button "Next" at bounding box center [1186, 266] width 103 height 38
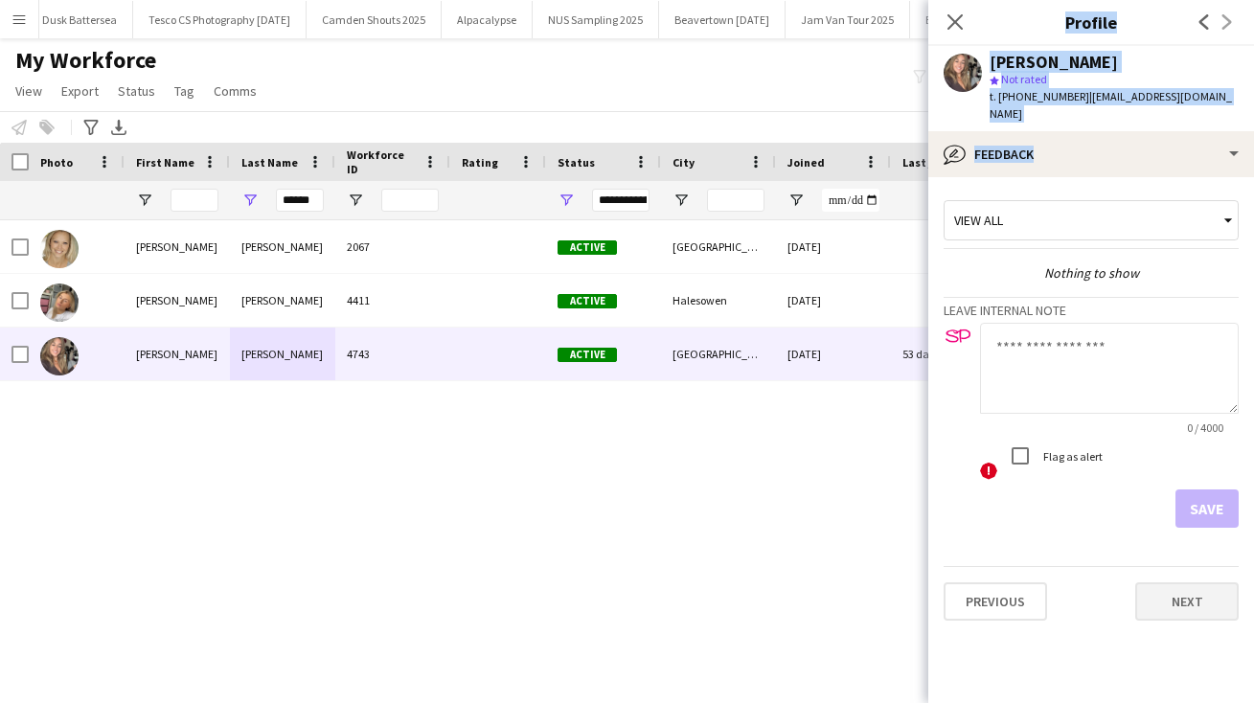
click at [1151, 582] on button "Next" at bounding box center [1186, 601] width 103 height 38
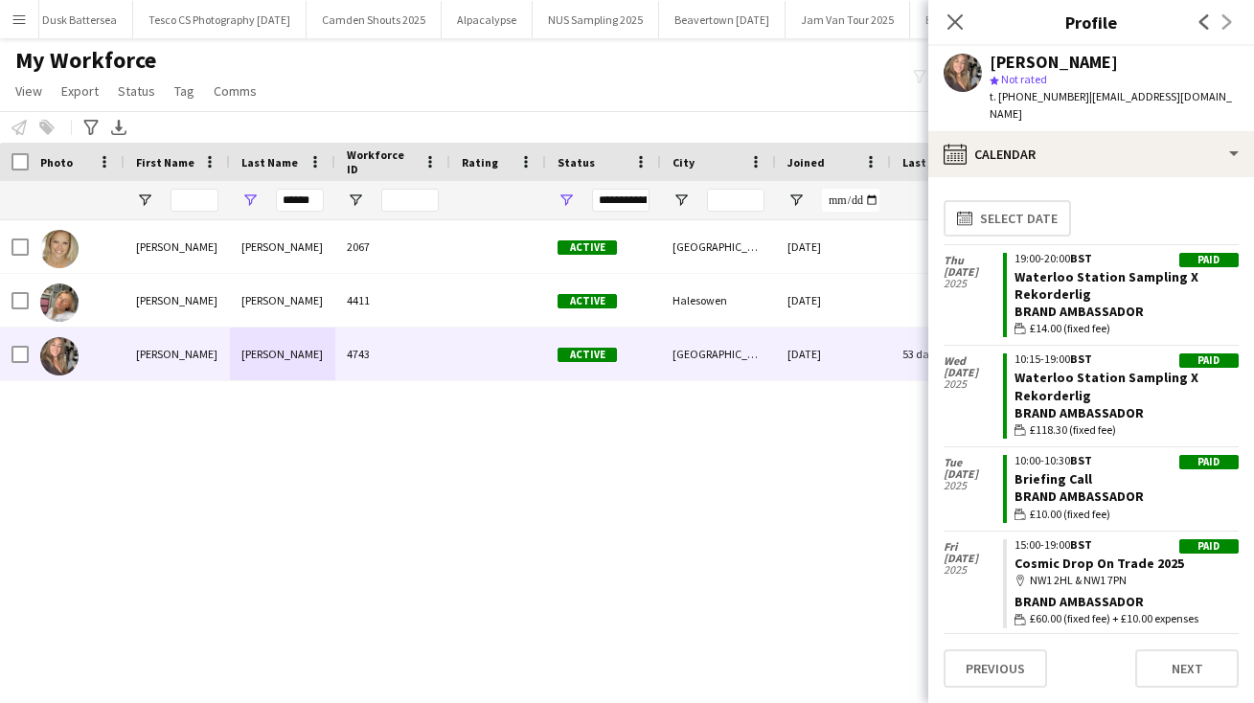
click at [819, 410] on div "[PERSON_NAME] 2067 Active Shoreham-by-sea [DATE] 0 [EMAIL_ADDRESS][DOMAIN_NAME]…" at bounding box center [598, 444] width 1196 height 449
click at [952, 16] on icon "Close pop-in" at bounding box center [954, 21] width 18 height 18
